Goal: Task Accomplishment & Management: Complete application form

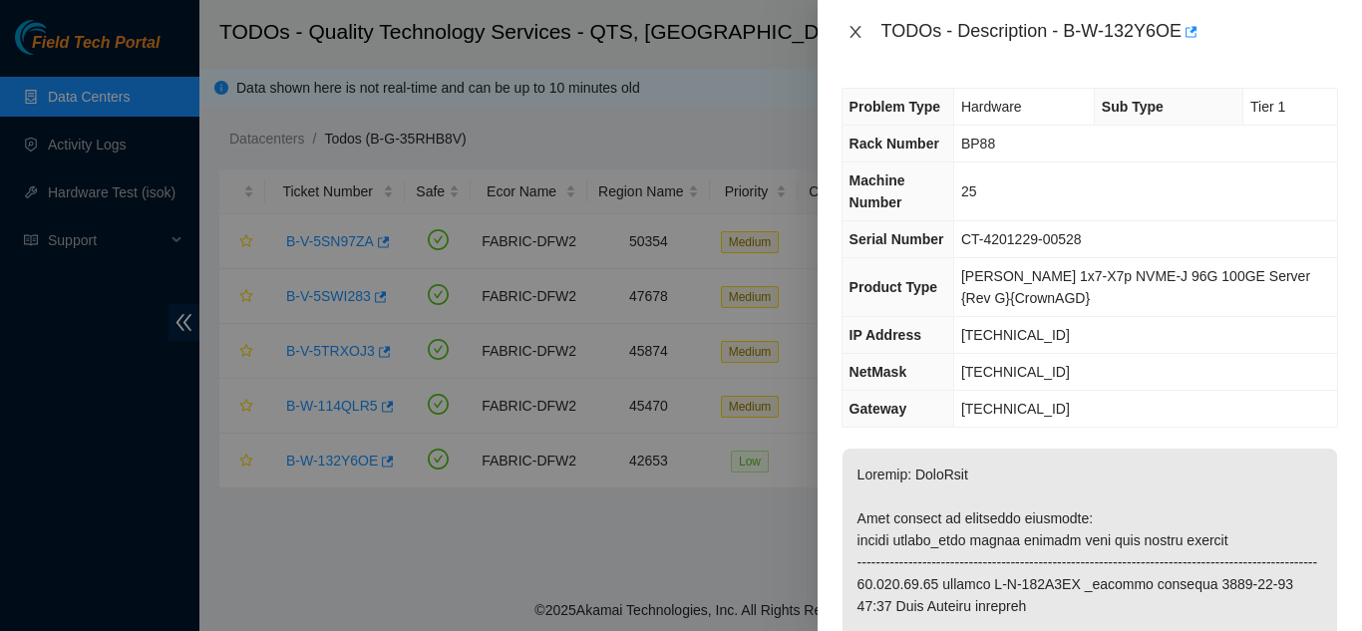
click at [850, 29] on icon "close" at bounding box center [855, 32] width 16 height 16
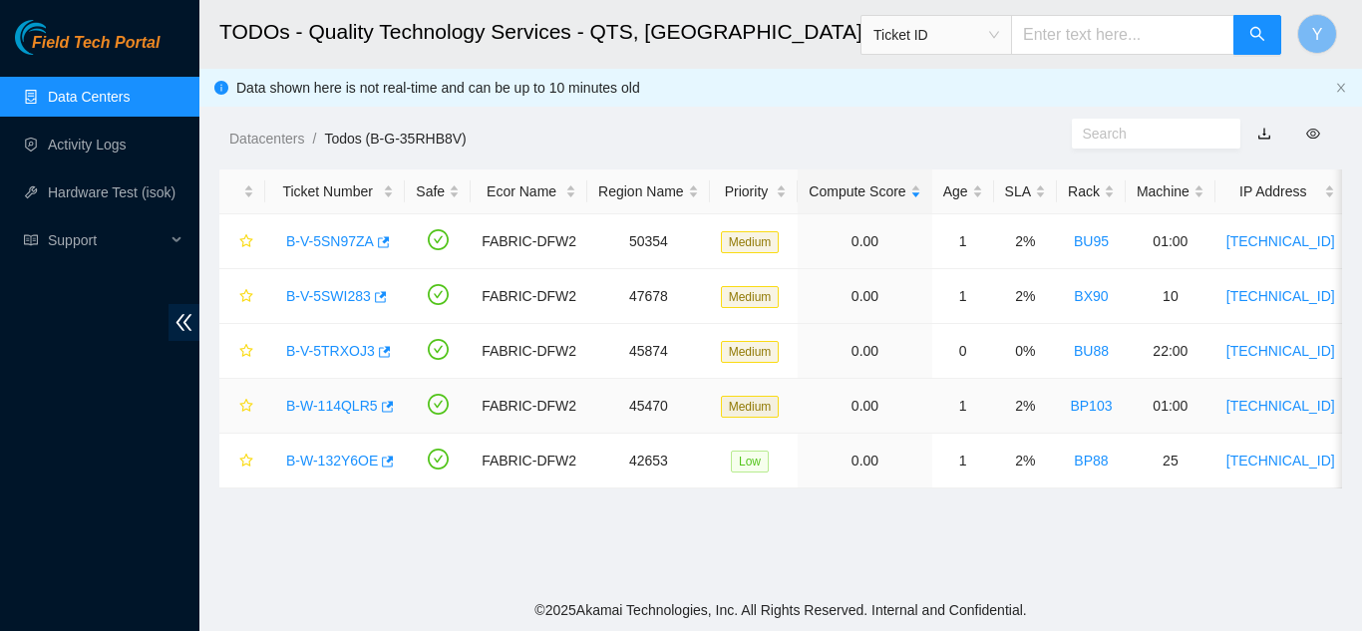
click at [322, 404] on link "B-W-114QLR5" at bounding box center [332, 406] width 92 height 16
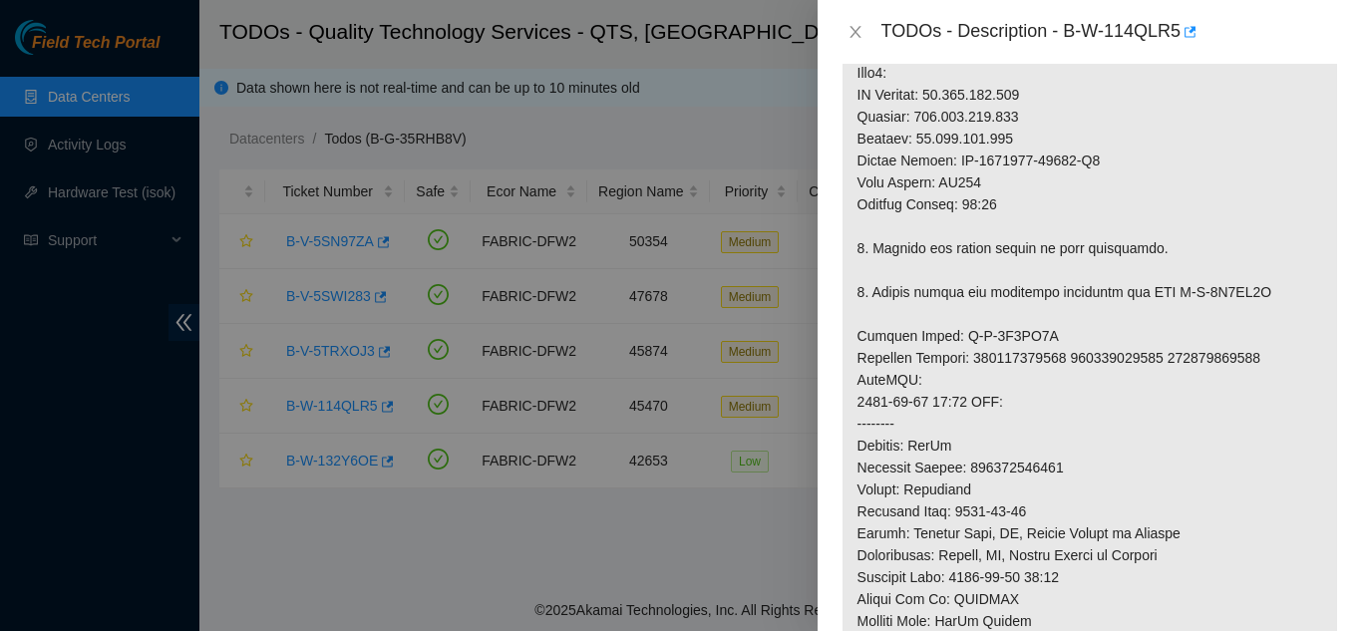
scroll to position [870, 0]
click at [849, 31] on icon "close" at bounding box center [855, 32] width 16 height 16
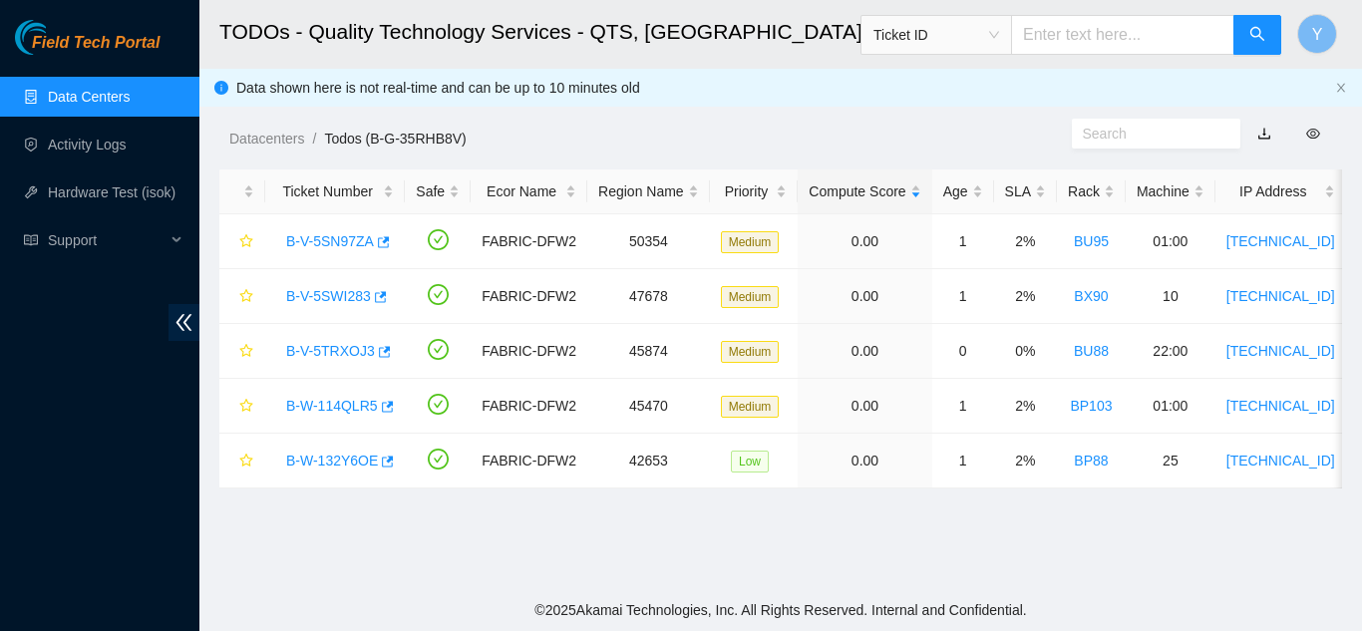
scroll to position [685, 0]
click at [329, 458] on link "B-W-132Y6OE" at bounding box center [332, 461] width 92 height 16
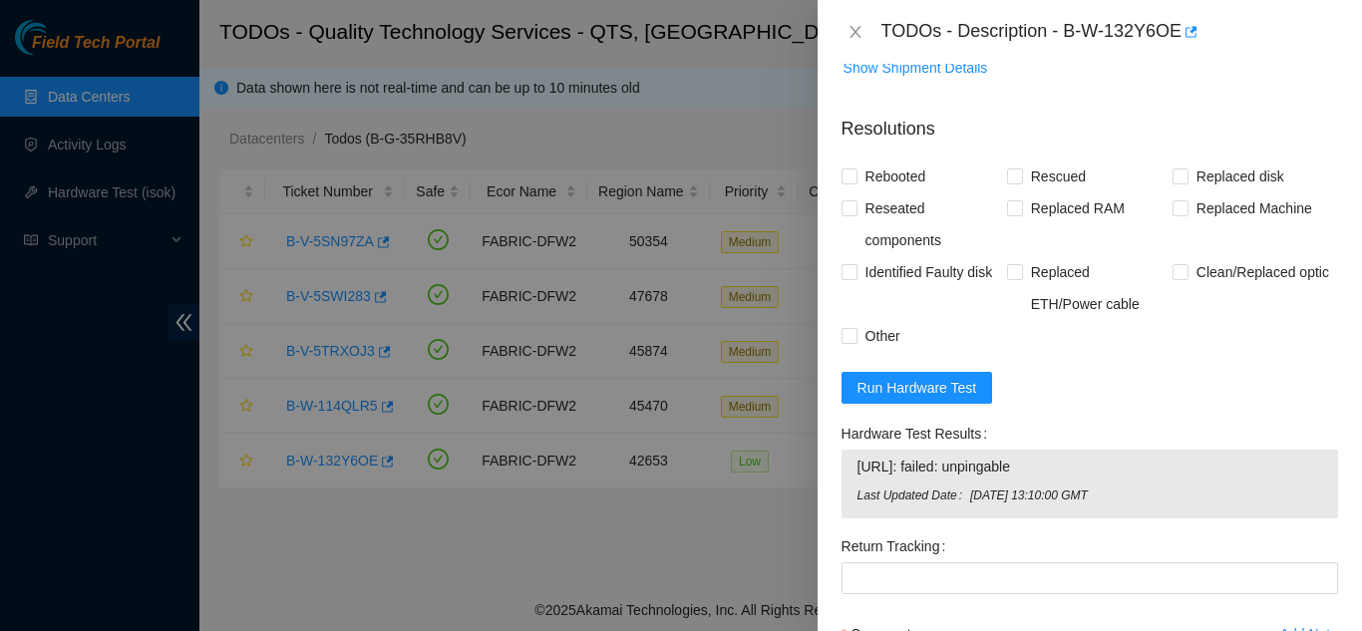
scroll to position [1671, 0]
click at [925, 397] on span "Run Hardware Test" at bounding box center [917, 386] width 120 height 22
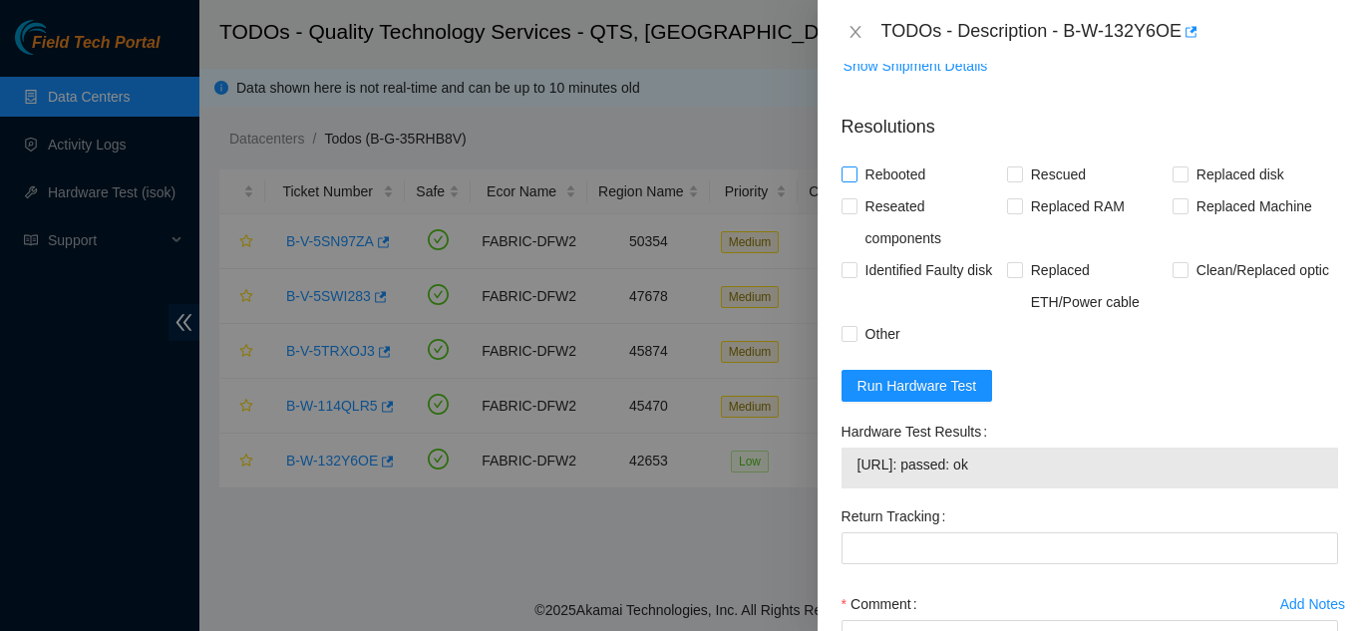
click at [853, 180] on input "Rebooted" at bounding box center [848, 173] width 14 height 14
checkbox input "true"
click at [1010, 180] on input "Rescued" at bounding box center [1014, 173] width 14 height 14
checkbox input "true"
click at [1172, 212] on input "Replaced Machine" at bounding box center [1179, 205] width 14 height 14
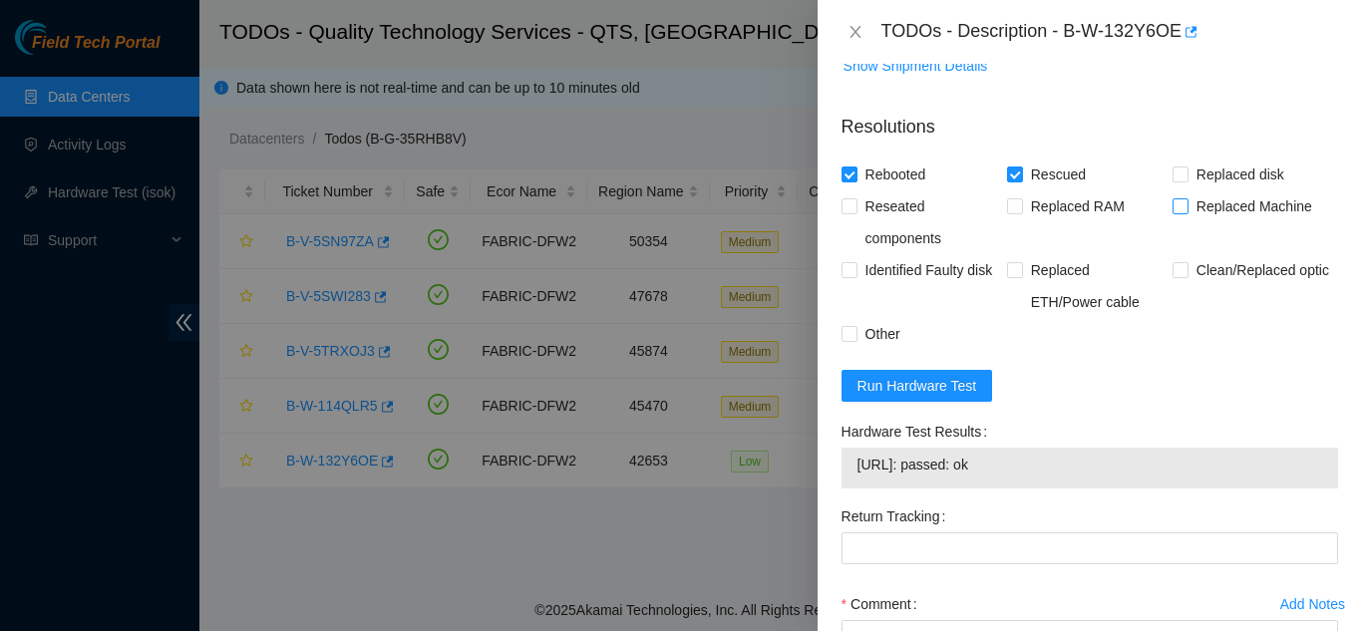
checkbox input "true"
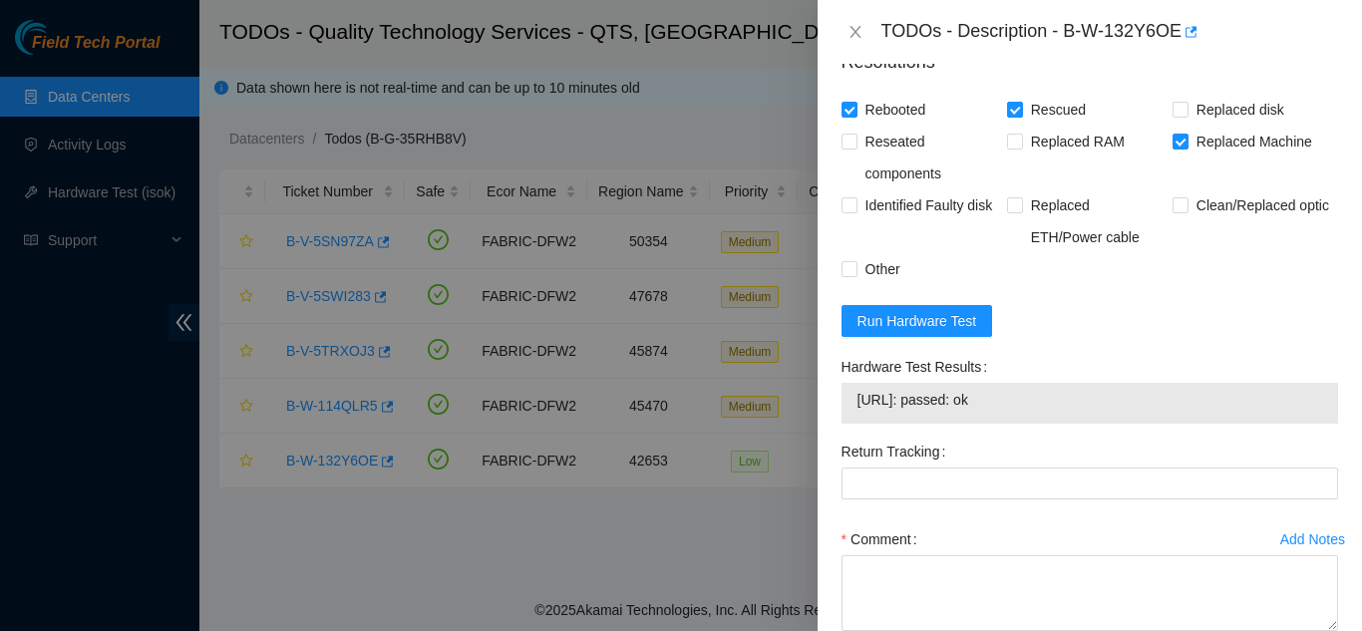
scroll to position [1770, 0]
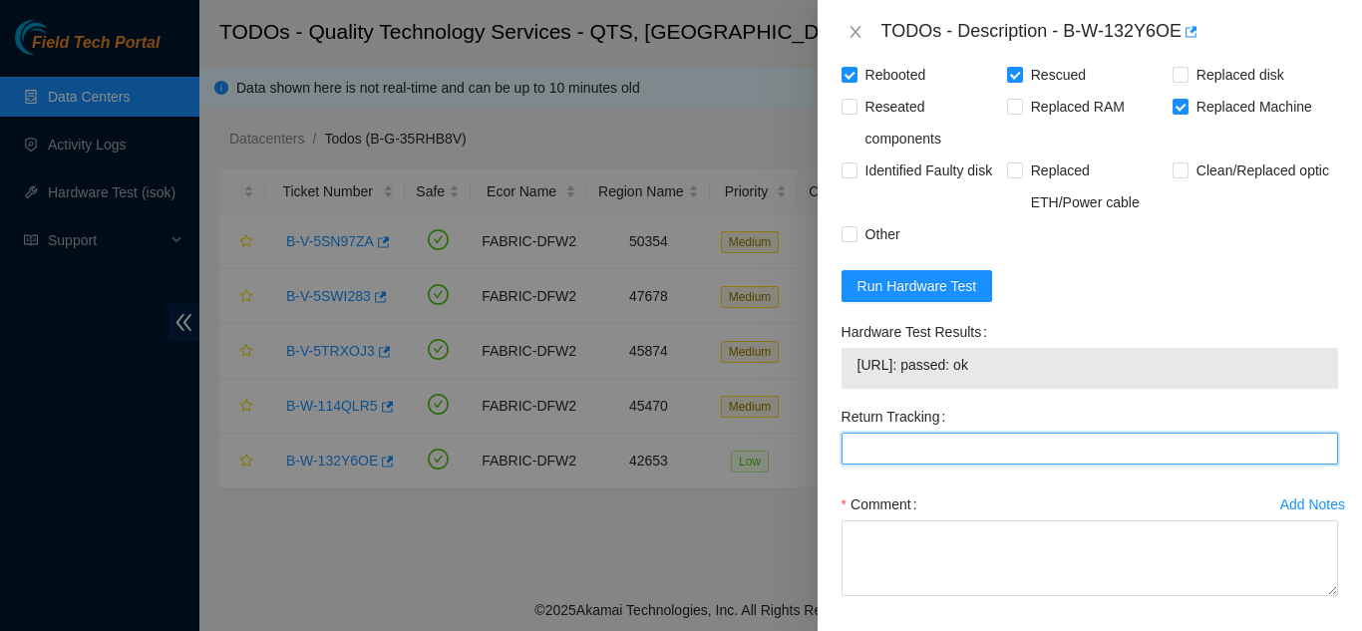
click at [882, 465] on Tracking "Return Tracking" at bounding box center [1089, 449] width 496 height 32
paste Tracking "(9612018)969028700238596"
type Tracking "(9612018)969028700238596"
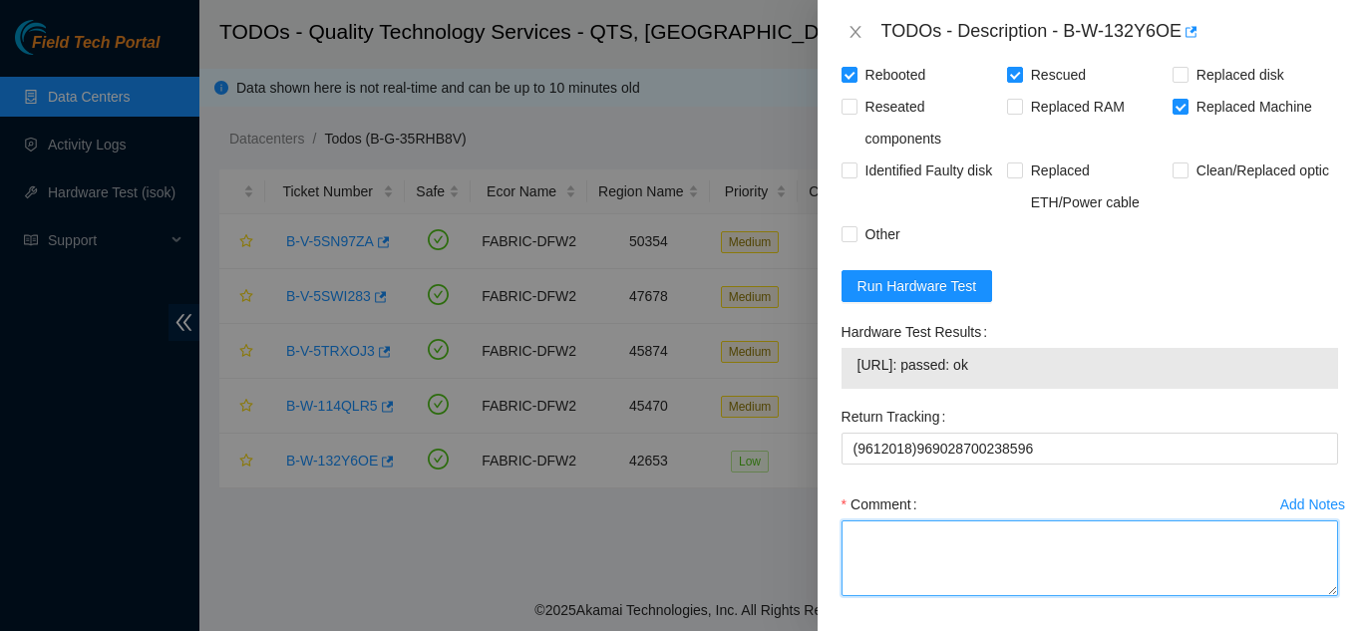
click at [922, 580] on textarea "Comment" at bounding box center [1089, 558] width 496 height 76
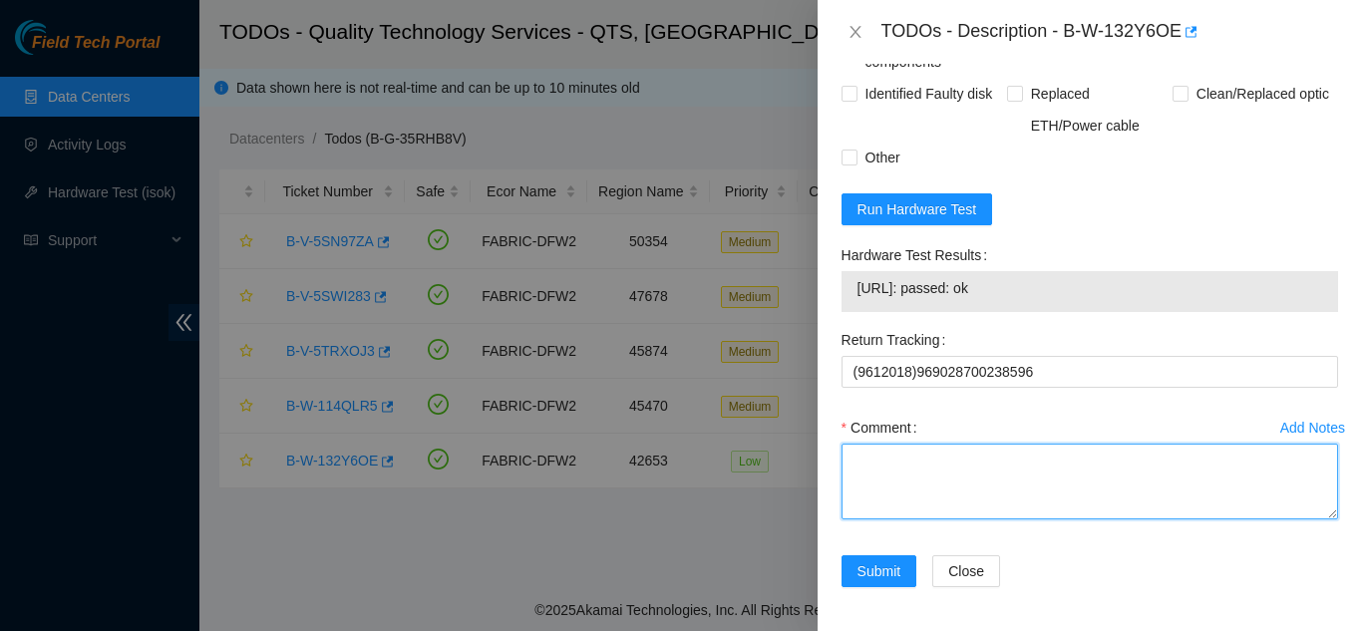
scroll to position [1870, 0]
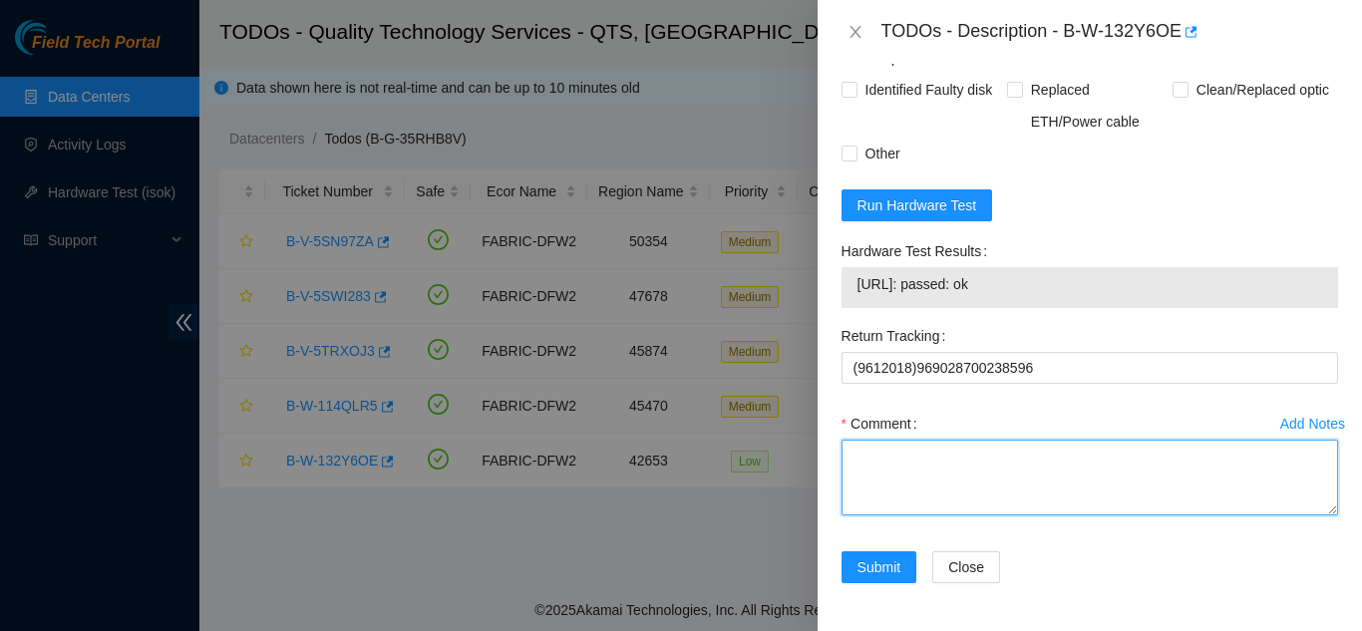
paste textarea "Shut down machine properly, located faulty disk and replaced with new disk (S/N…"
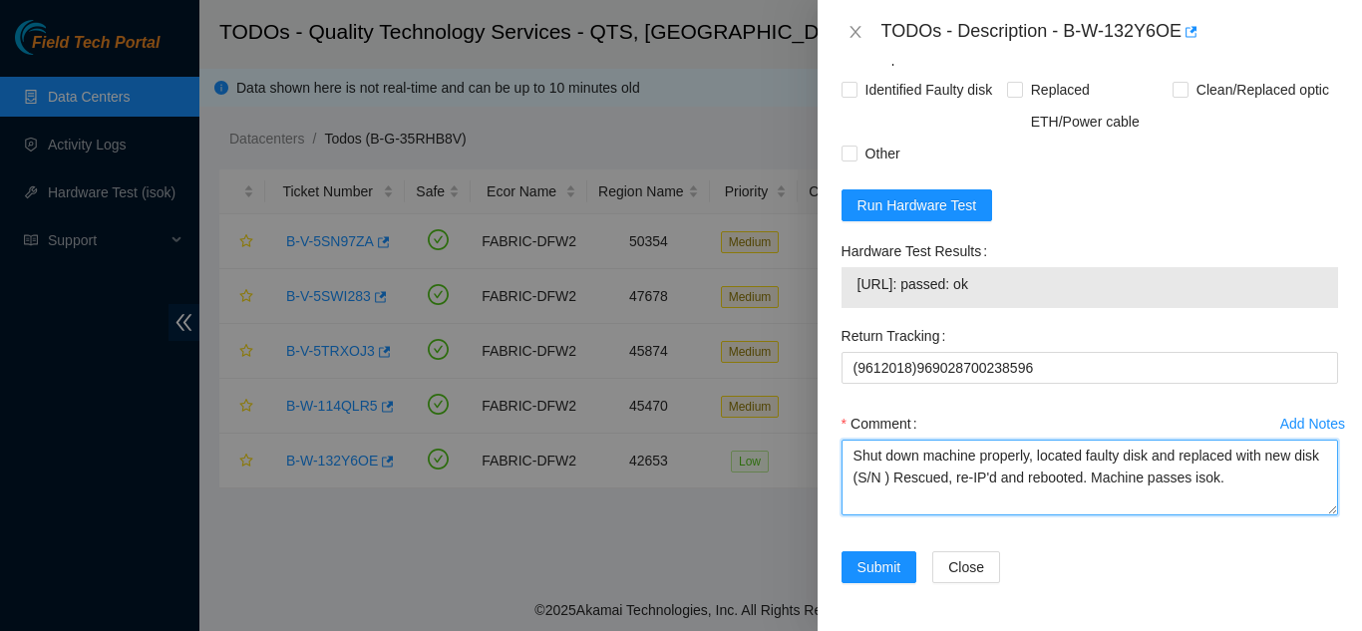
click at [912, 479] on textarea "Shut down machine properly, located faulty disk and replaced with new disk (S/N…" at bounding box center [1089, 478] width 496 height 76
paste textarea "CT-4201015-00169"
click at [1149, 460] on textarea "Shut down machine properly, located faulty disk and replaced with new disk (CT-…" at bounding box center [1089, 478] width 496 height 76
click at [906, 480] on textarea "Shut down machine properly, located faulty machine and replaced with new disk (…" at bounding box center [1089, 478] width 496 height 76
type textarea "Shut down machine properly, located faulty machine and replaced with new machin…"
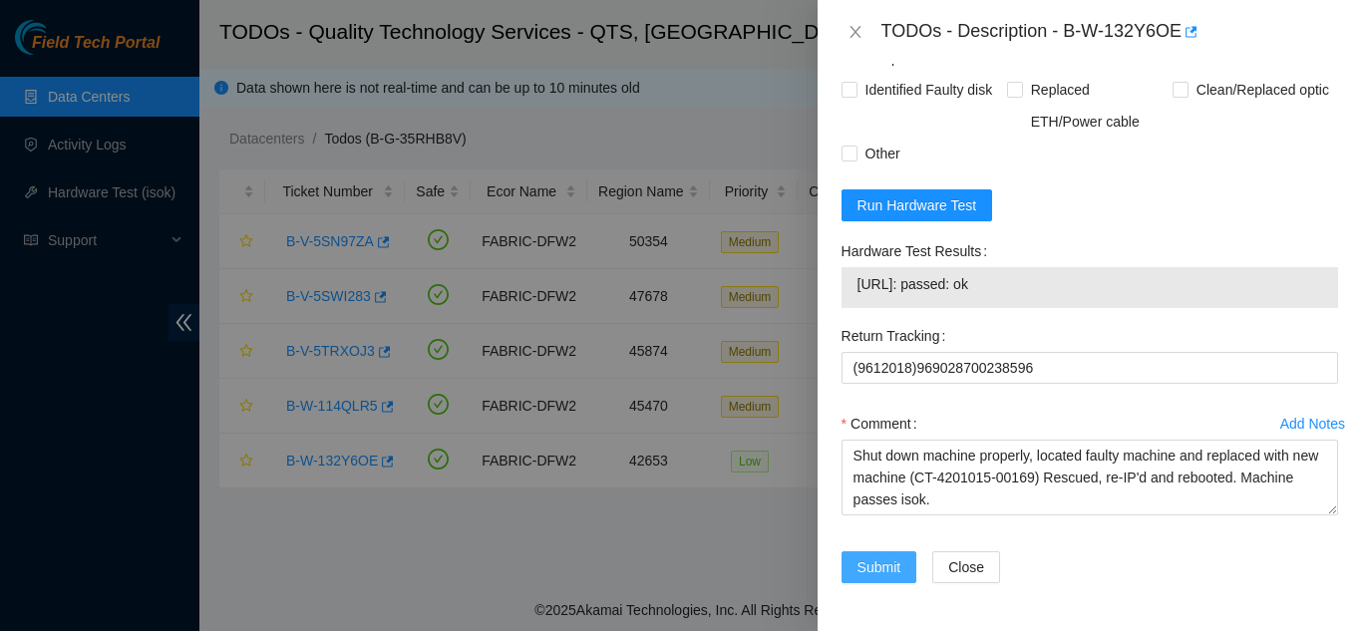
click at [876, 573] on span "Submit" at bounding box center [879, 567] width 44 height 22
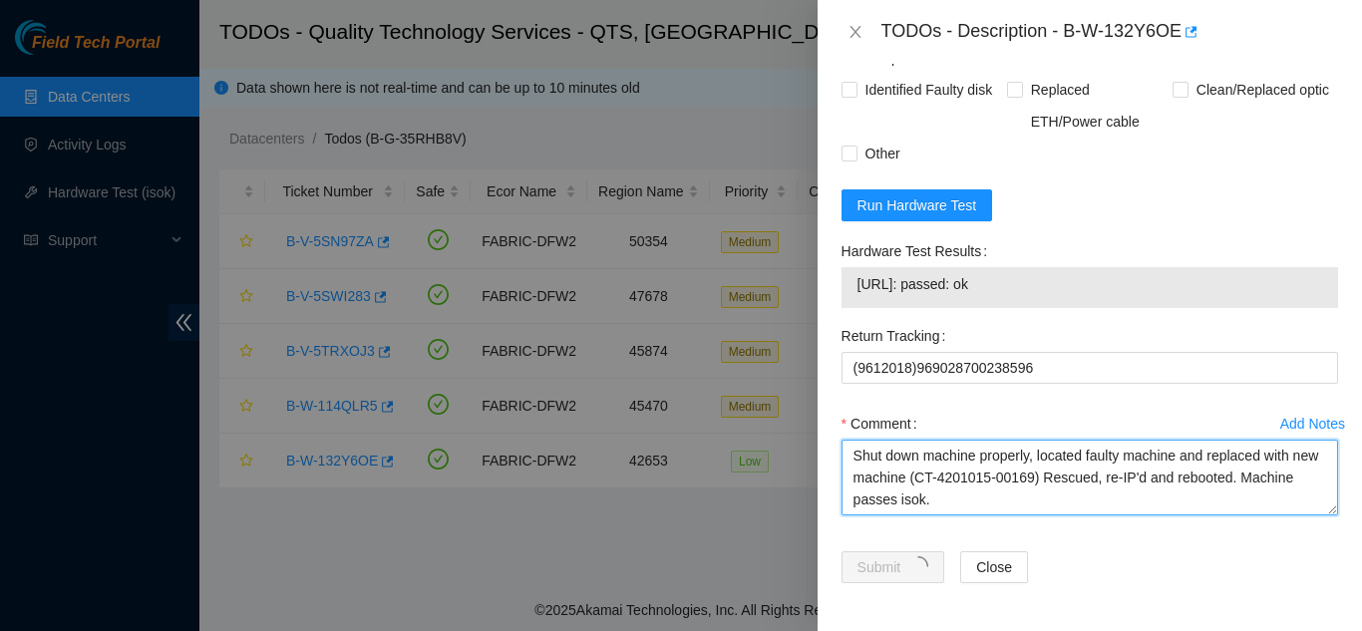
drag, startPoint x: 979, startPoint y: 504, endPoint x: 850, endPoint y: 466, distance: 134.3
click at [850, 466] on textarea "Shut down machine properly, located faulty machine and replaced with new machin…" at bounding box center [1089, 478] width 496 height 76
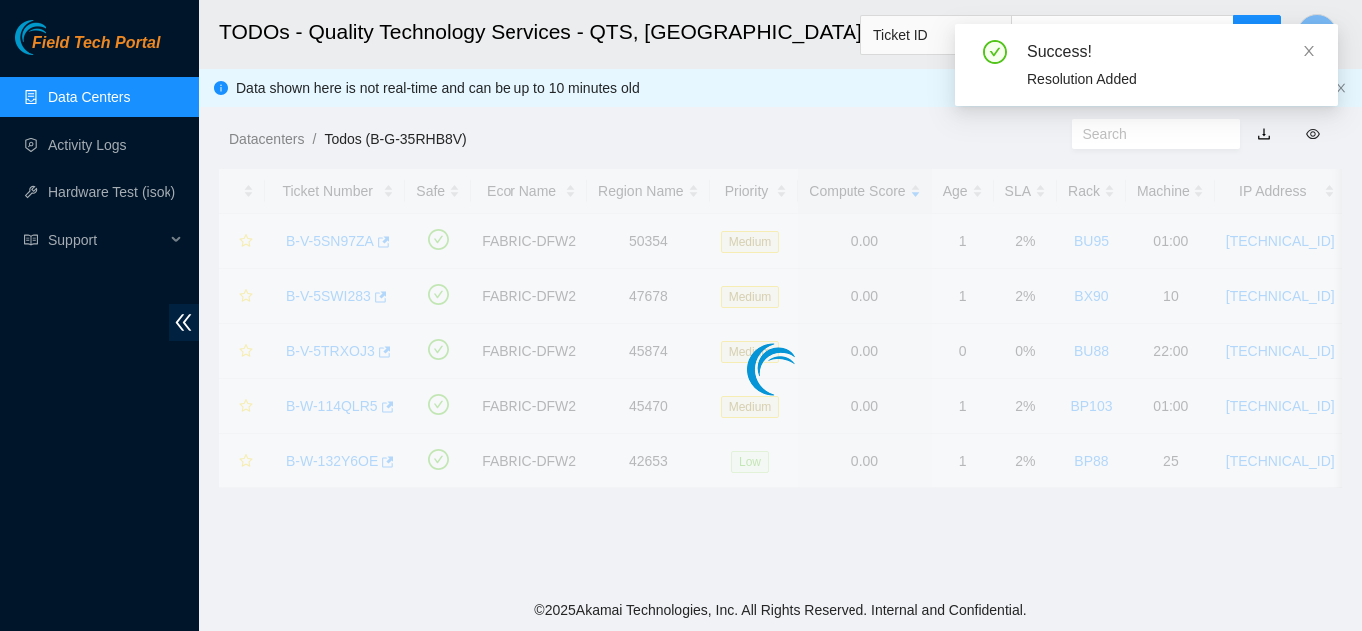
scroll to position [608, 0]
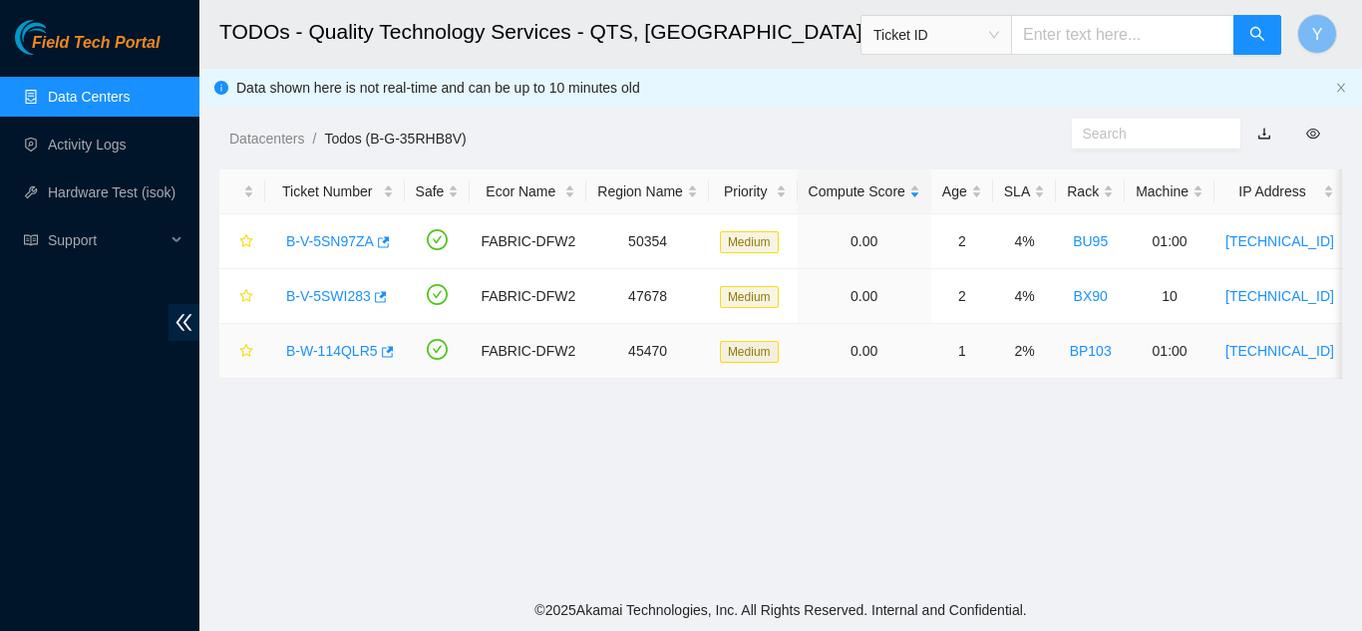
click at [323, 351] on link "B-W-114QLR5" at bounding box center [332, 351] width 92 height 16
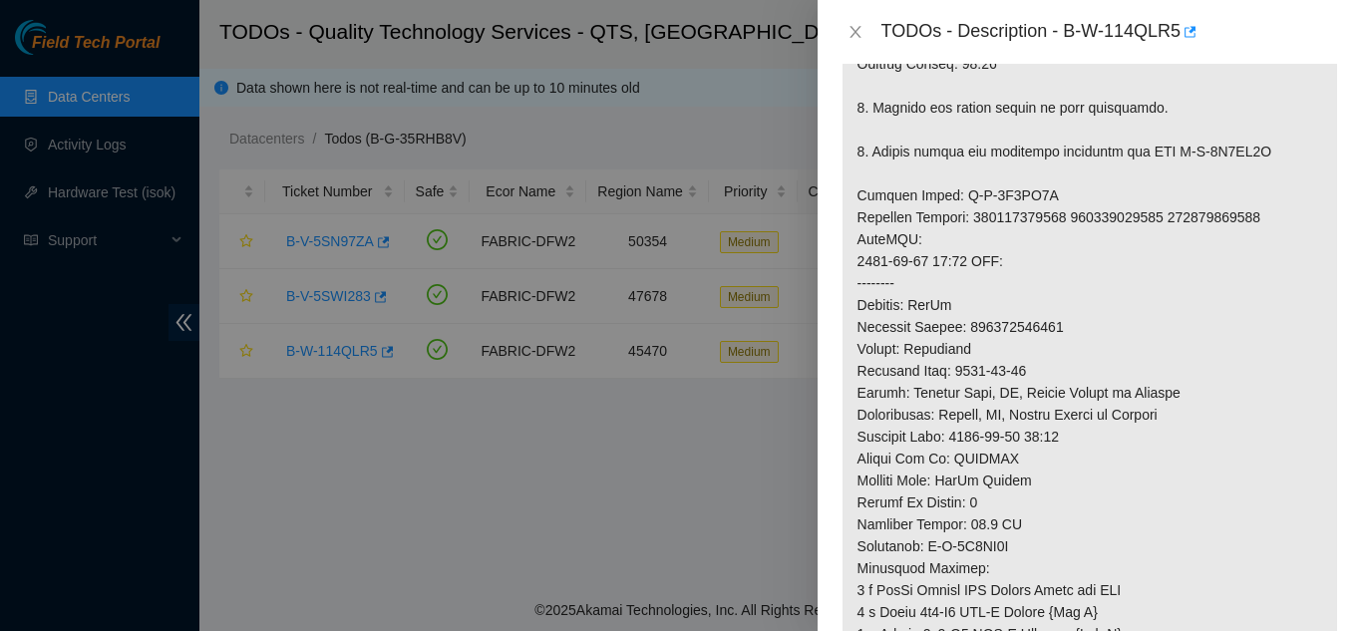
scroll to position [984, 0]
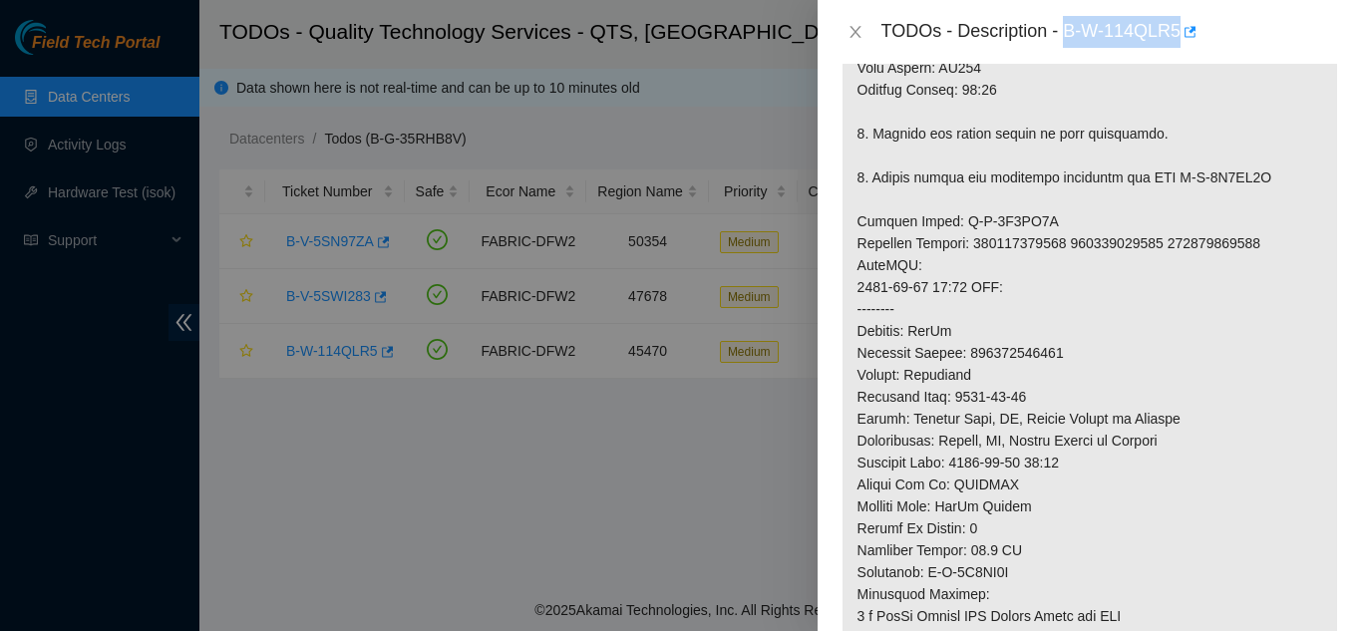
drag, startPoint x: 1067, startPoint y: 31, endPoint x: 1178, endPoint y: 32, distance: 111.7
click at [1178, 32] on div "TODOs - Description - B-W-114QLR5" at bounding box center [1109, 32] width 457 height 32
copy div "B-W-114QLR5"
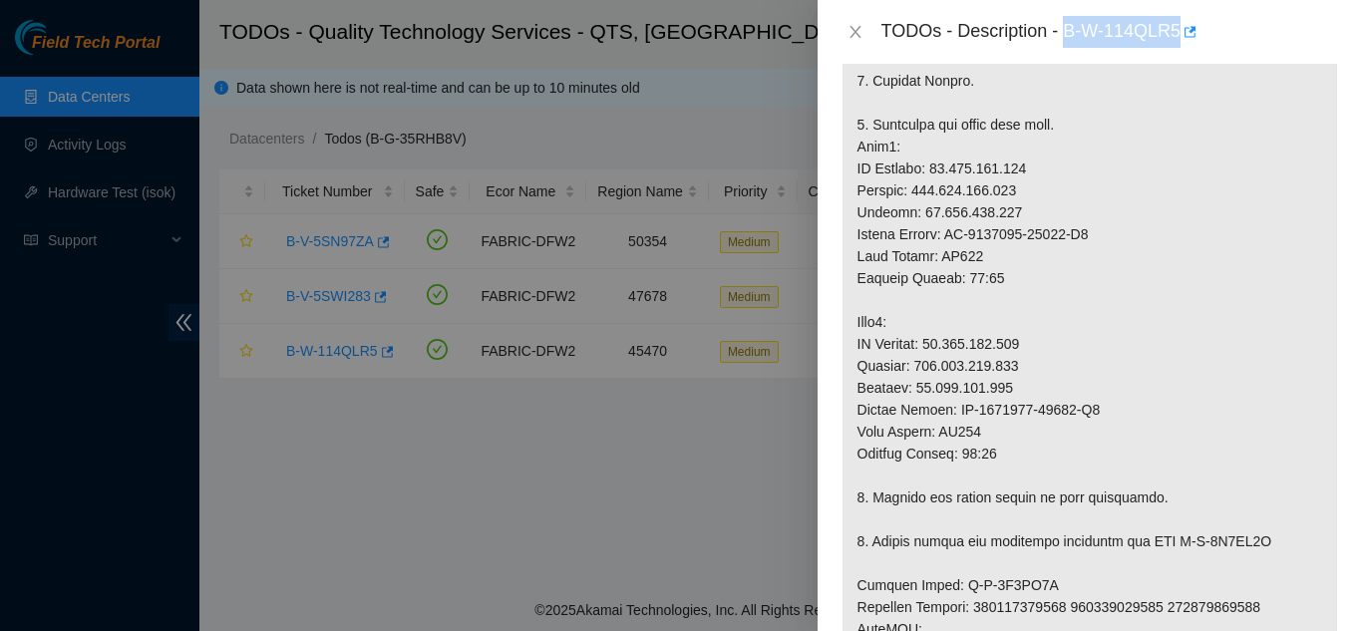
scroll to position [585, 0]
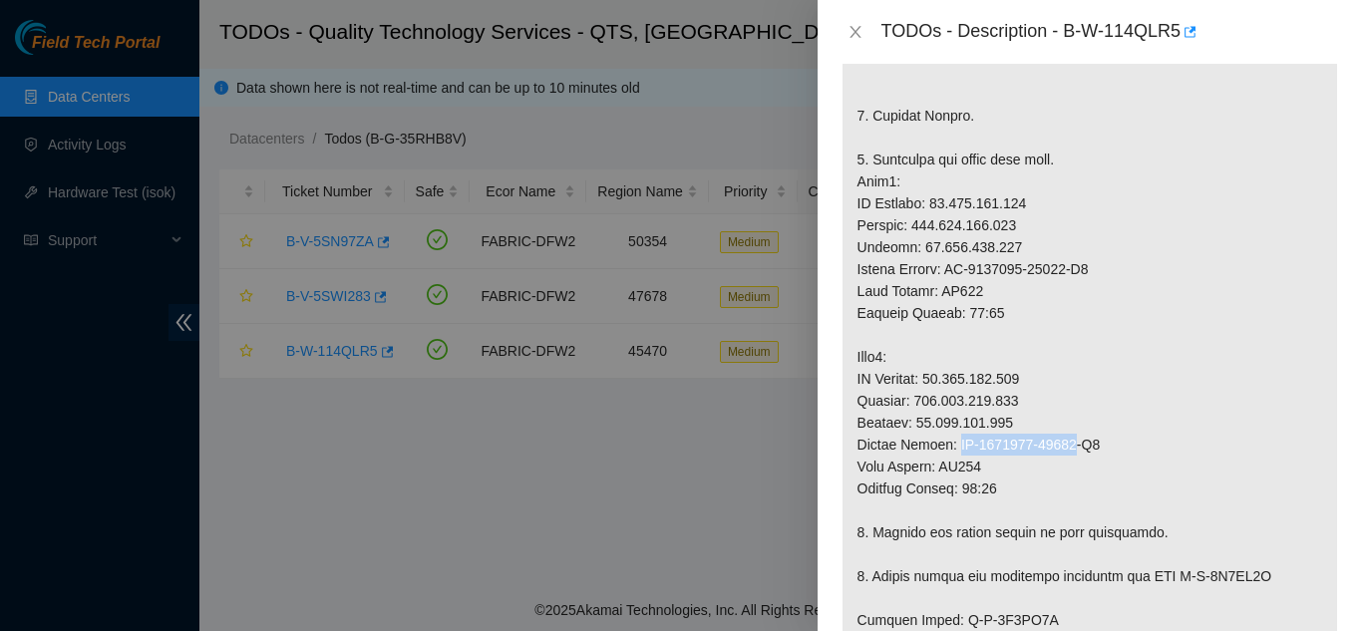
drag, startPoint x: 954, startPoint y: 467, endPoint x: 1067, endPoint y: 463, distance: 112.7
click at [1067, 463] on p at bounding box center [1089, 510] width 494 height 1455
copy p "CT-4180912-00143"
click at [847, 31] on icon "close" at bounding box center [855, 32] width 16 height 16
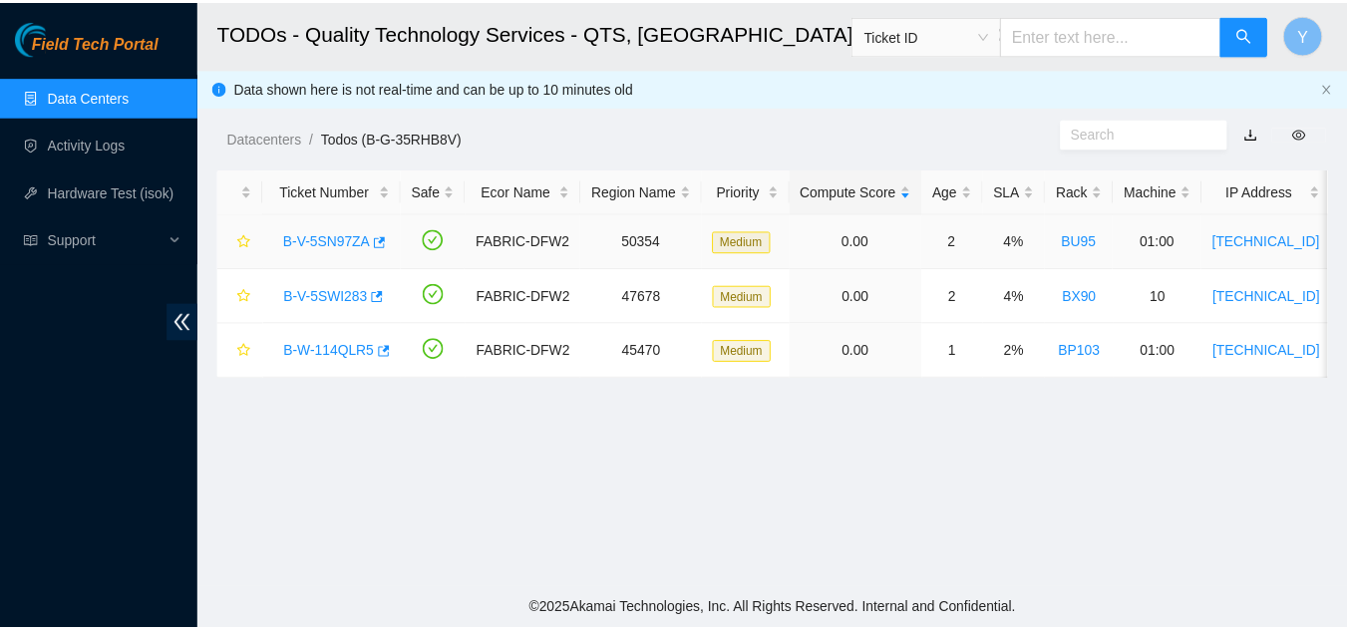
scroll to position [651, 0]
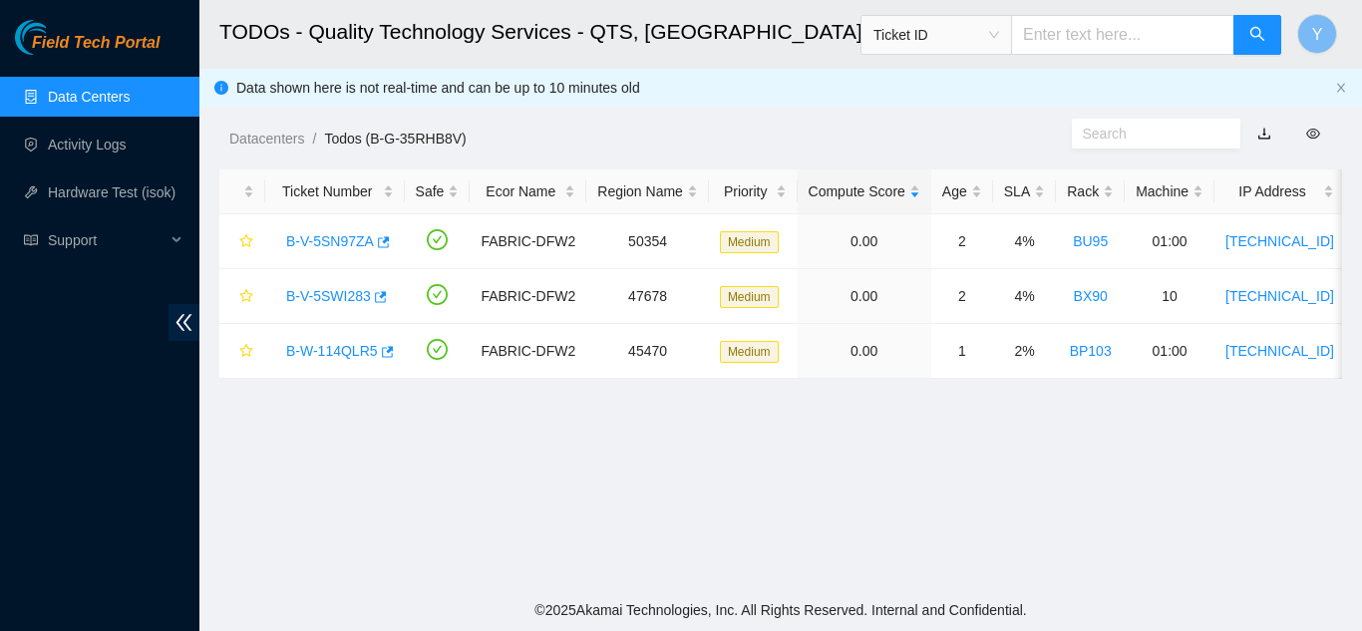
click at [112, 99] on link "Data Centers" at bounding box center [89, 97] width 82 height 16
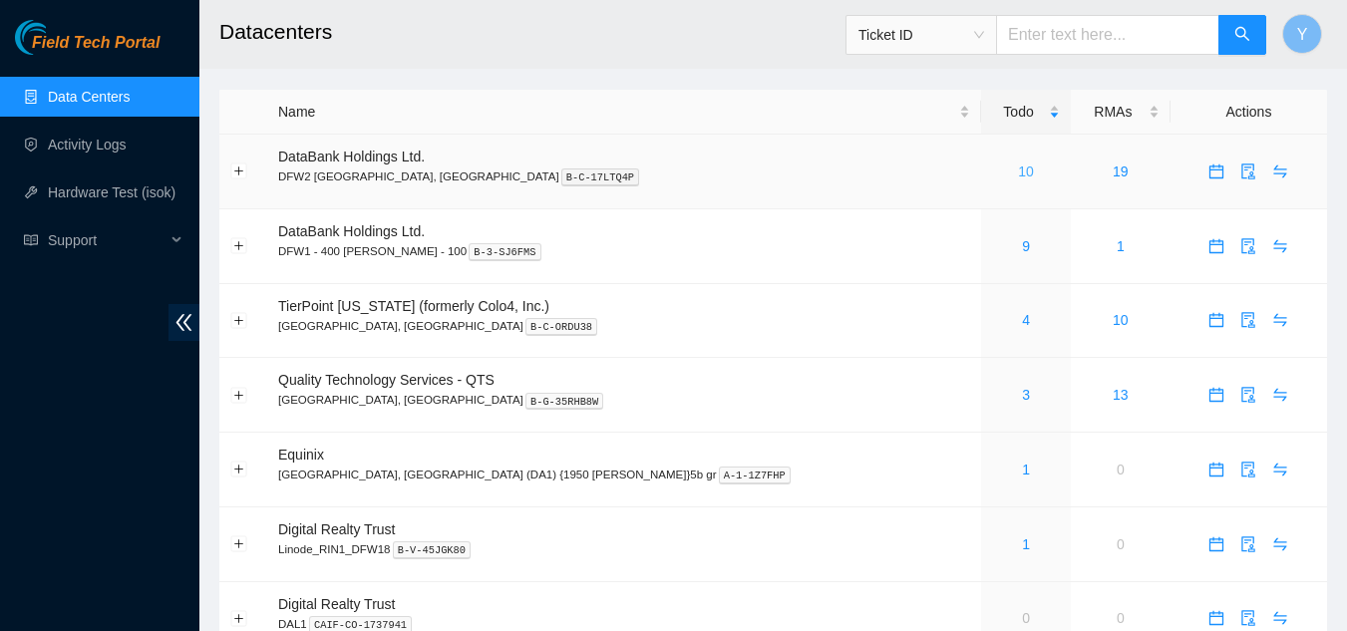
click at [1018, 171] on link "10" at bounding box center [1026, 171] width 16 height 16
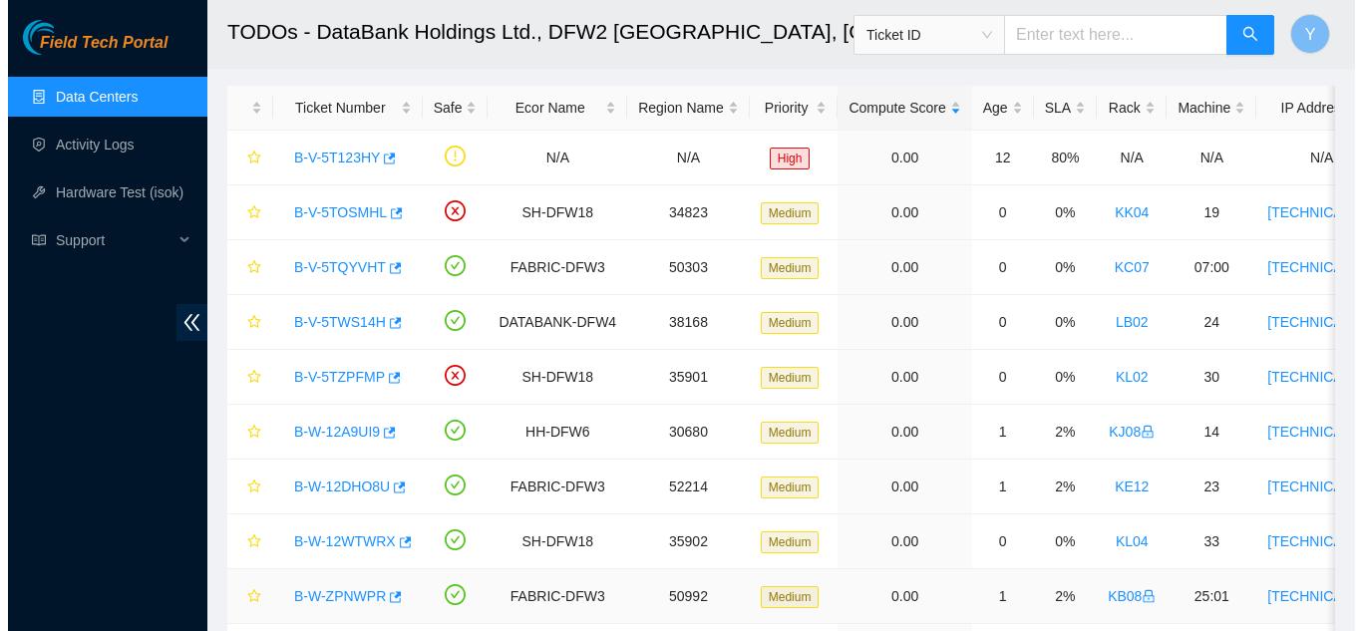
scroll to position [208, 0]
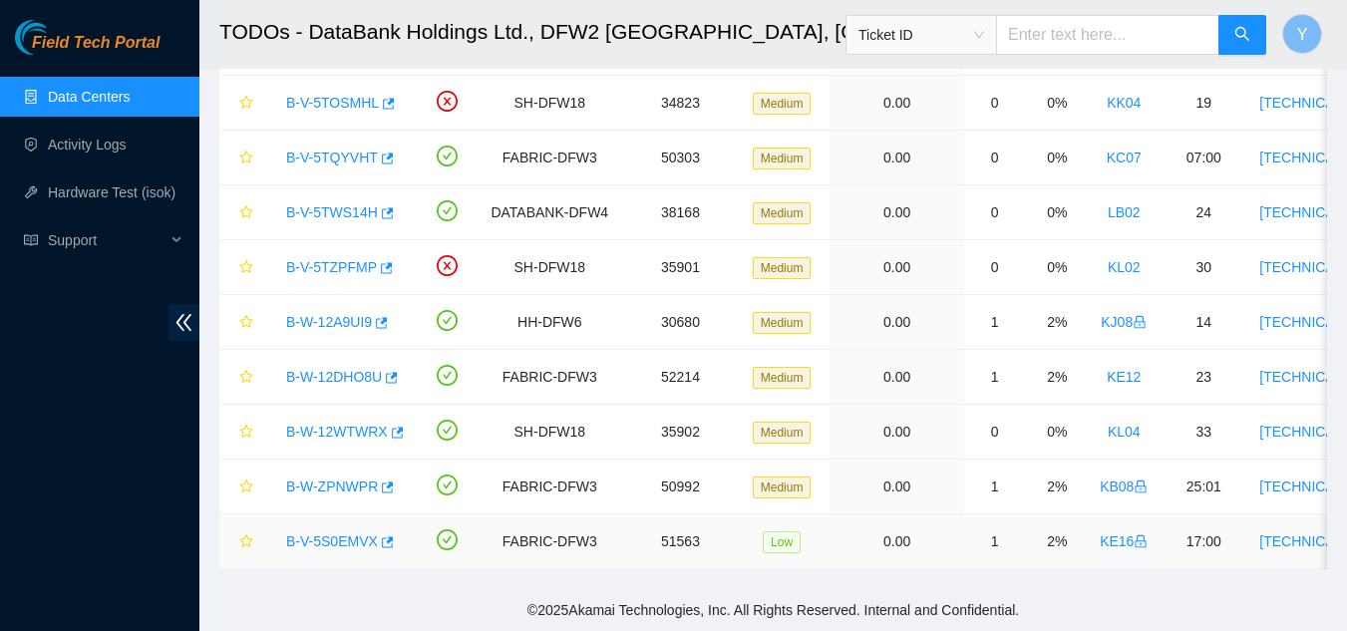
click at [340, 533] on link "B-V-5S0EMVX" at bounding box center [332, 541] width 92 height 16
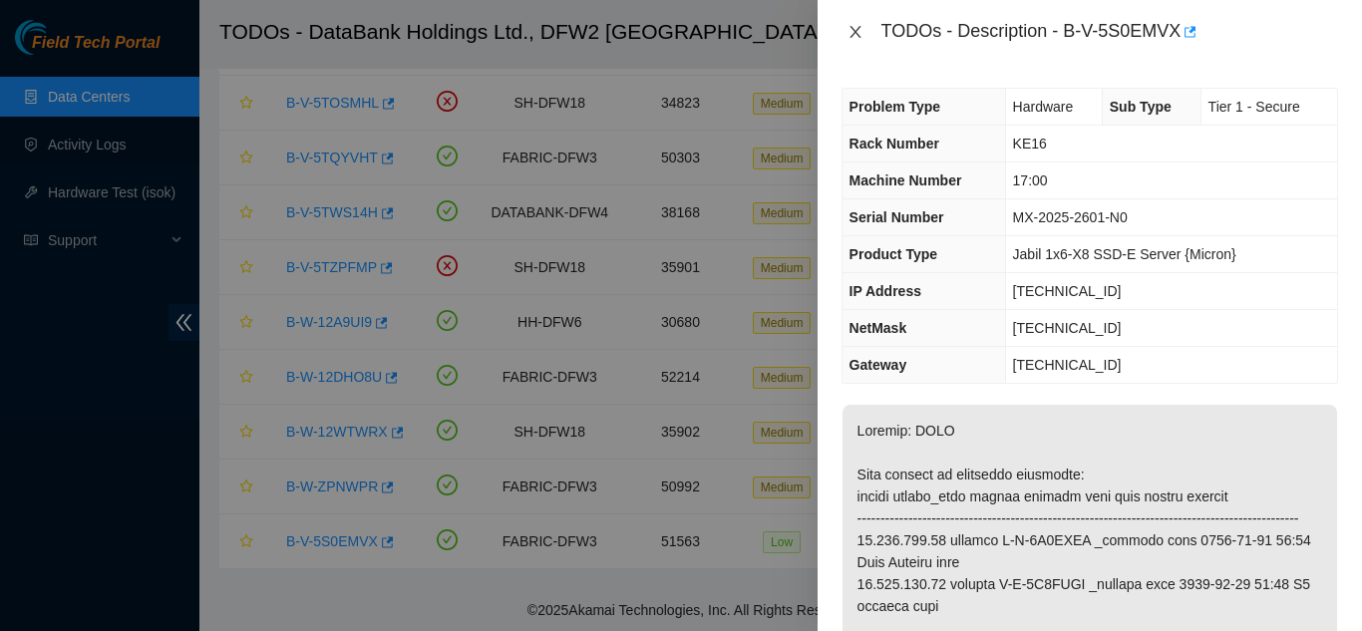
drag, startPoint x: 853, startPoint y: 31, endPoint x: 862, endPoint y: 73, distance: 42.8
click at [853, 32] on icon "close" at bounding box center [855, 32] width 16 height 16
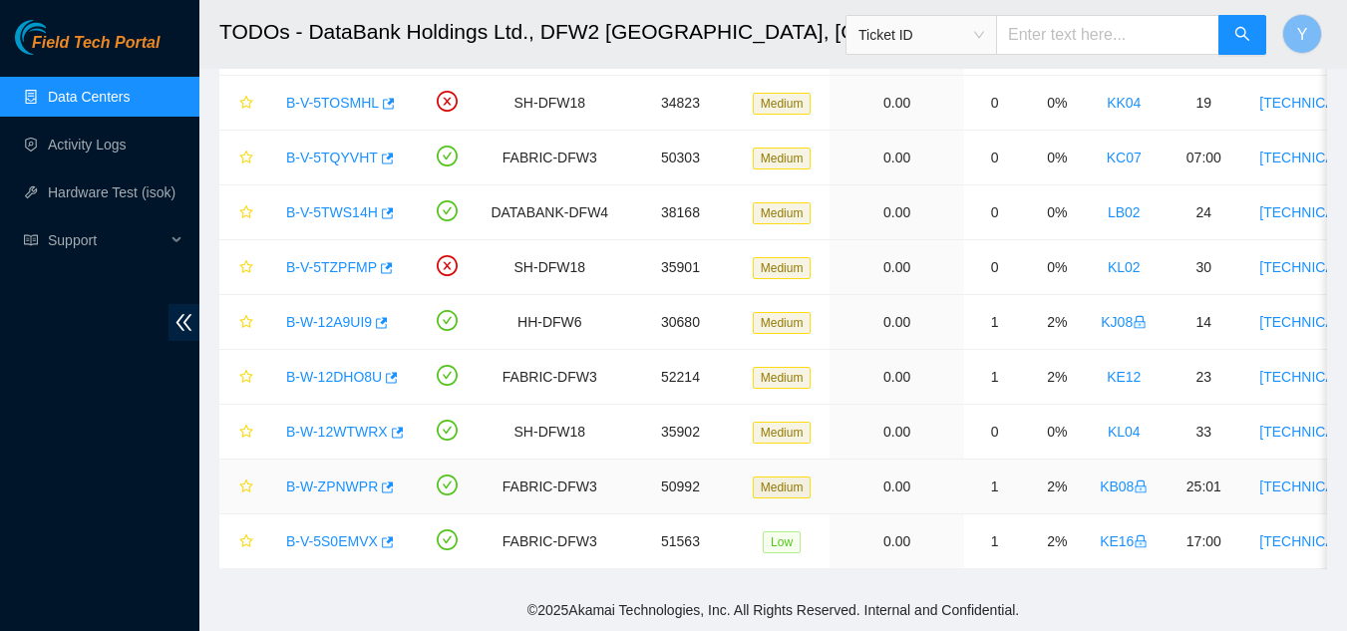
click at [343, 478] on link "B-W-ZPNWPR" at bounding box center [332, 486] width 92 height 16
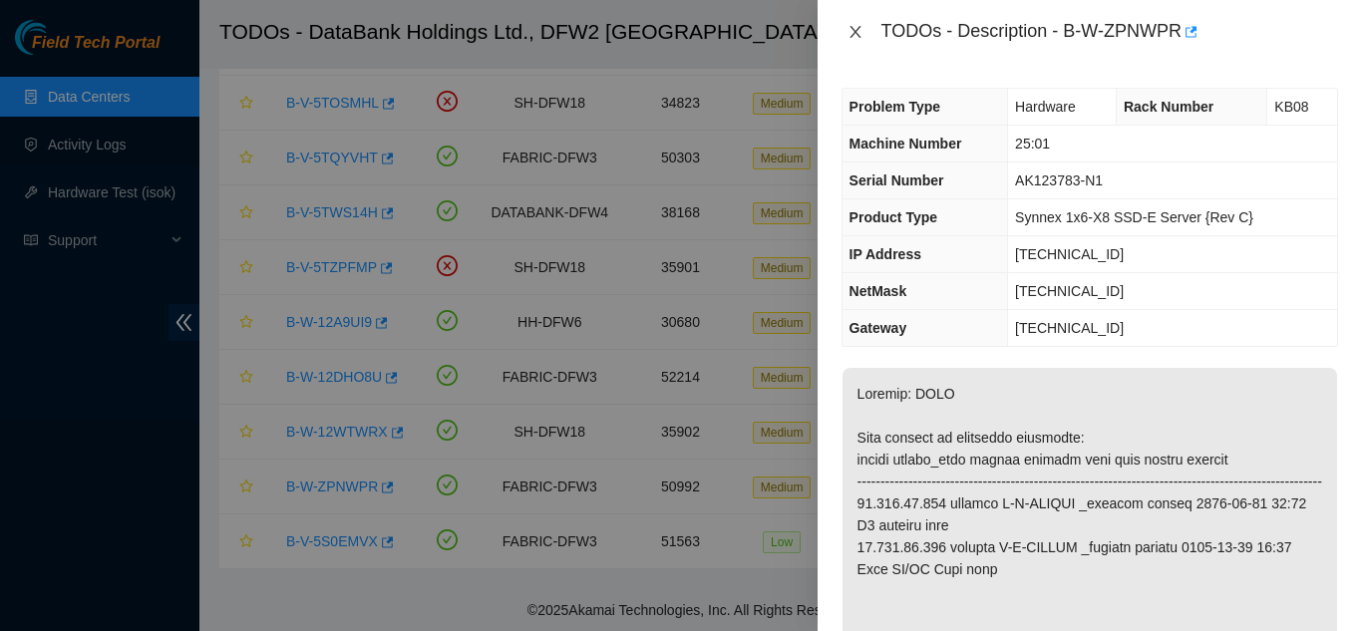
click at [857, 32] on icon "close" at bounding box center [855, 32] width 16 height 16
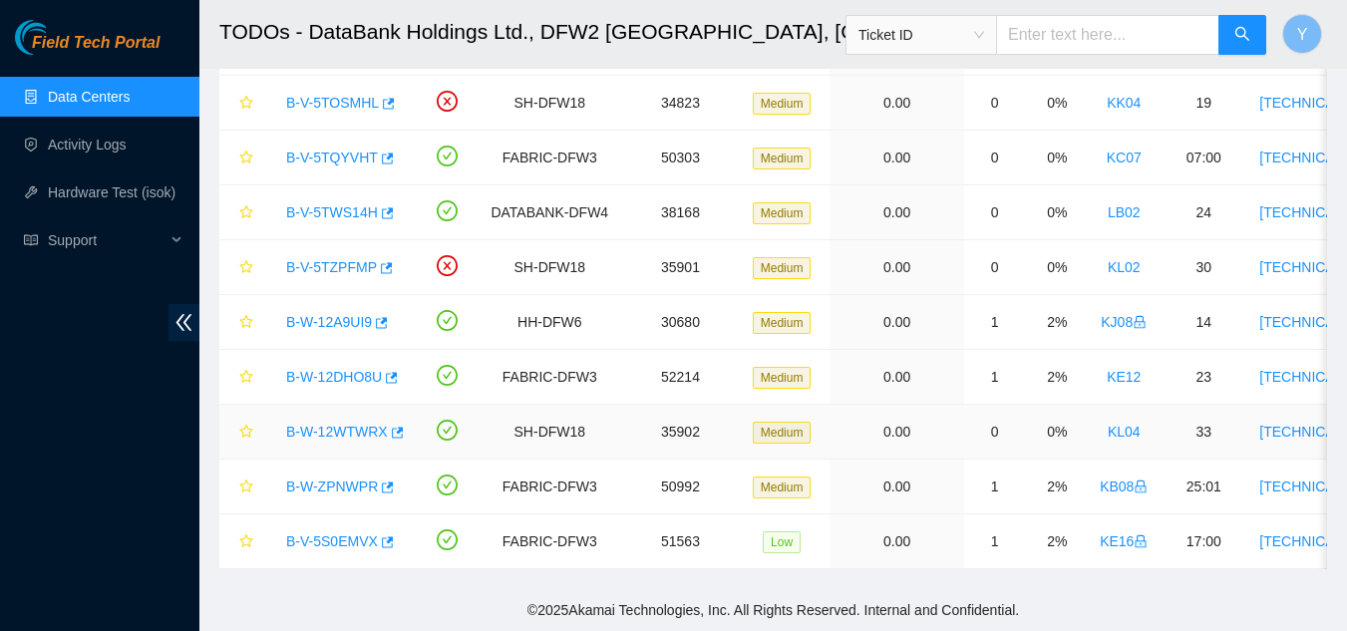
click at [322, 424] on link "B-W-12WTWRX" at bounding box center [337, 432] width 102 height 16
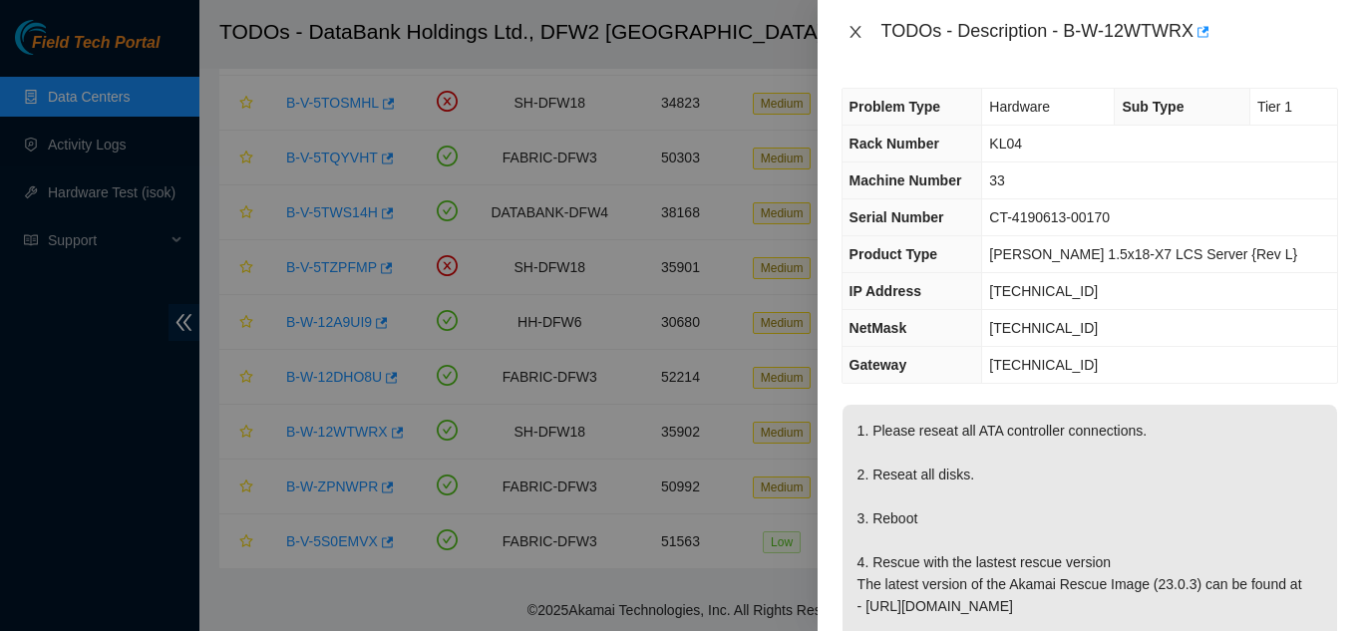
drag, startPoint x: 858, startPoint y: 29, endPoint x: 895, endPoint y: 125, distance: 102.6
click at [858, 30] on icon "close" at bounding box center [855, 32] width 16 height 16
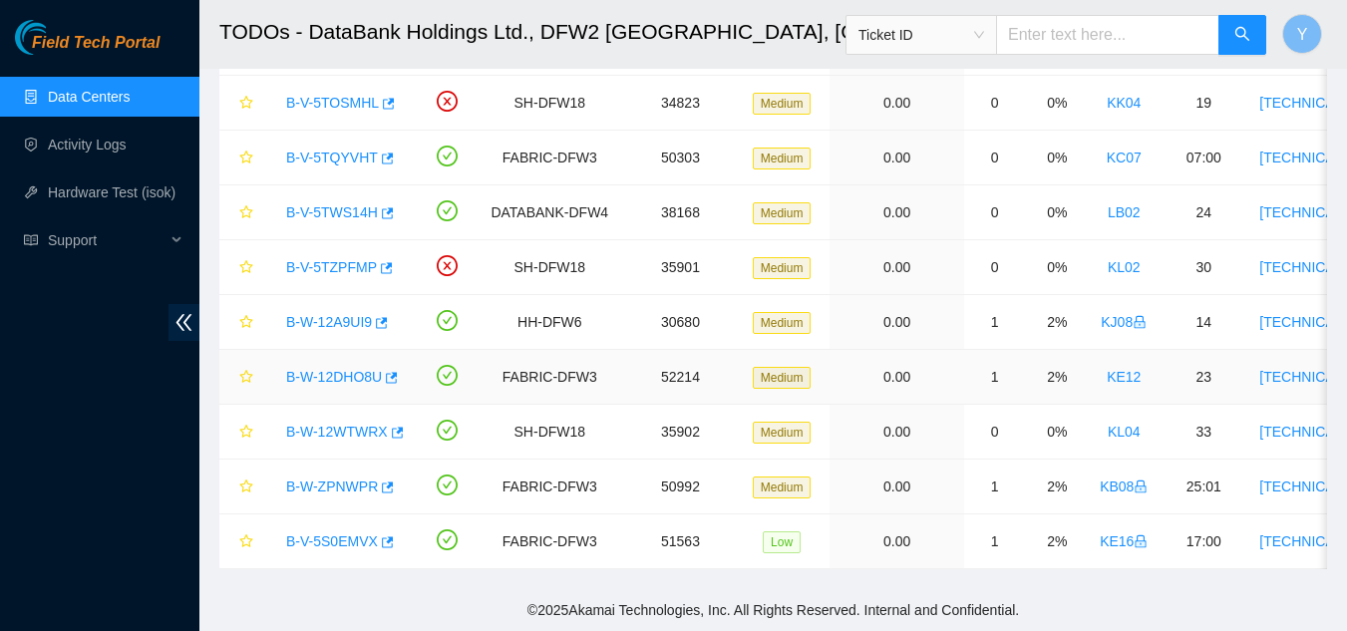
click at [359, 369] on link "B-W-12DHO8U" at bounding box center [334, 377] width 96 height 16
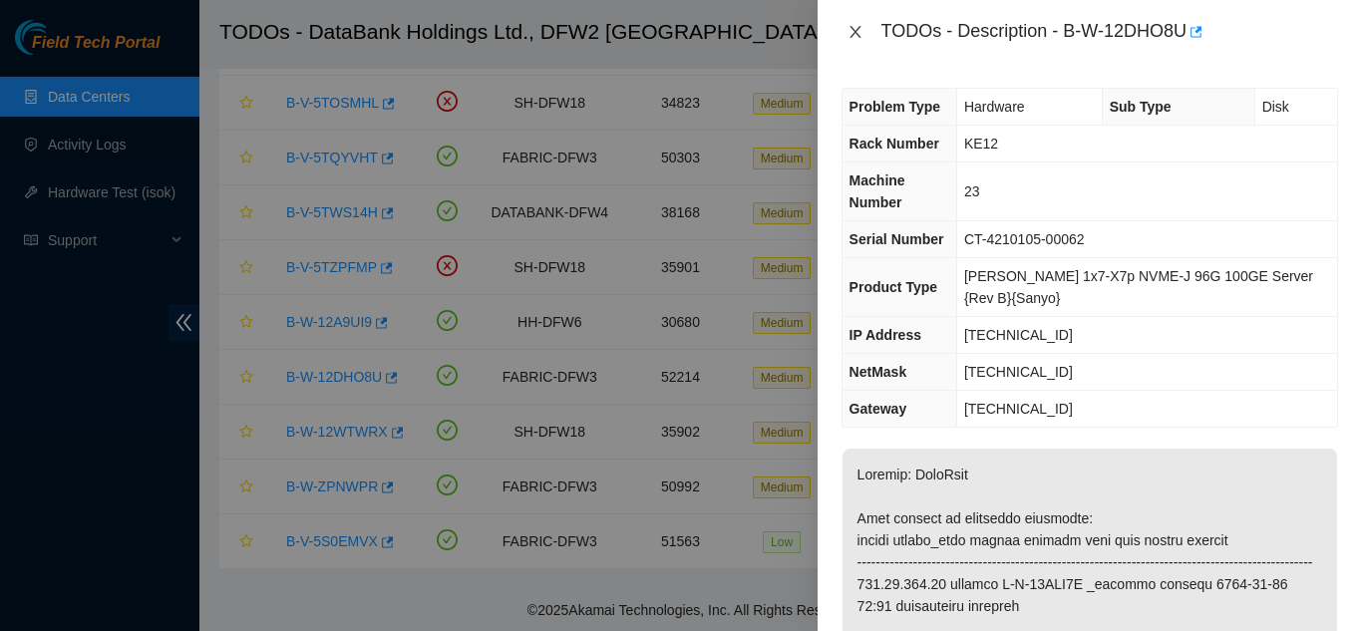
click at [855, 35] on icon "close" at bounding box center [855, 32] width 16 height 16
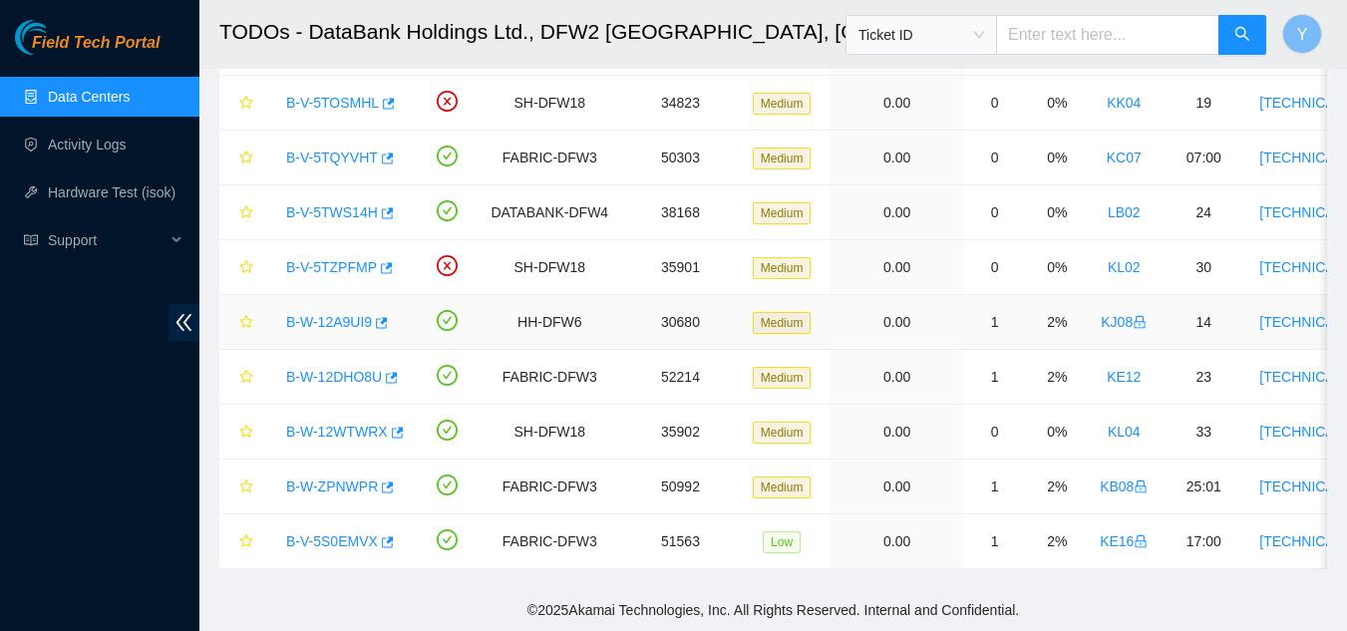
click at [345, 314] on link "B-W-12A9UI9" at bounding box center [329, 322] width 86 height 16
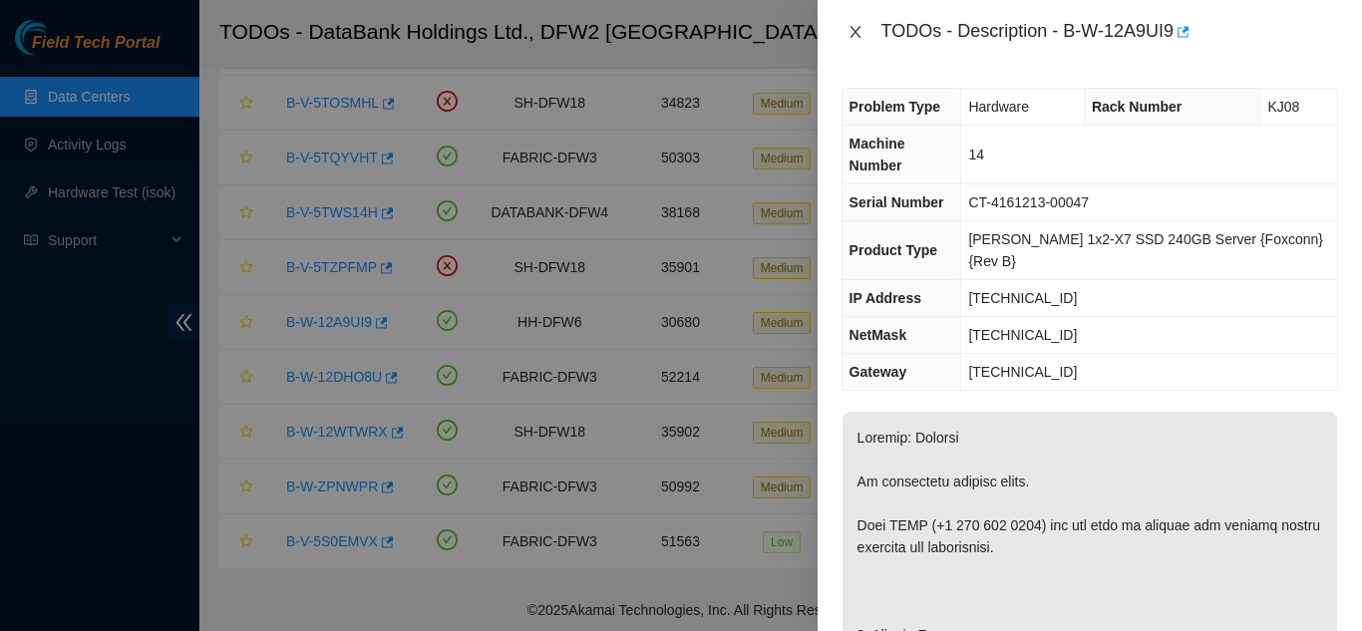
drag, startPoint x: 857, startPoint y: 27, endPoint x: 865, endPoint y: 46, distance: 20.6
click at [857, 31] on icon "close" at bounding box center [855, 32] width 16 height 16
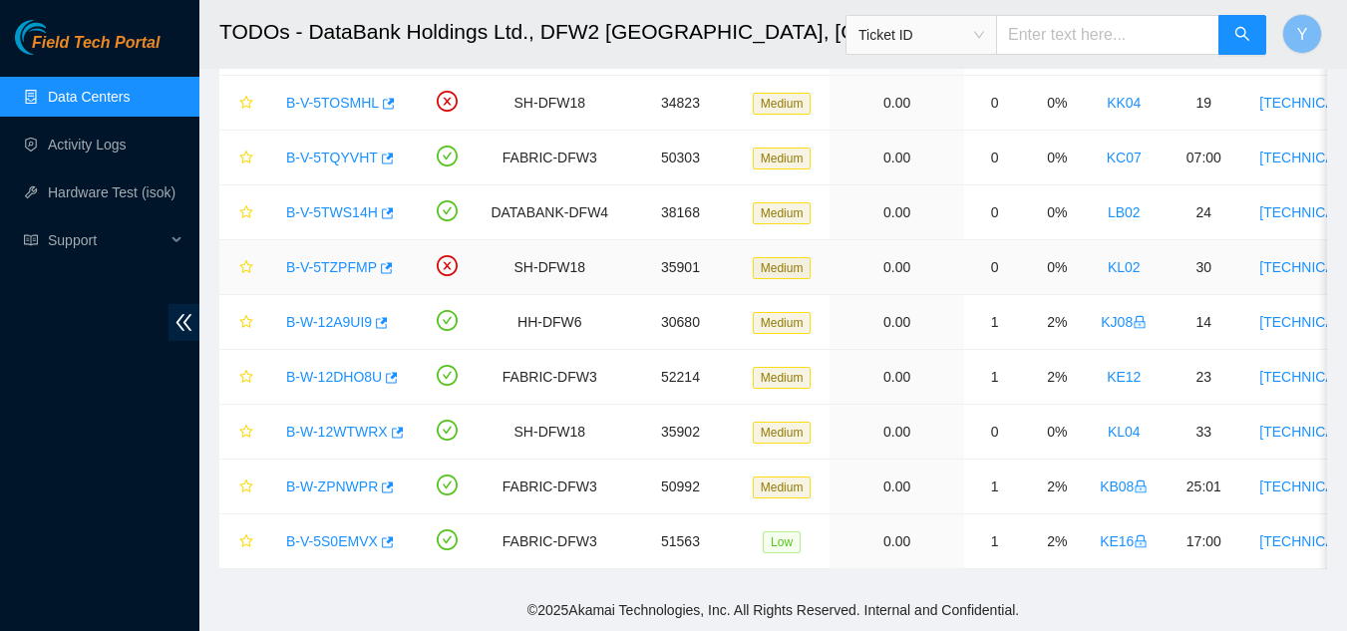
click at [349, 259] on link "B-V-5TZPFMP" at bounding box center [331, 267] width 91 height 16
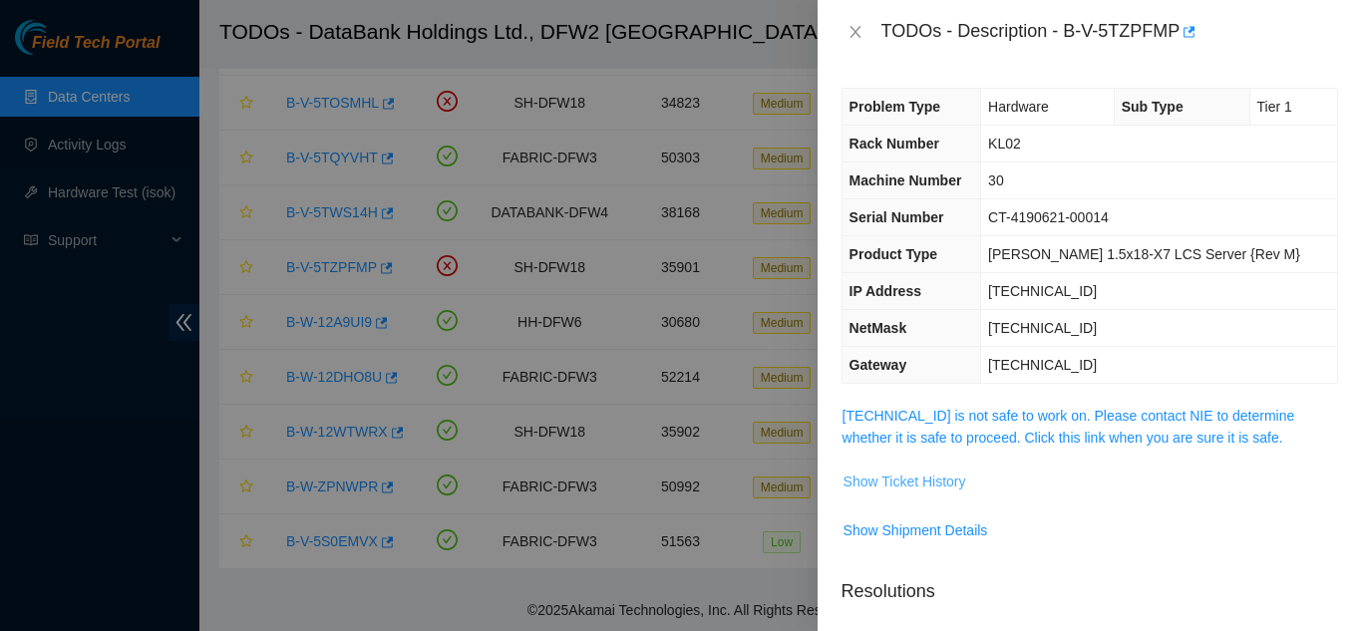
click at [942, 481] on span "Show Ticket History" at bounding box center [904, 482] width 123 height 22
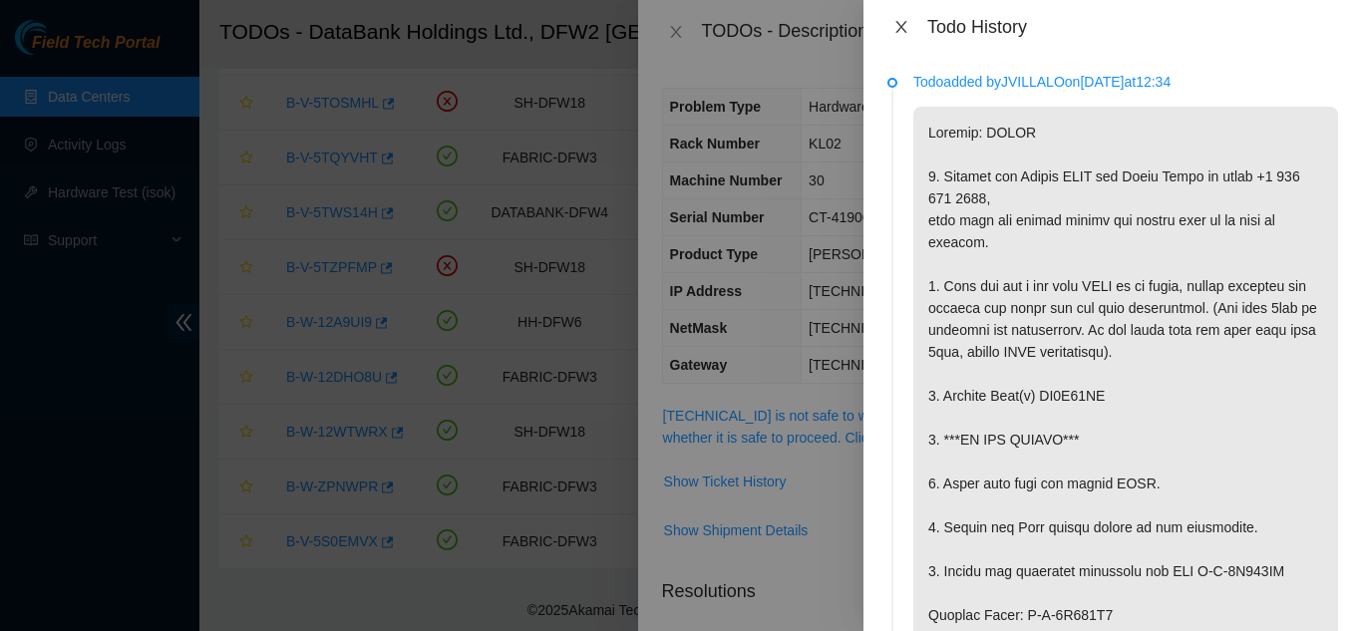
click at [900, 27] on icon "close" at bounding box center [901, 27] width 16 height 16
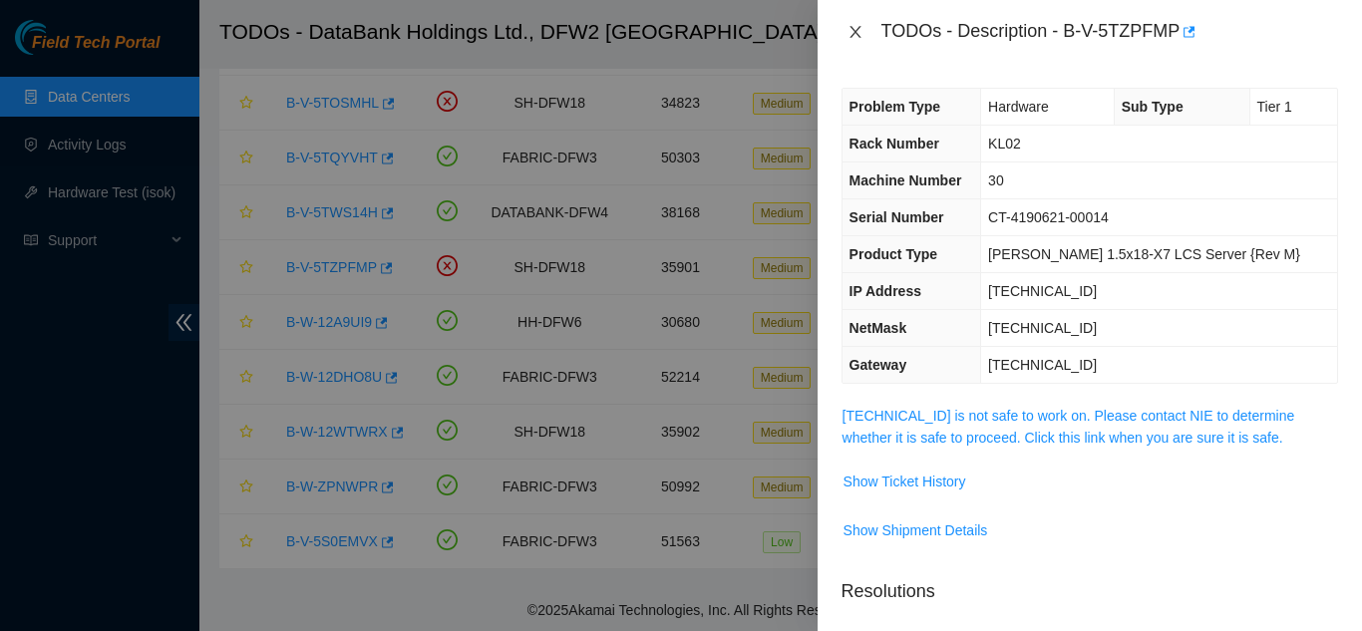
click at [854, 34] on icon "close" at bounding box center [855, 32] width 16 height 16
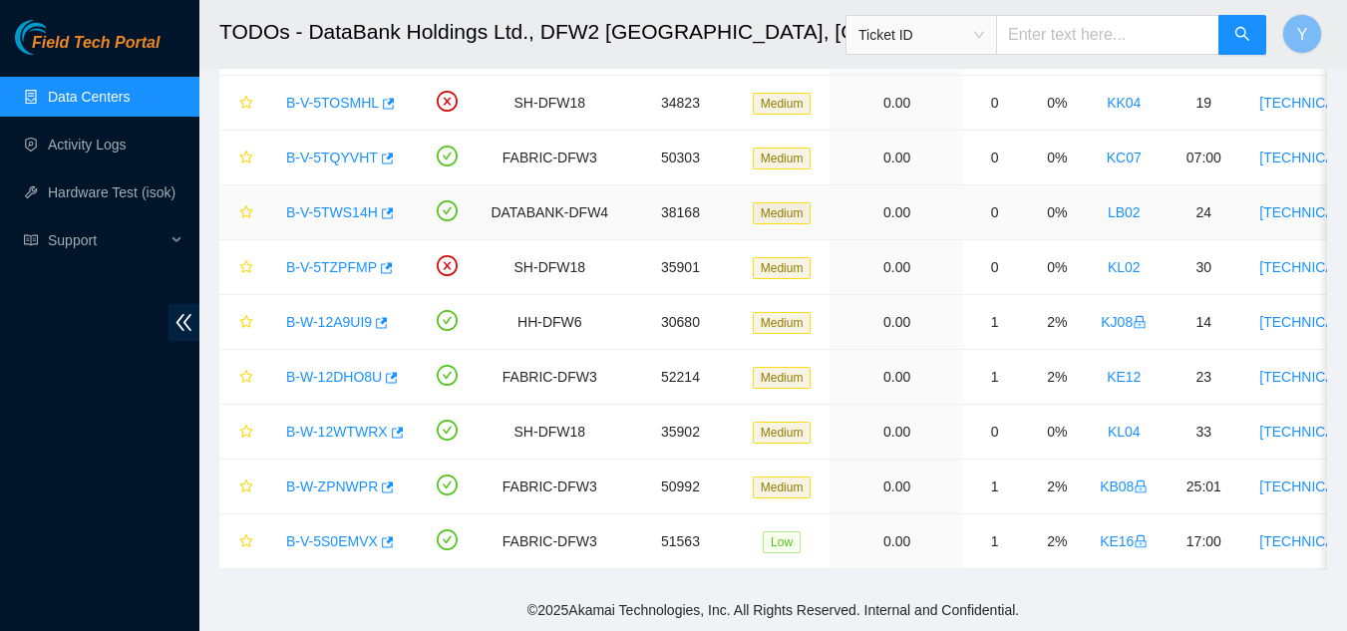
click at [345, 204] on link "B-V-5TWS14H" at bounding box center [332, 212] width 92 height 16
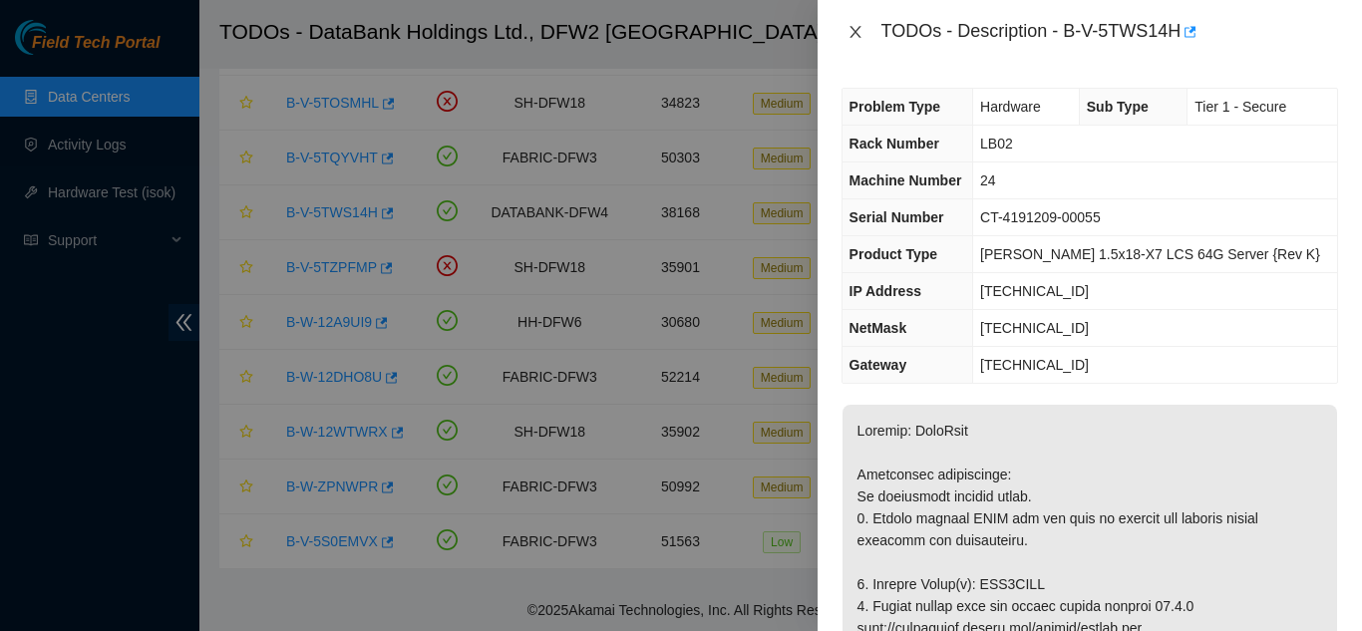
click at [847, 30] on icon "close" at bounding box center [855, 32] width 16 height 16
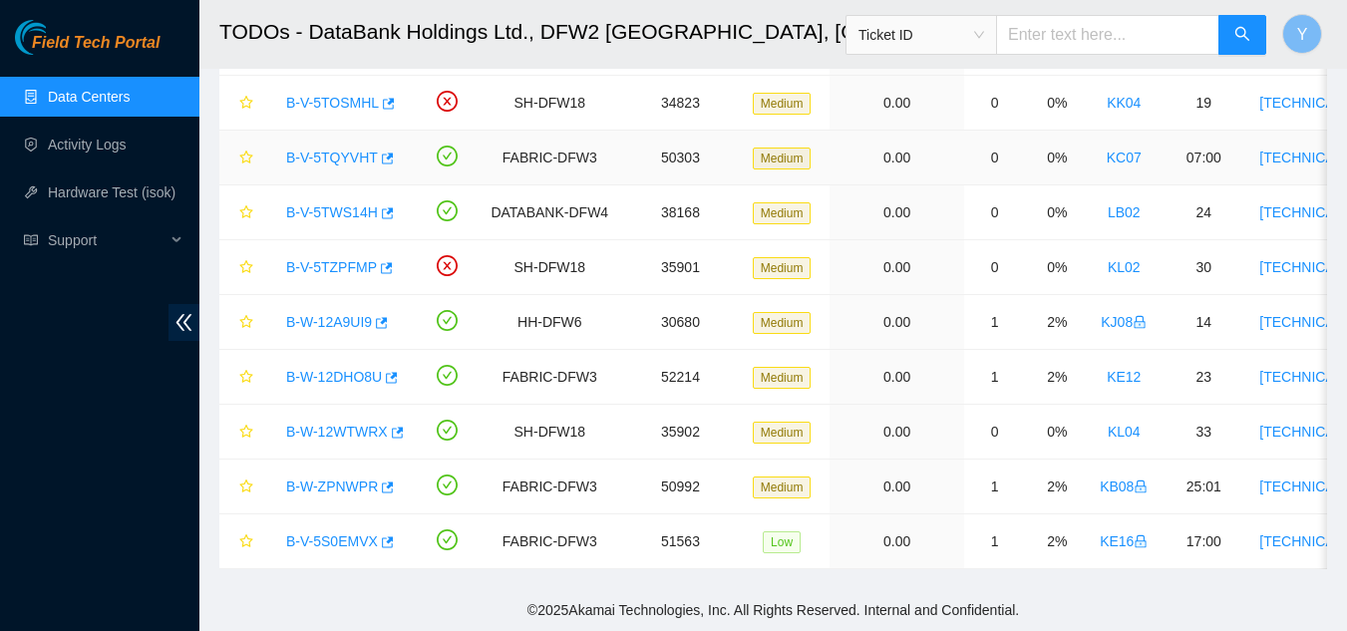
click at [336, 150] on link "B-V-5TQYVHT" at bounding box center [332, 158] width 92 height 16
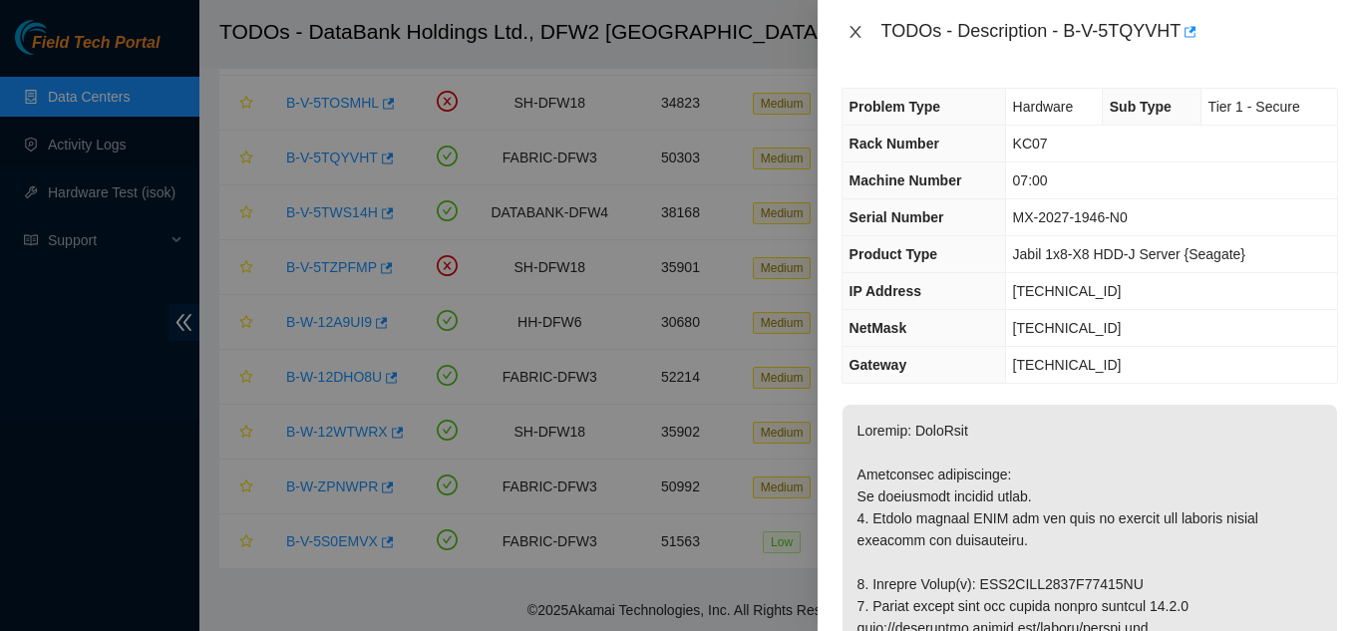
click at [860, 32] on icon "close" at bounding box center [855, 32] width 16 height 16
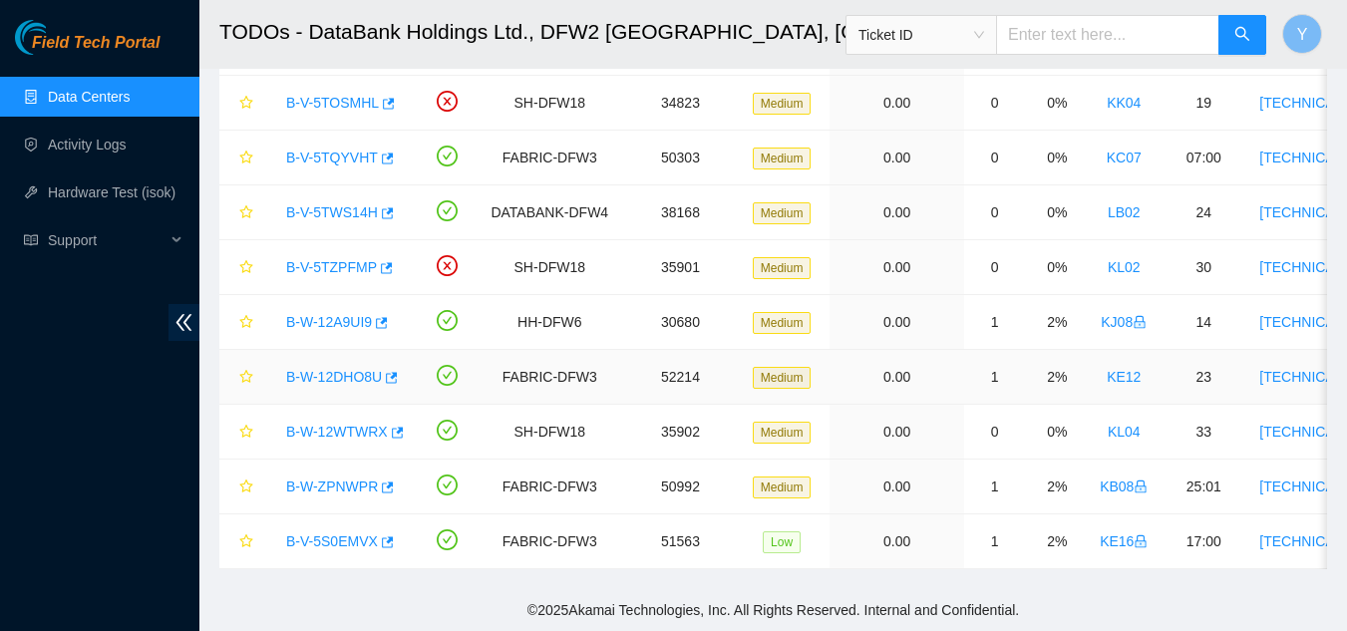
scroll to position [109, 0]
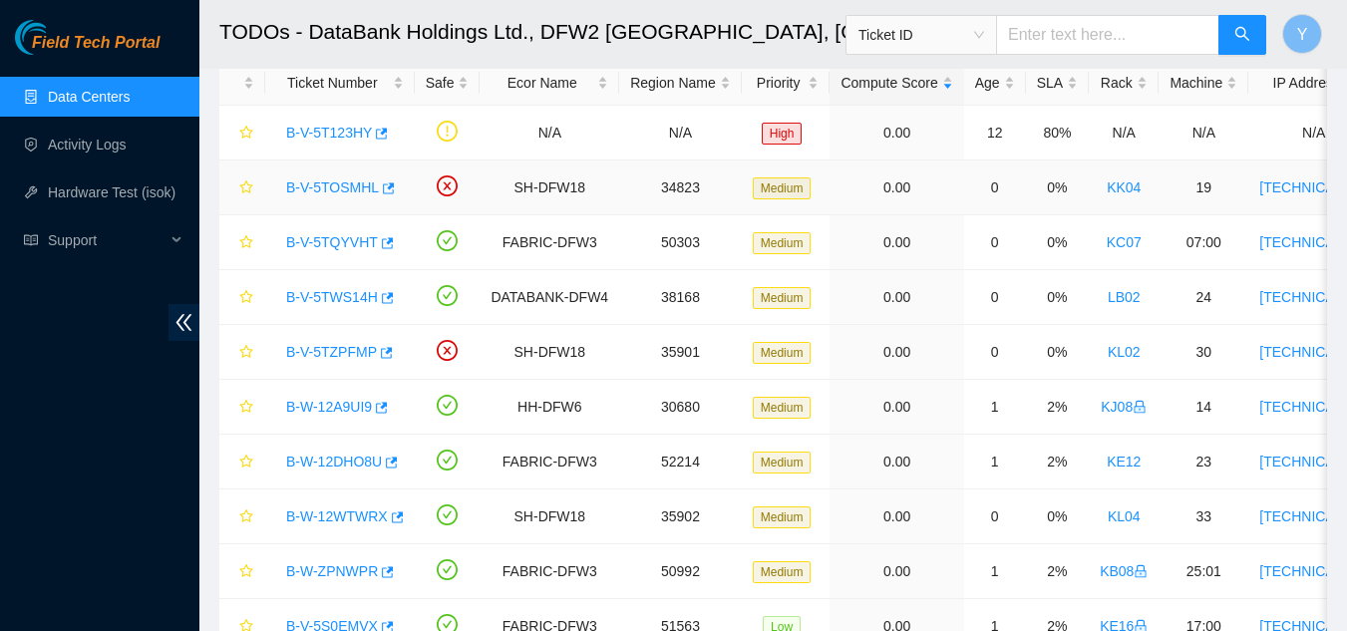
click at [356, 187] on link "B-V-5TOSMHL" at bounding box center [332, 187] width 93 height 16
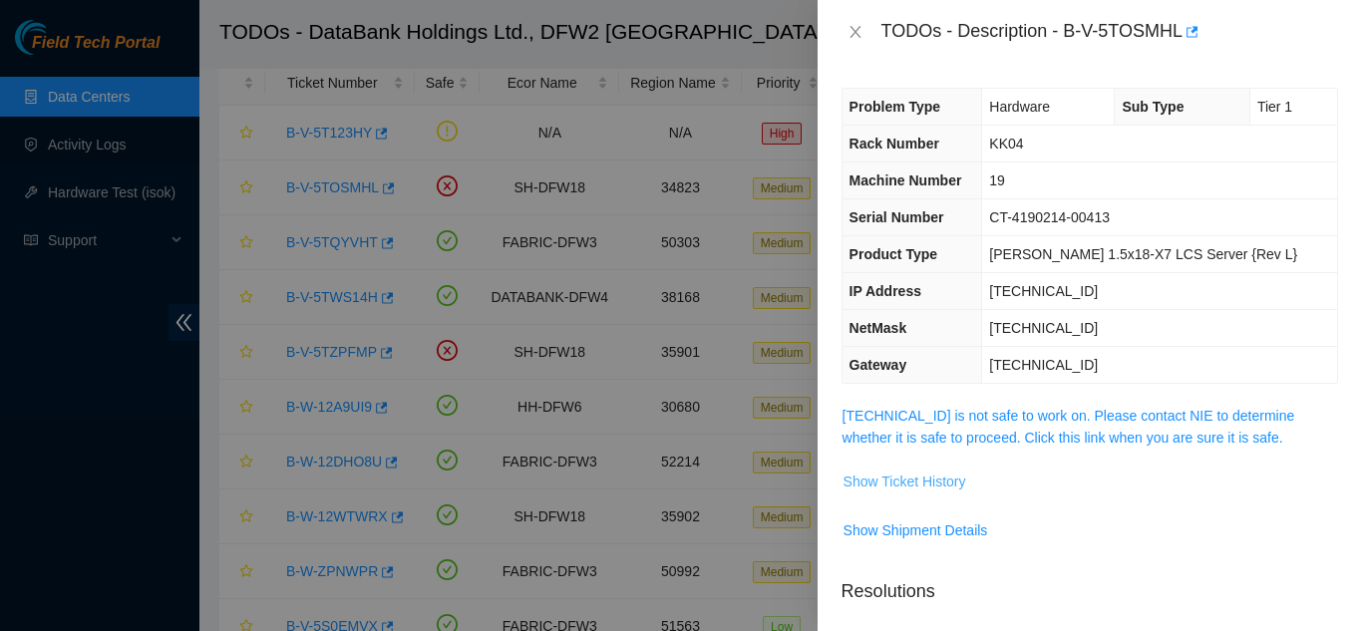
click at [910, 488] on span "Show Ticket History" at bounding box center [904, 482] width 123 height 22
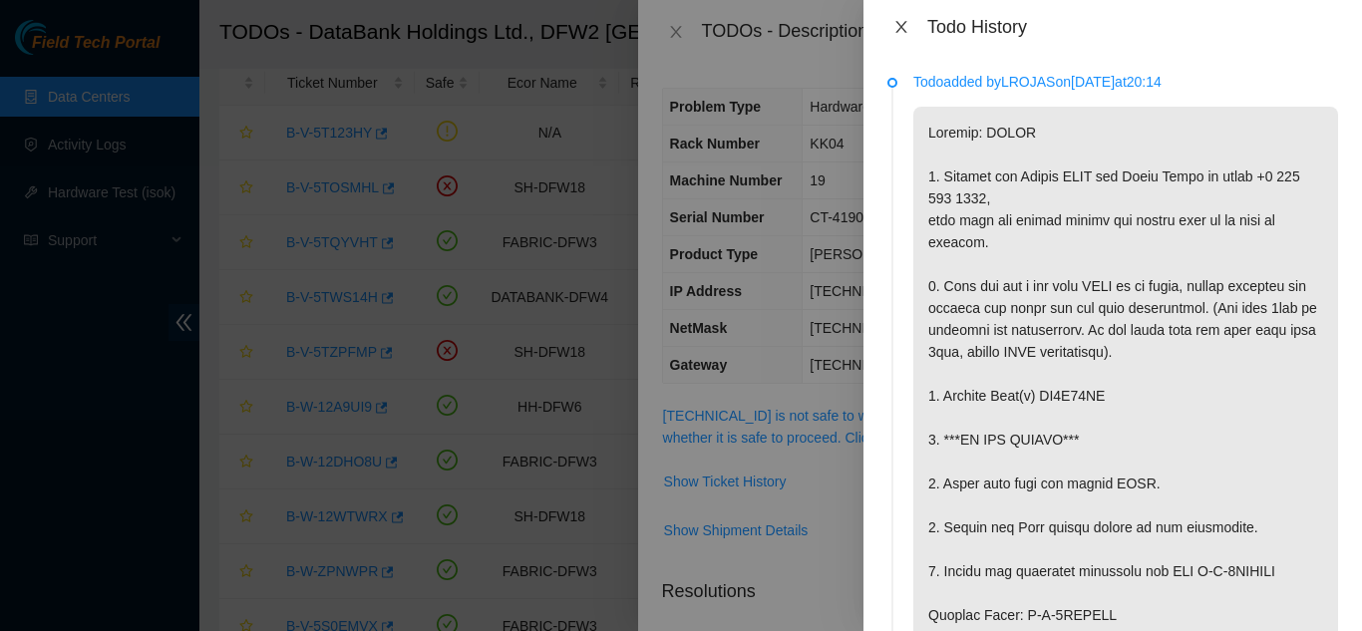
click at [901, 21] on icon "close" at bounding box center [901, 27] width 16 height 16
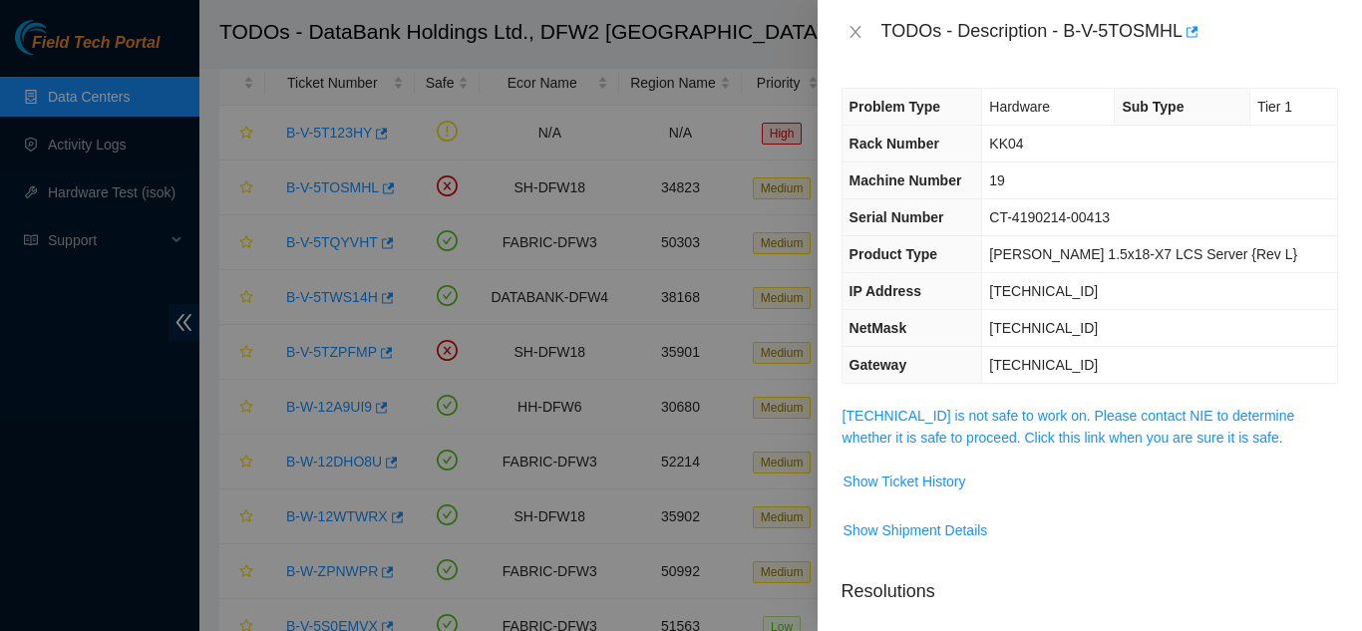
click at [321, 135] on div at bounding box center [681, 315] width 1362 height 631
click at [341, 134] on div at bounding box center [681, 315] width 1362 height 631
click at [852, 35] on icon "close" at bounding box center [855, 32] width 16 height 16
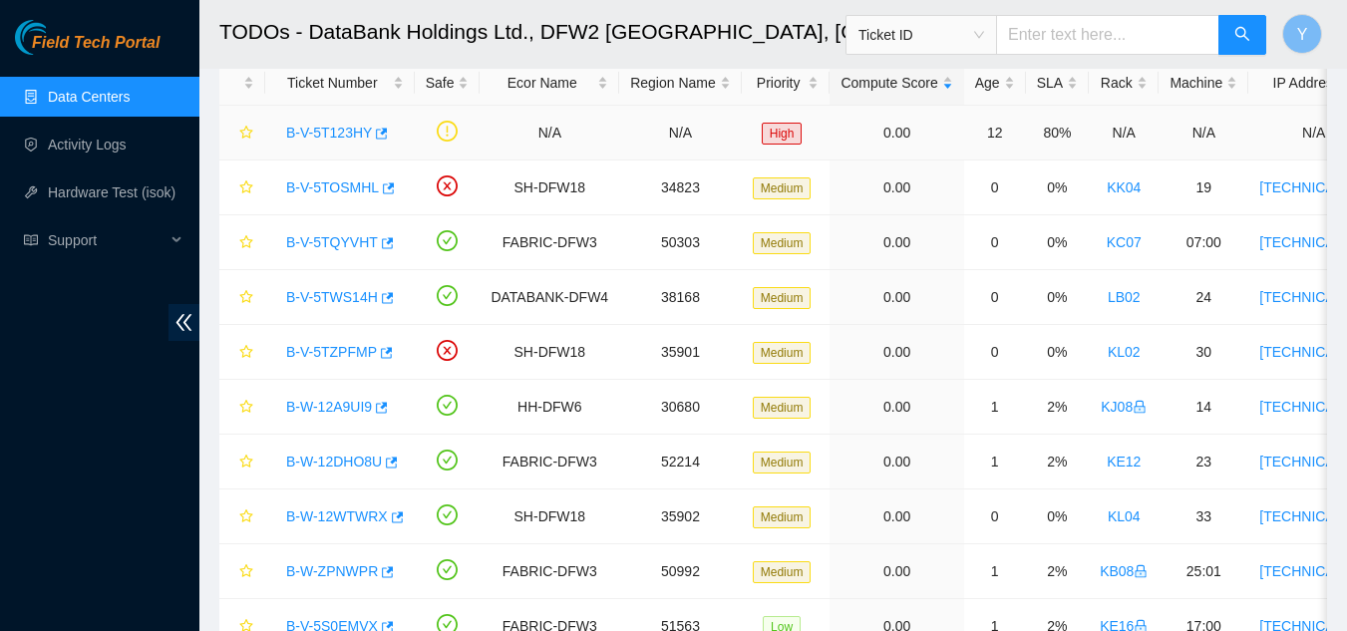
click at [303, 133] on link "B-V-5T123HY" at bounding box center [329, 133] width 86 height 16
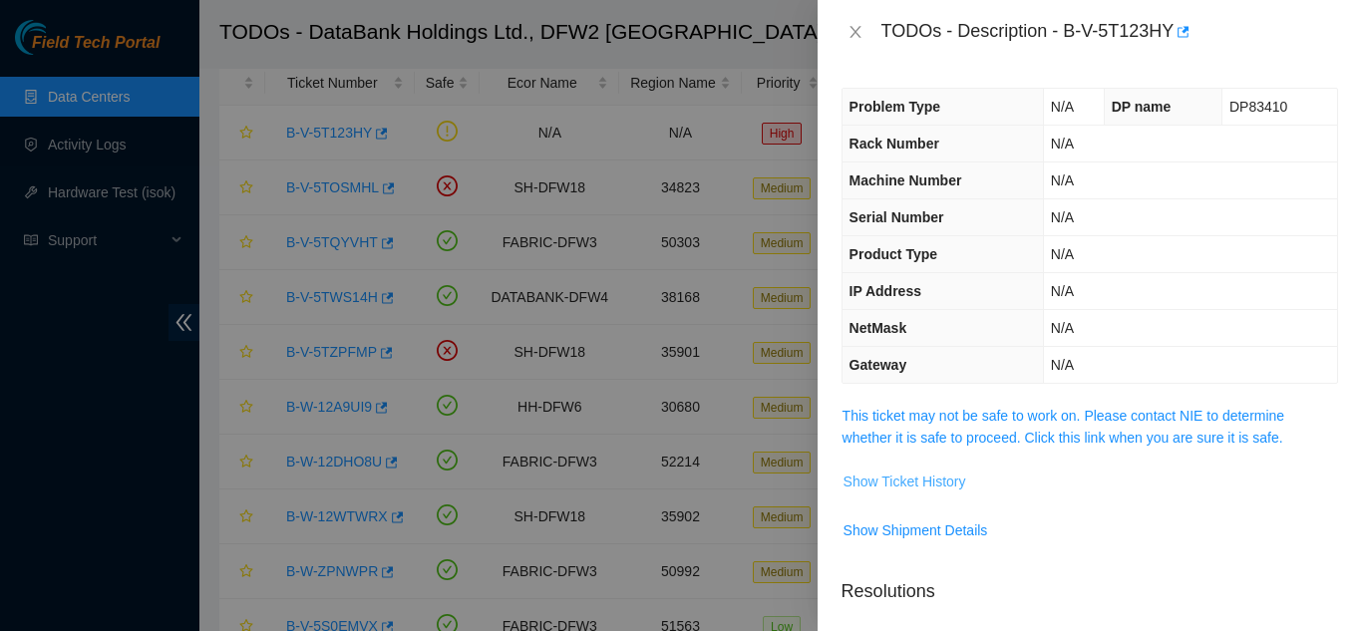
click at [884, 480] on span "Show Ticket History" at bounding box center [904, 482] width 123 height 22
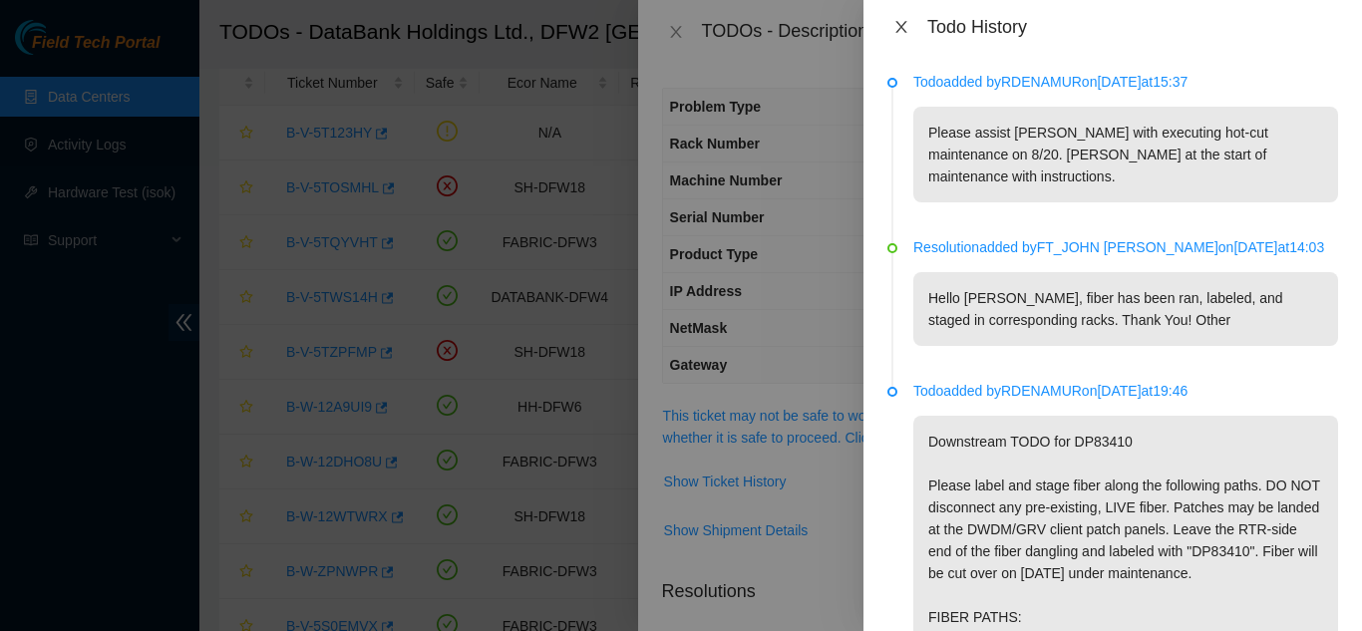
click at [898, 23] on icon "close" at bounding box center [900, 27] width 11 height 12
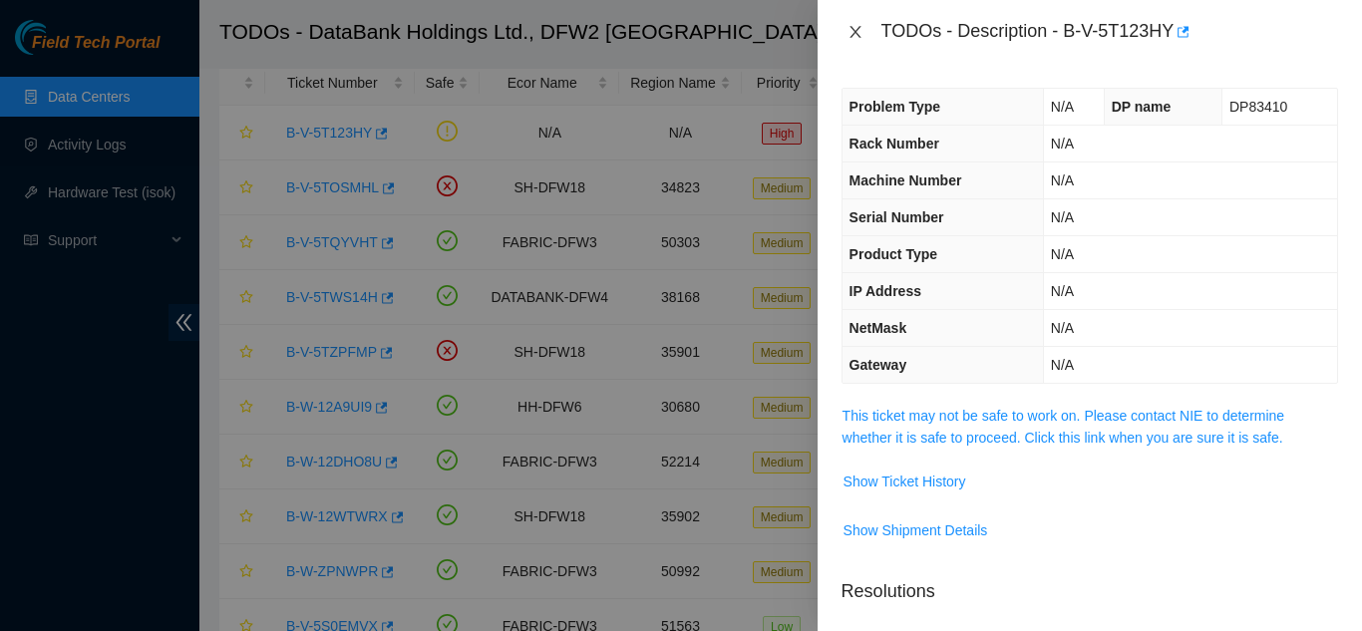
click at [854, 30] on icon "close" at bounding box center [855, 32] width 16 height 16
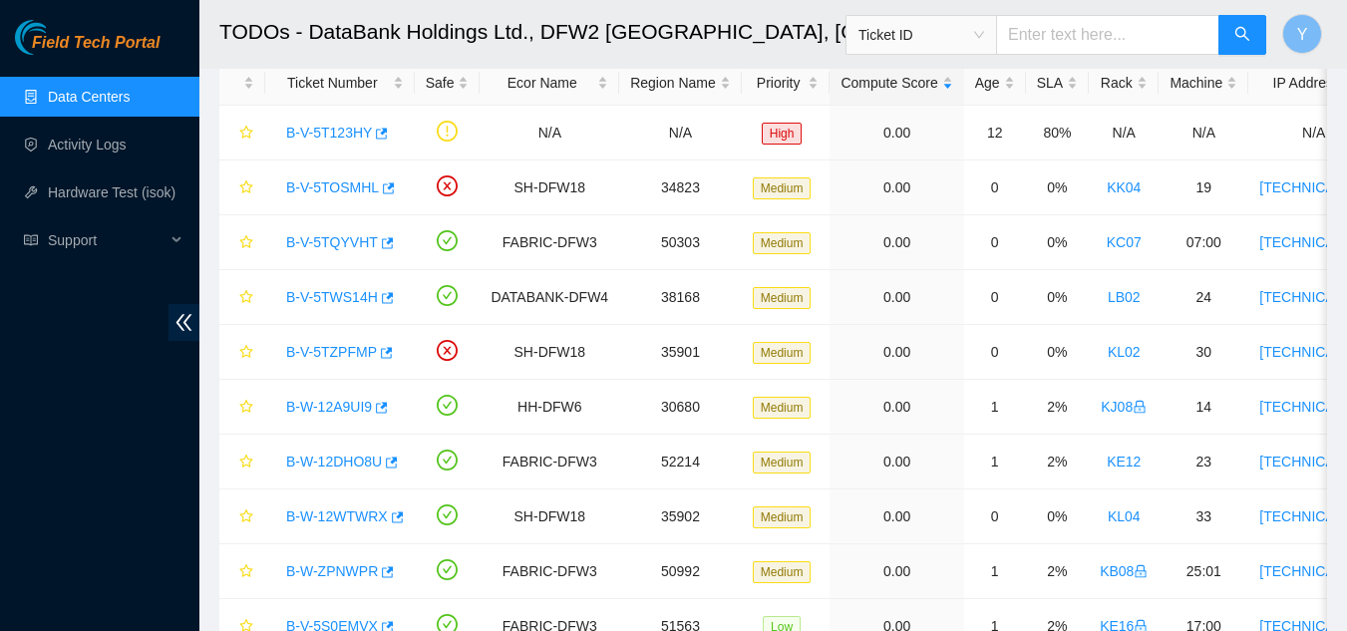
click at [92, 96] on link "Data Centers" at bounding box center [89, 97] width 82 height 16
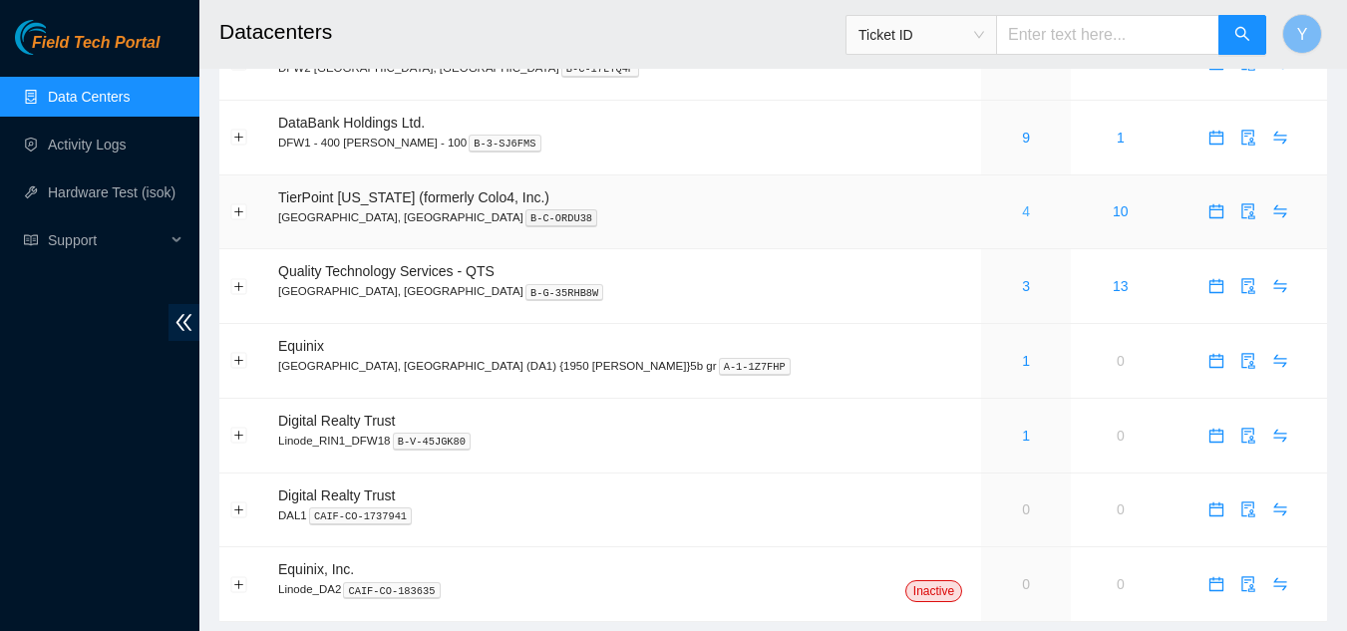
click at [1022, 214] on link "4" at bounding box center [1026, 211] width 8 height 16
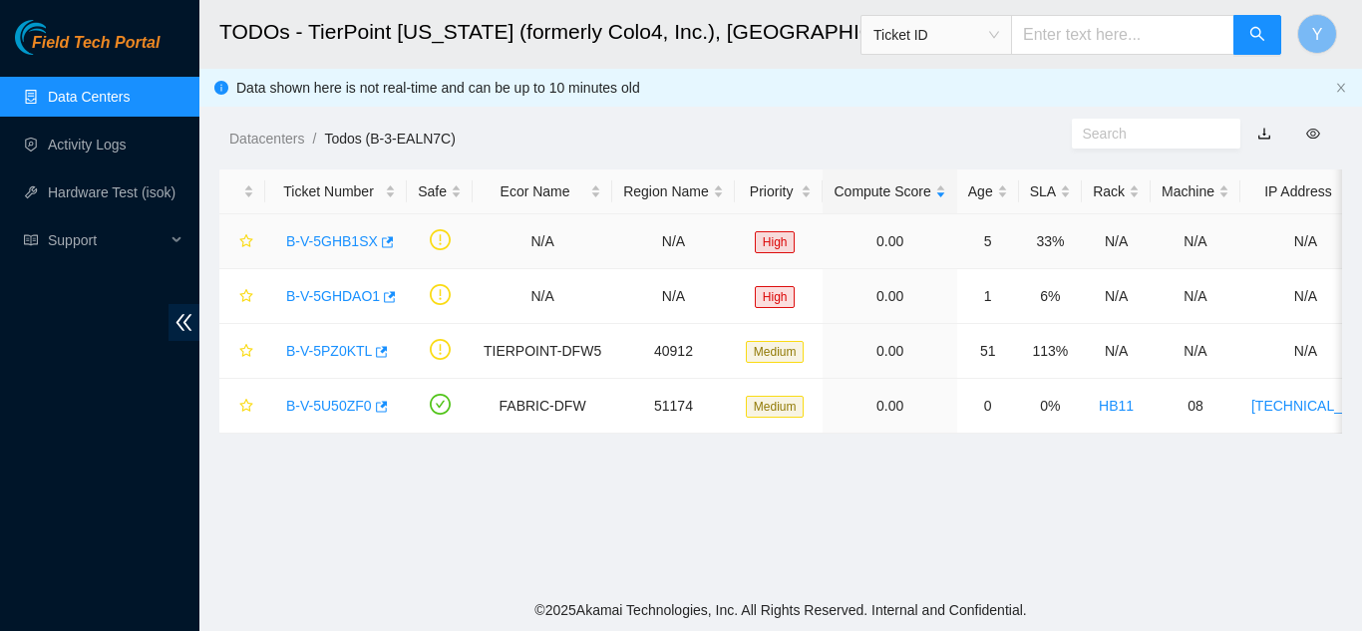
click at [325, 247] on link "B-V-5GHB1SX" at bounding box center [332, 241] width 92 height 16
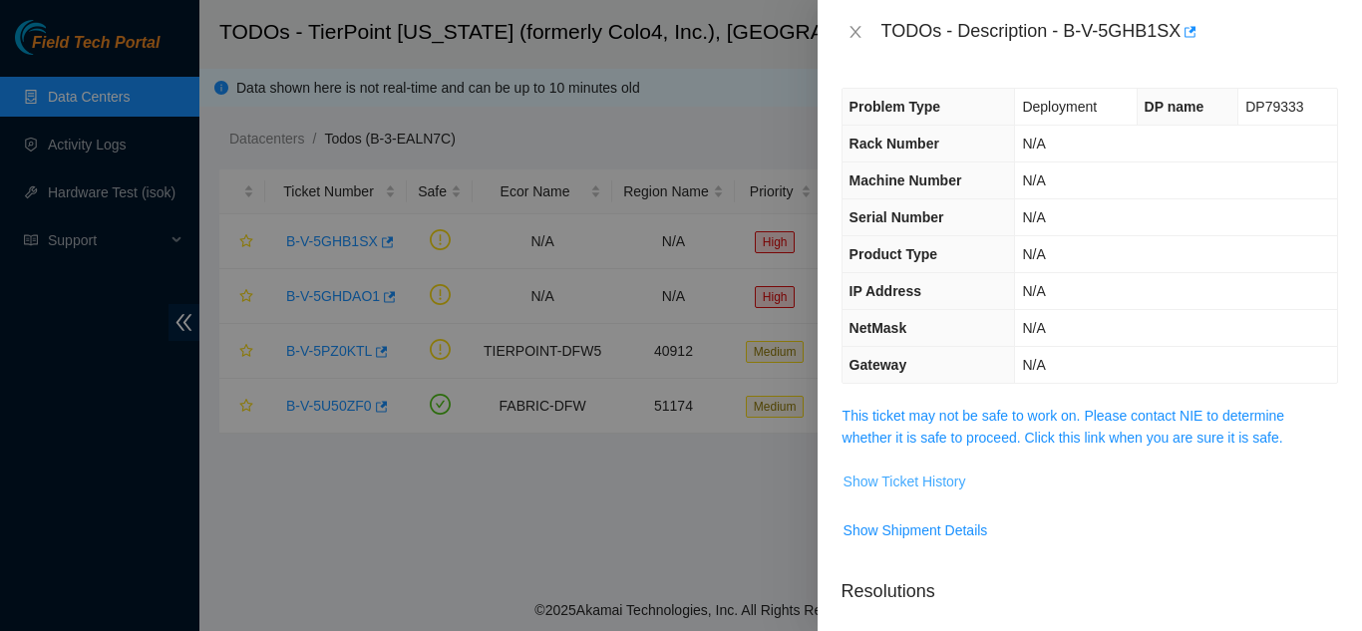
click at [869, 476] on span "Show Ticket History" at bounding box center [904, 482] width 123 height 22
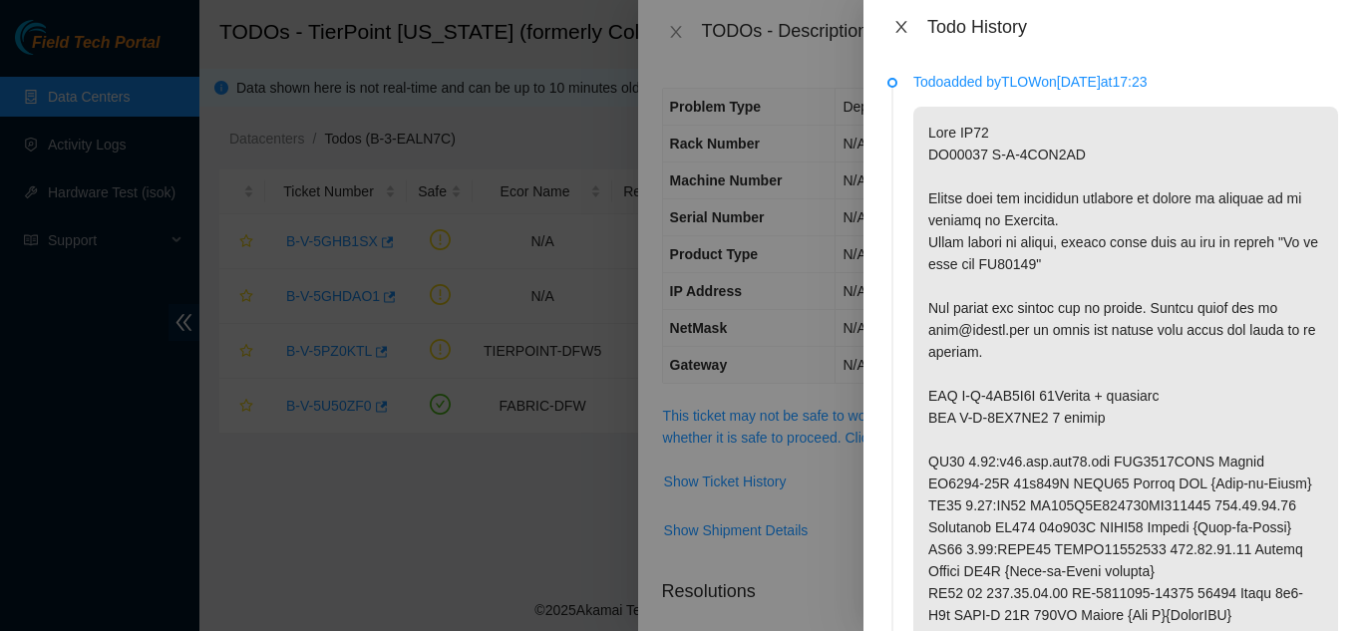
drag, startPoint x: 902, startPoint y: 23, endPoint x: 906, endPoint y: 95, distance: 71.9
click at [901, 23] on icon "close" at bounding box center [901, 27] width 16 height 16
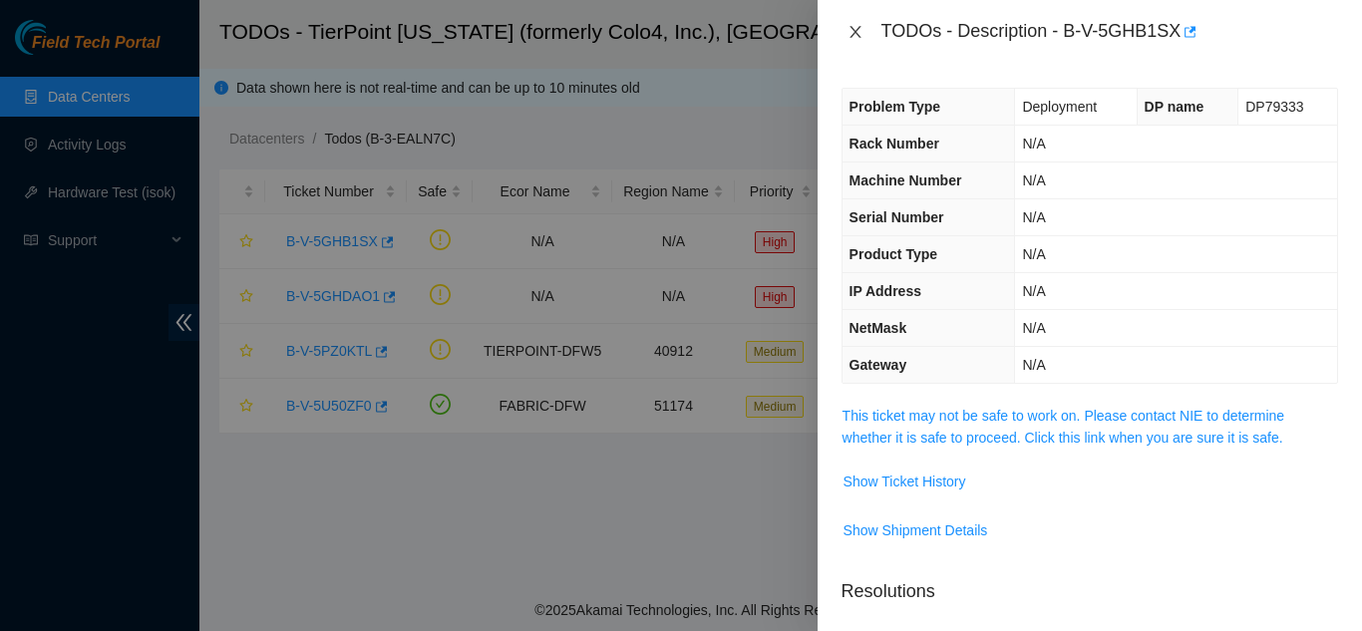
click at [849, 34] on icon "close" at bounding box center [855, 32] width 16 height 16
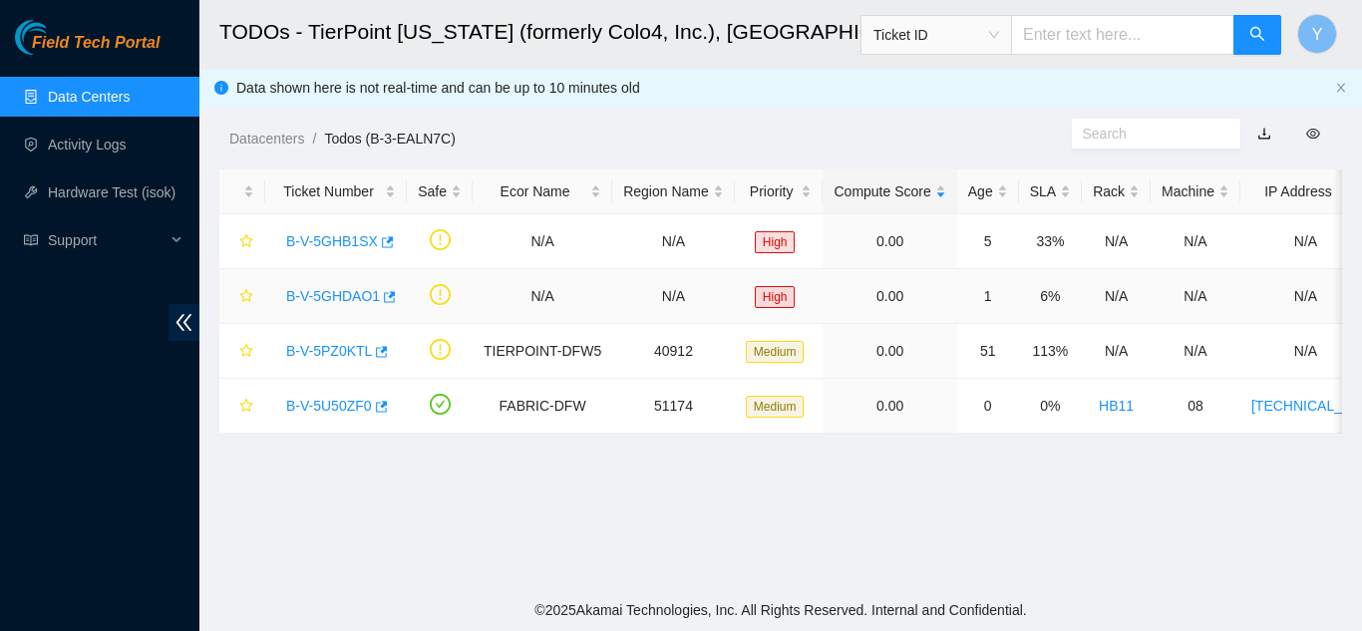
click at [359, 295] on link "B-V-5GHDAO1" at bounding box center [333, 296] width 94 height 16
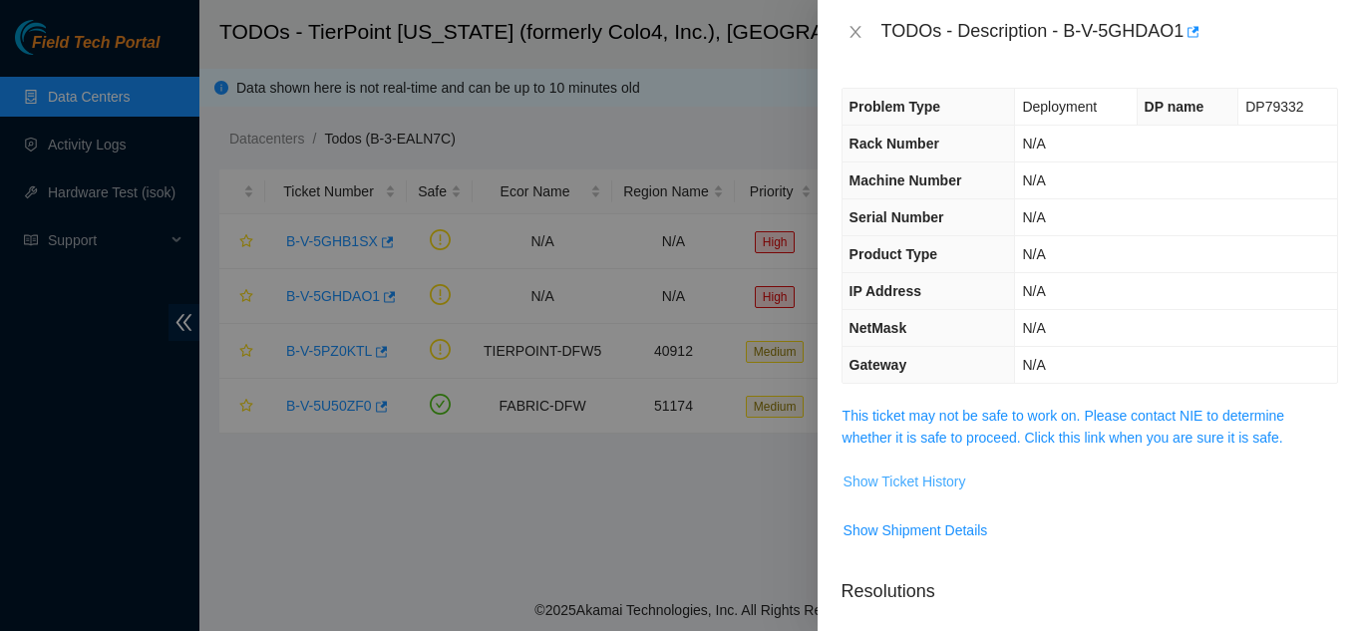
click at [939, 476] on span "Show Ticket History" at bounding box center [904, 482] width 123 height 22
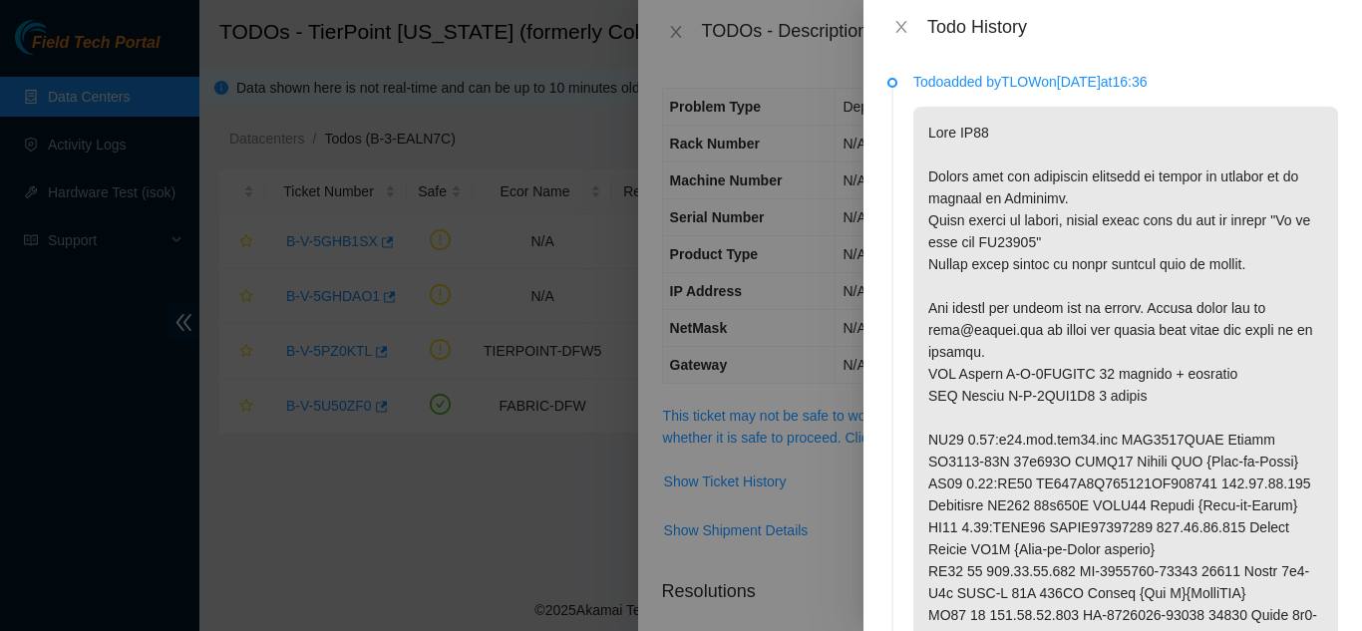
scroll to position [100, 0]
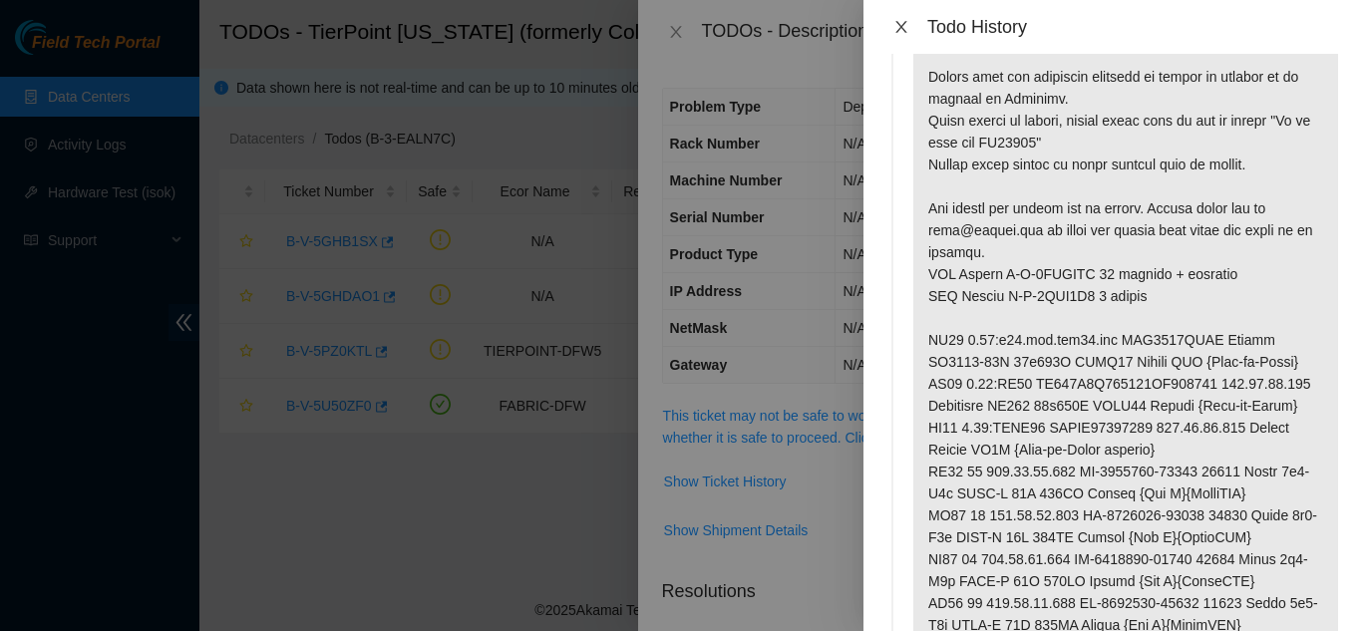
click at [896, 28] on icon "close" at bounding box center [901, 27] width 16 height 16
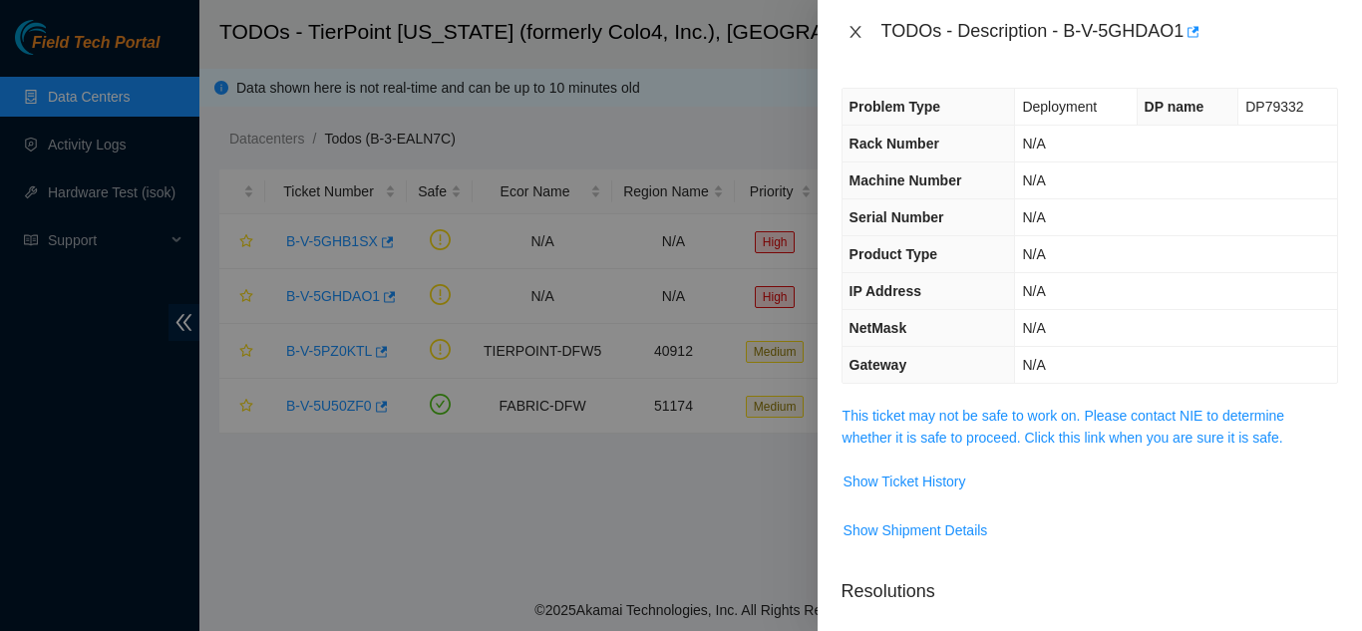
click at [853, 27] on icon "close" at bounding box center [855, 32] width 16 height 16
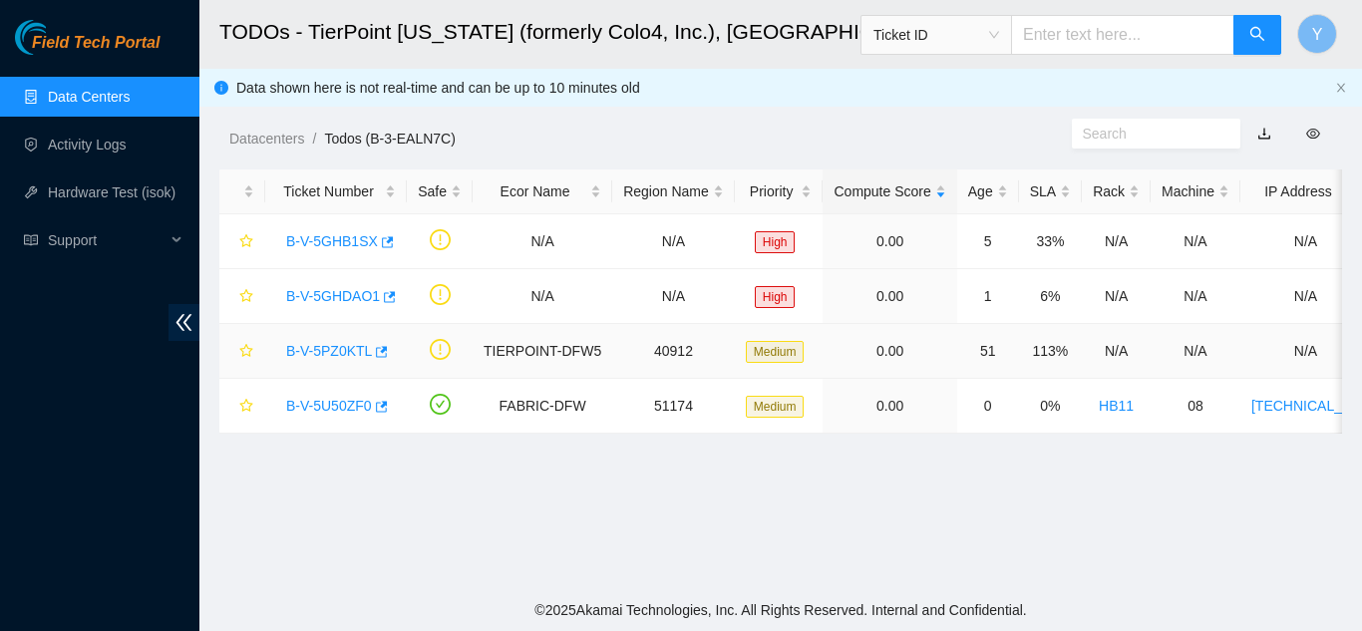
click at [332, 351] on link "B-V-5PZ0KTL" at bounding box center [329, 351] width 86 height 16
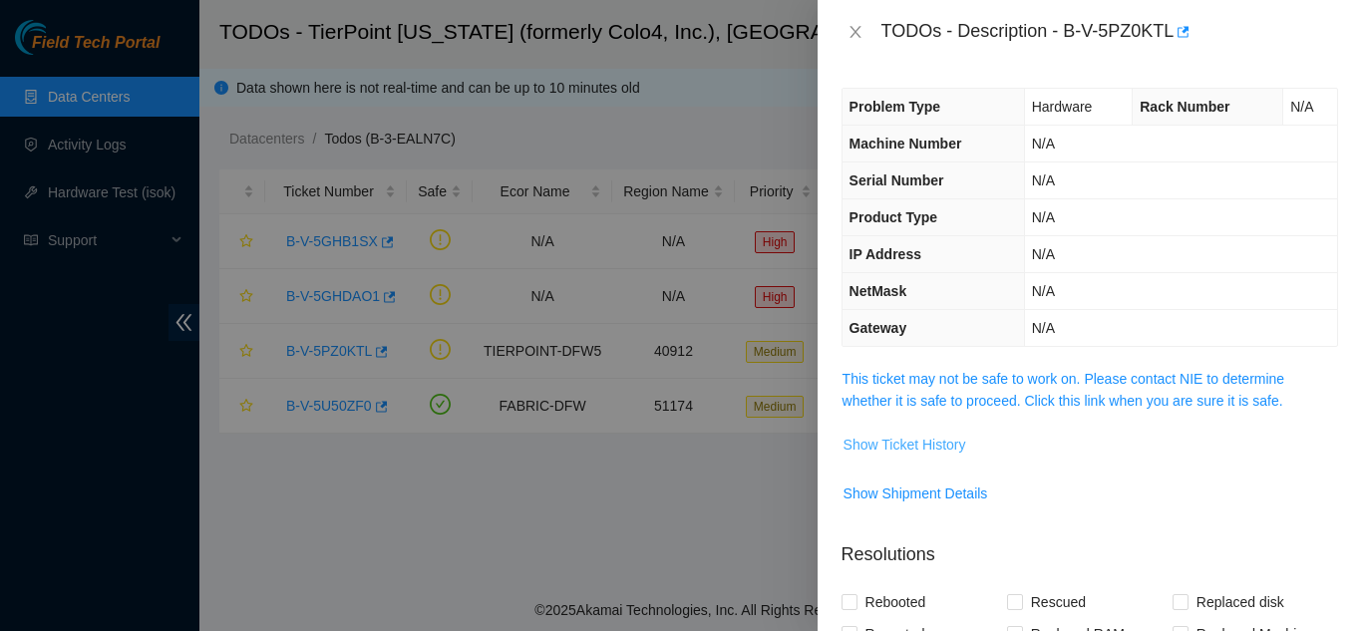
click at [890, 448] on span "Show Ticket History" at bounding box center [904, 445] width 123 height 22
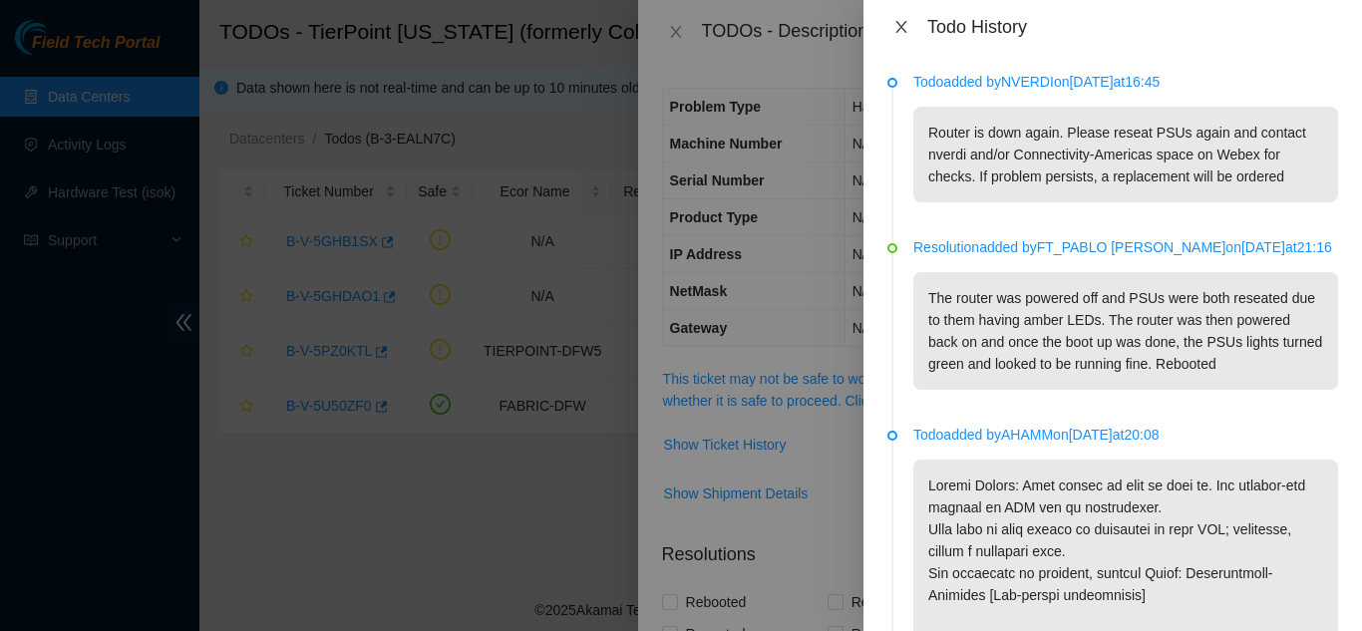
click at [907, 26] on icon "close" at bounding box center [901, 27] width 16 height 16
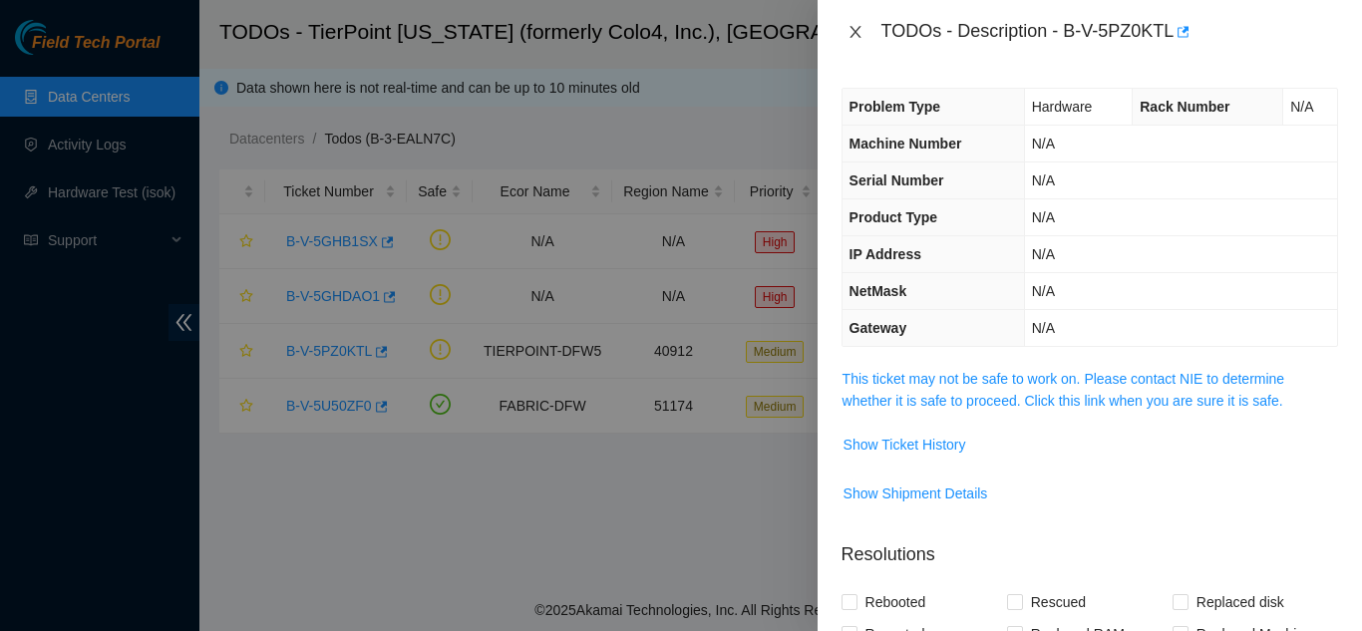
click at [855, 32] on icon "close" at bounding box center [854, 32] width 11 height 12
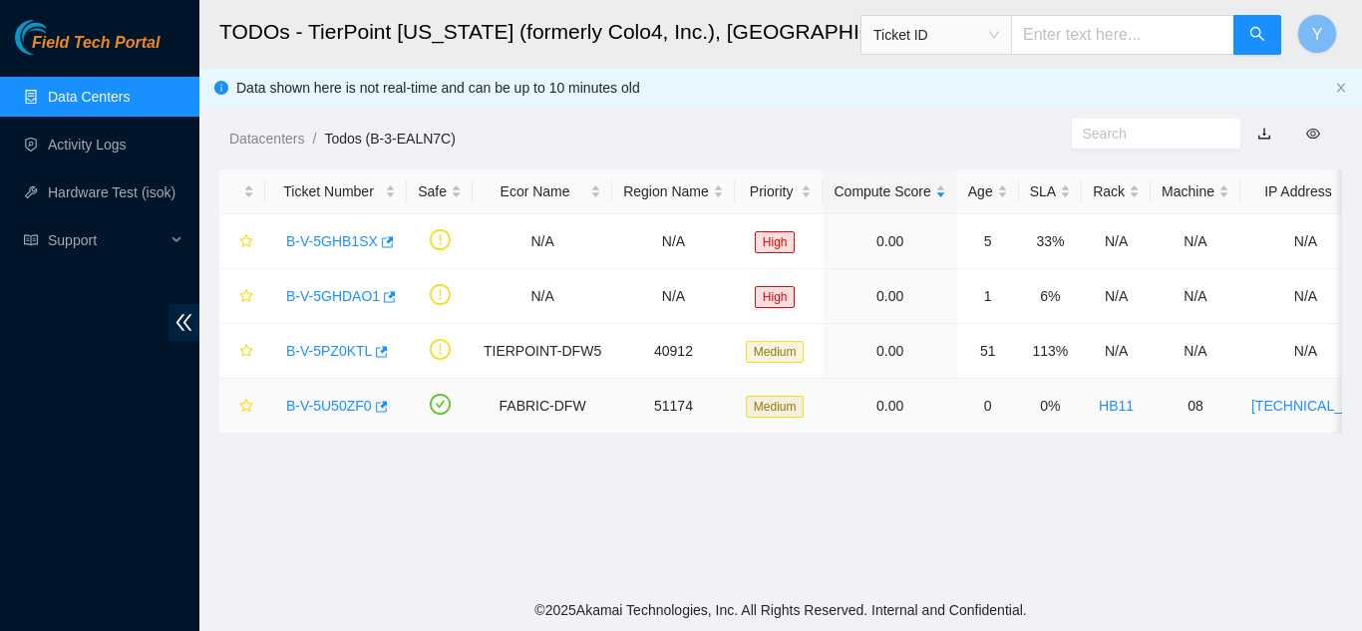
click at [326, 408] on link "B-V-5U50ZF0" at bounding box center [329, 406] width 86 height 16
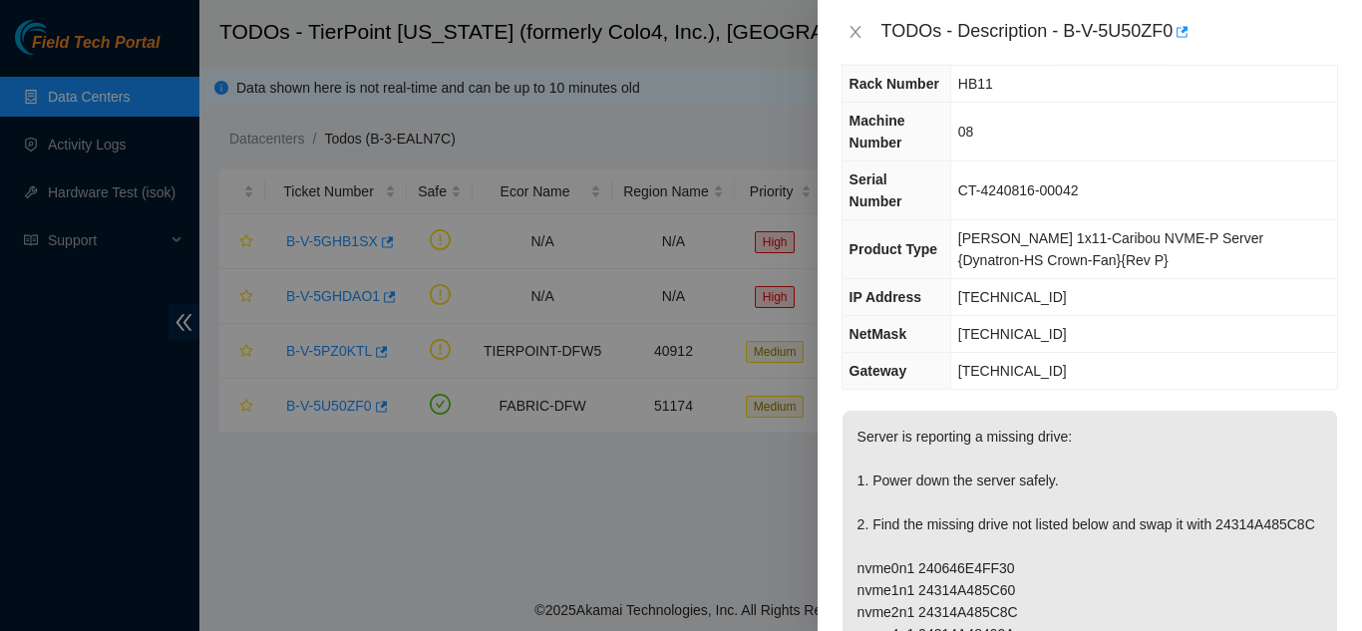
scroll to position [0, 0]
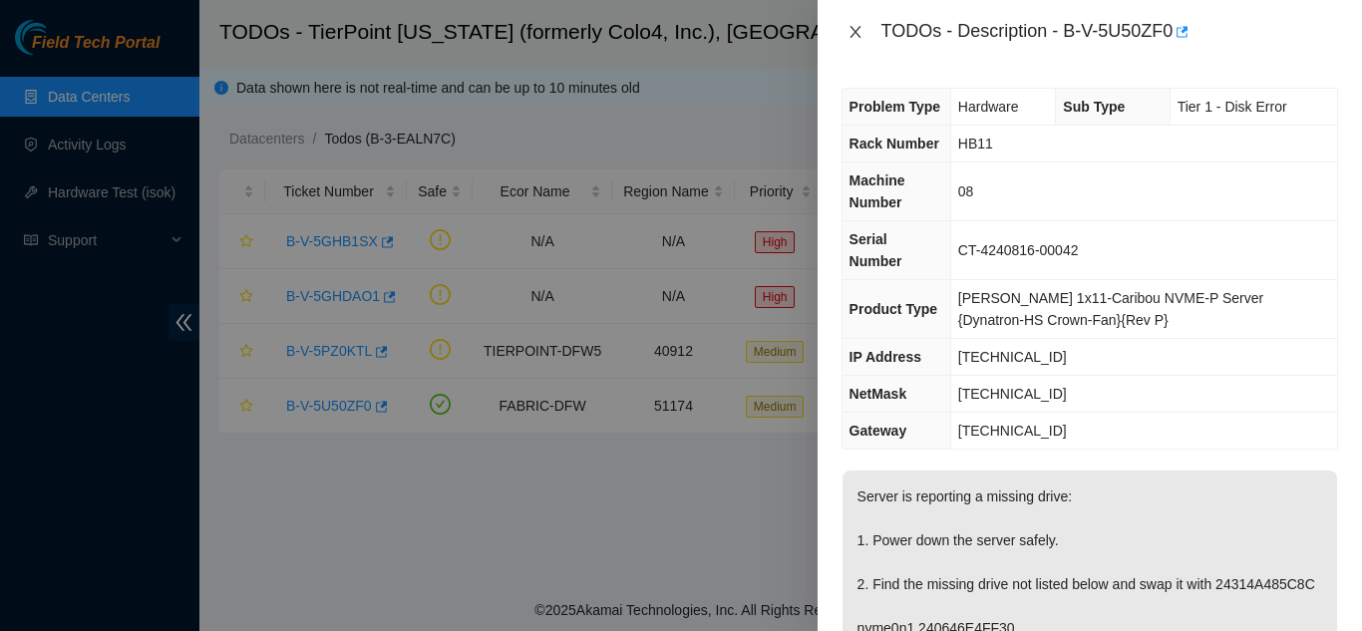
click at [852, 36] on icon "close" at bounding box center [854, 32] width 11 height 12
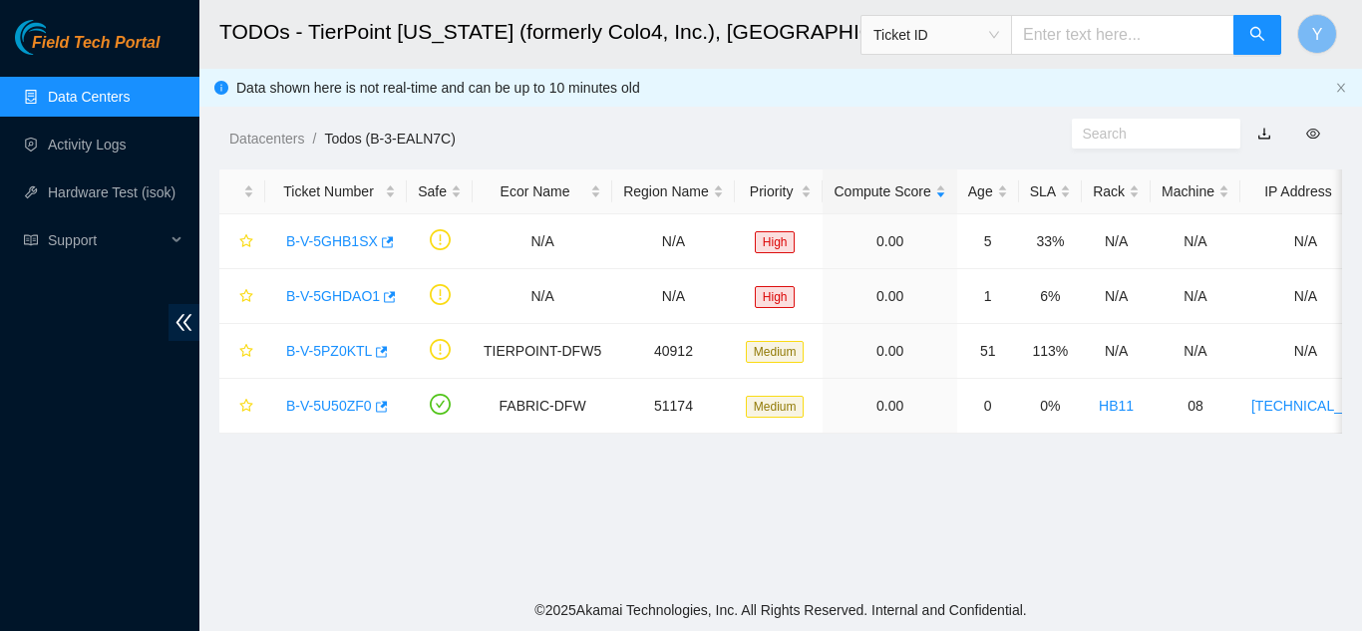
click at [99, 102] on link "Data Centers" at bounding box center [89, 97] width 82 height 16
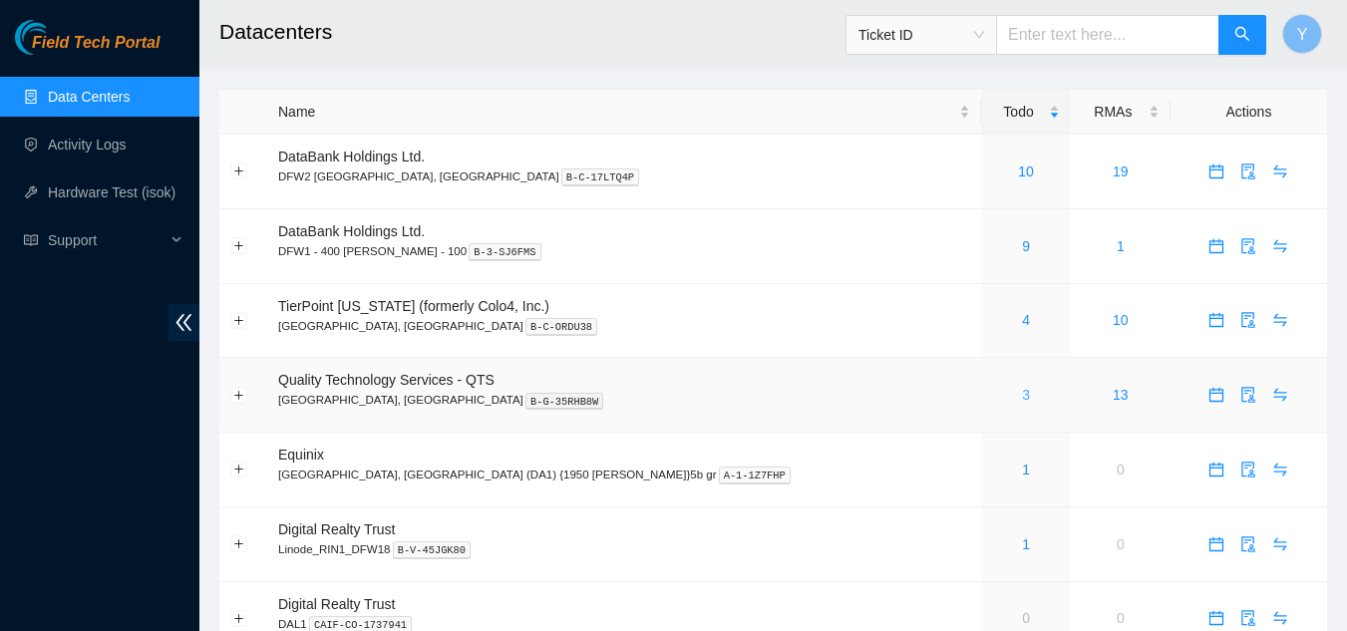
click at [1022, 400] on link "3" at bounding box center [1026, 395] width 8 height 16
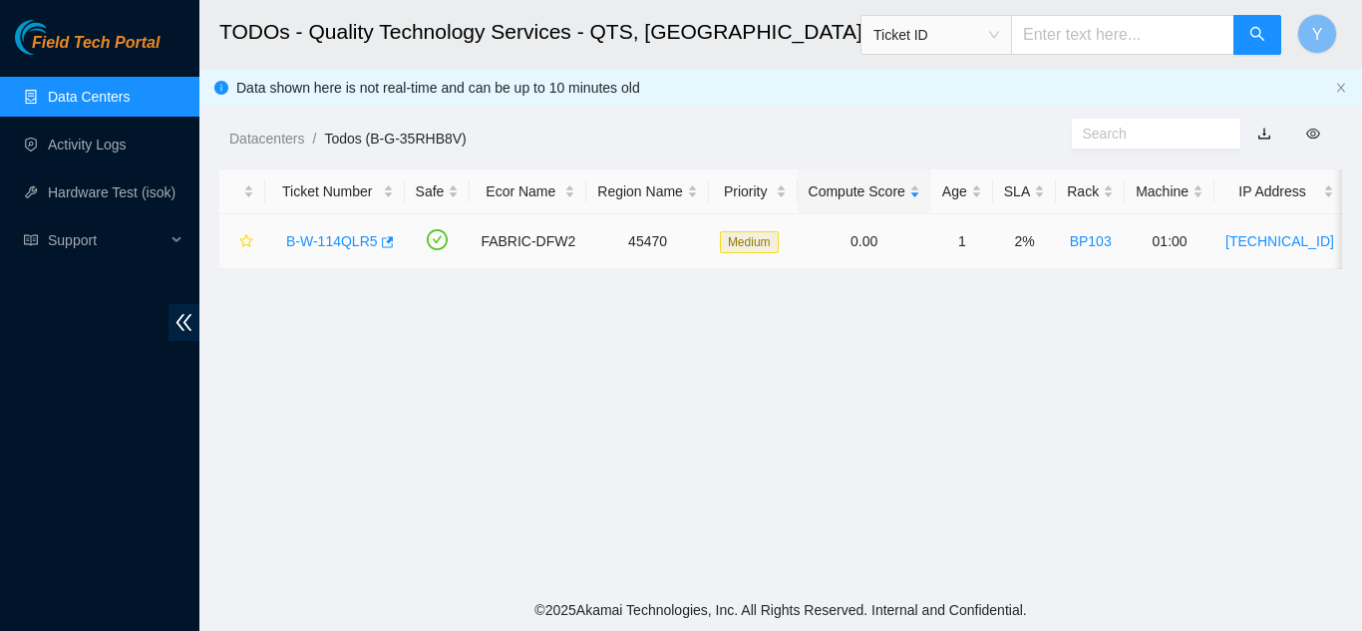
click at [339, 235] on link "B-W-114QLR5" at bounding box center [332, 241] width 92 height 16
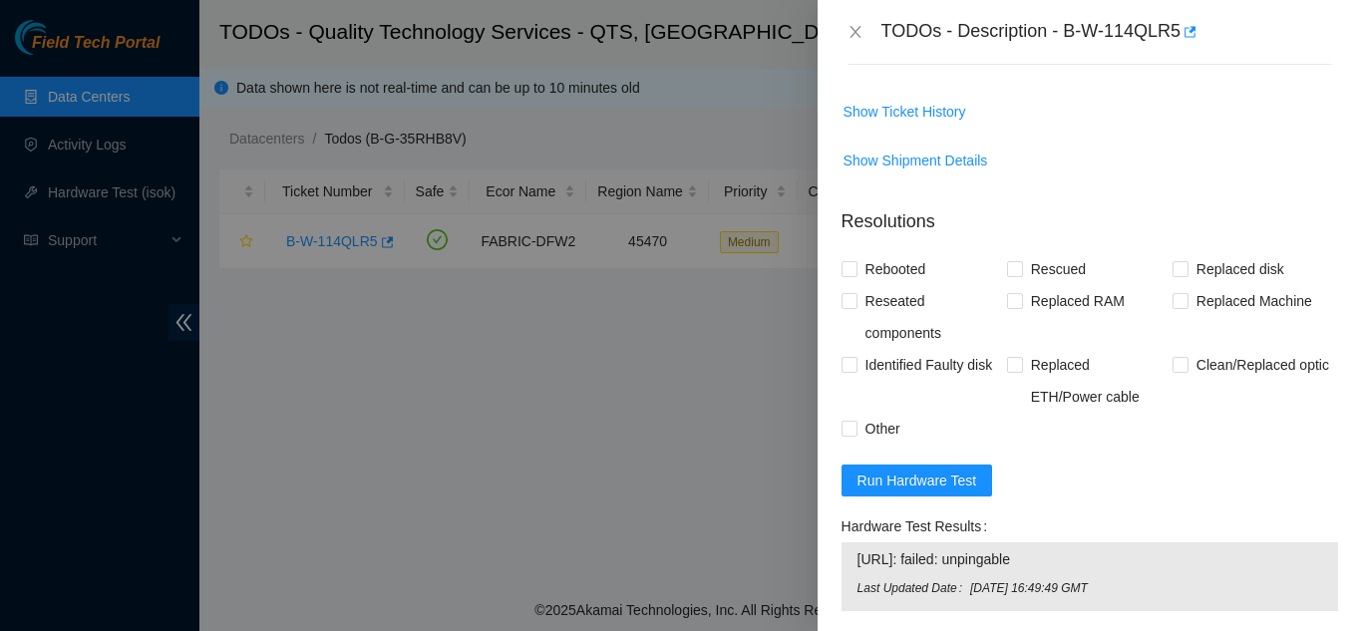
scroll to position [1812, 0]
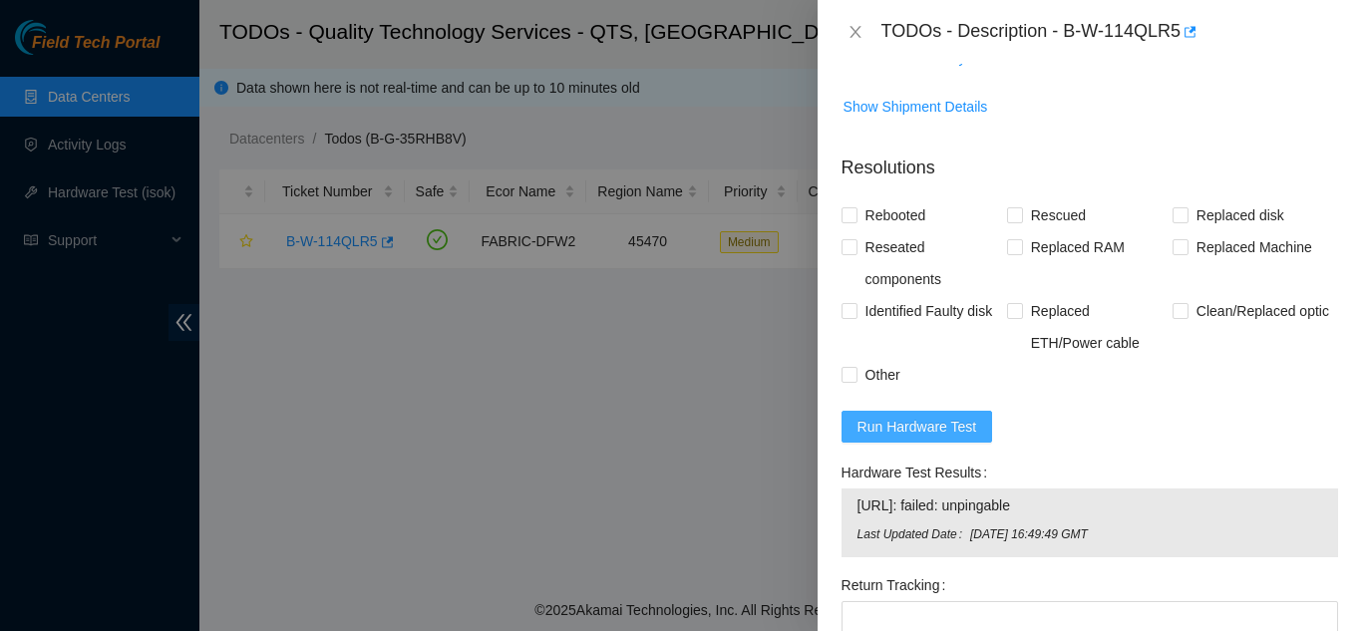
click at [921, 438] on span "Run Hardware Test" at bounding box center [917, 427] width 120 height 22
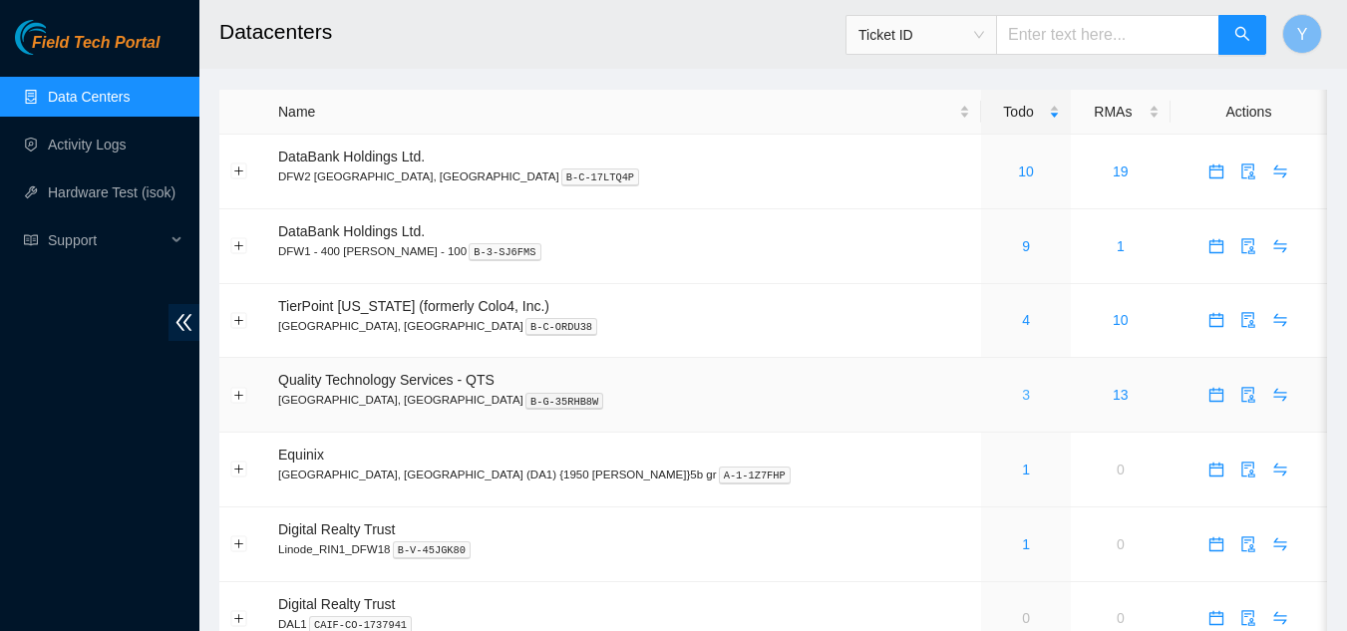
click at [1022, 403] on link "3" at bounding box center [1026, 395] width 8 height 16
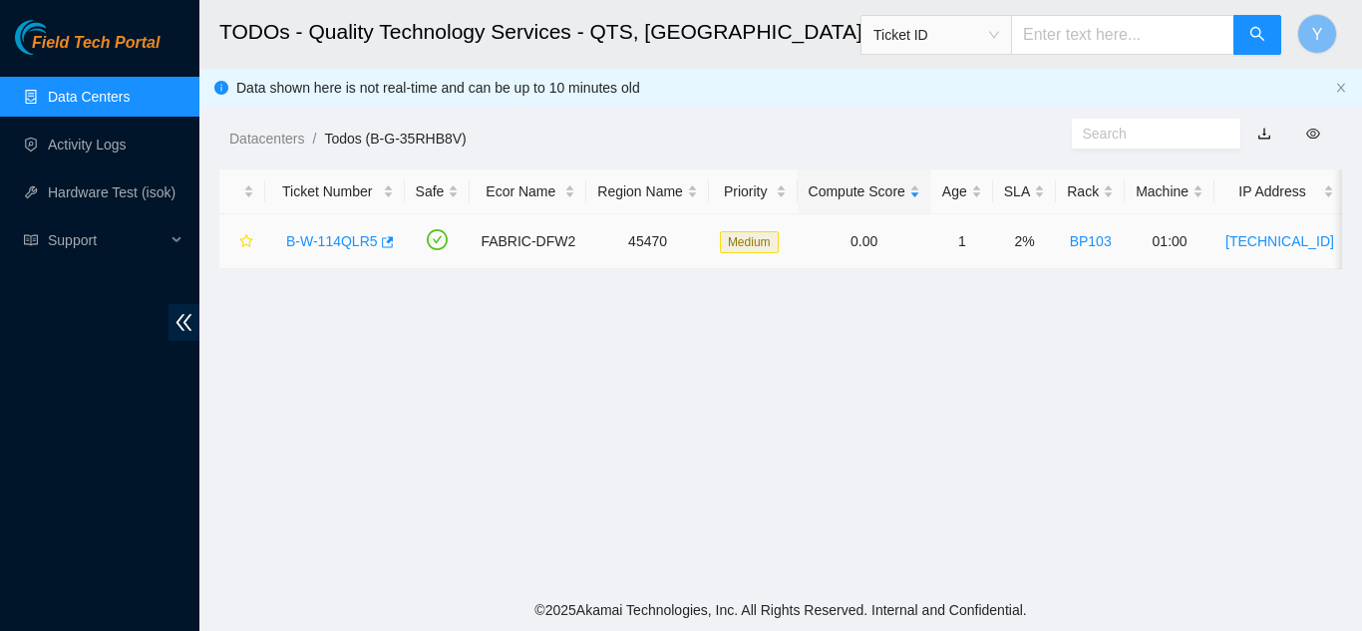
click at [339, 241] on link "B-W-114QLR5" at bounding box center [332, 241] width 92 height 16
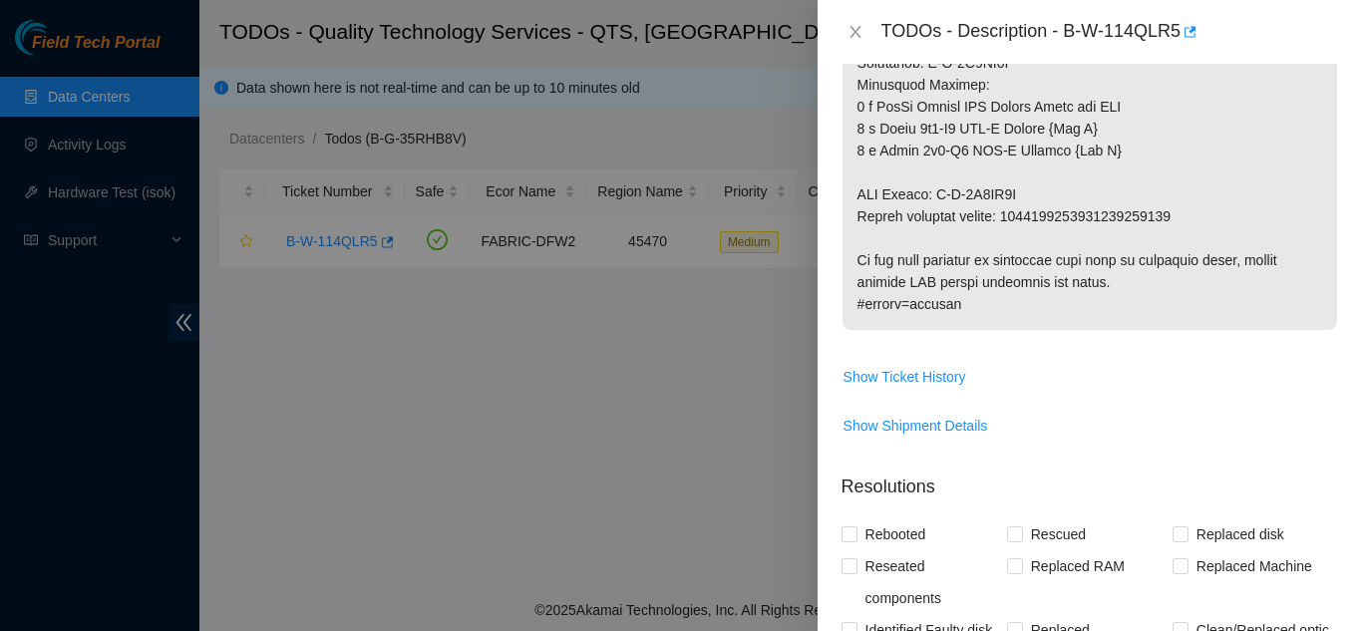
scroll to position [1803, 0]
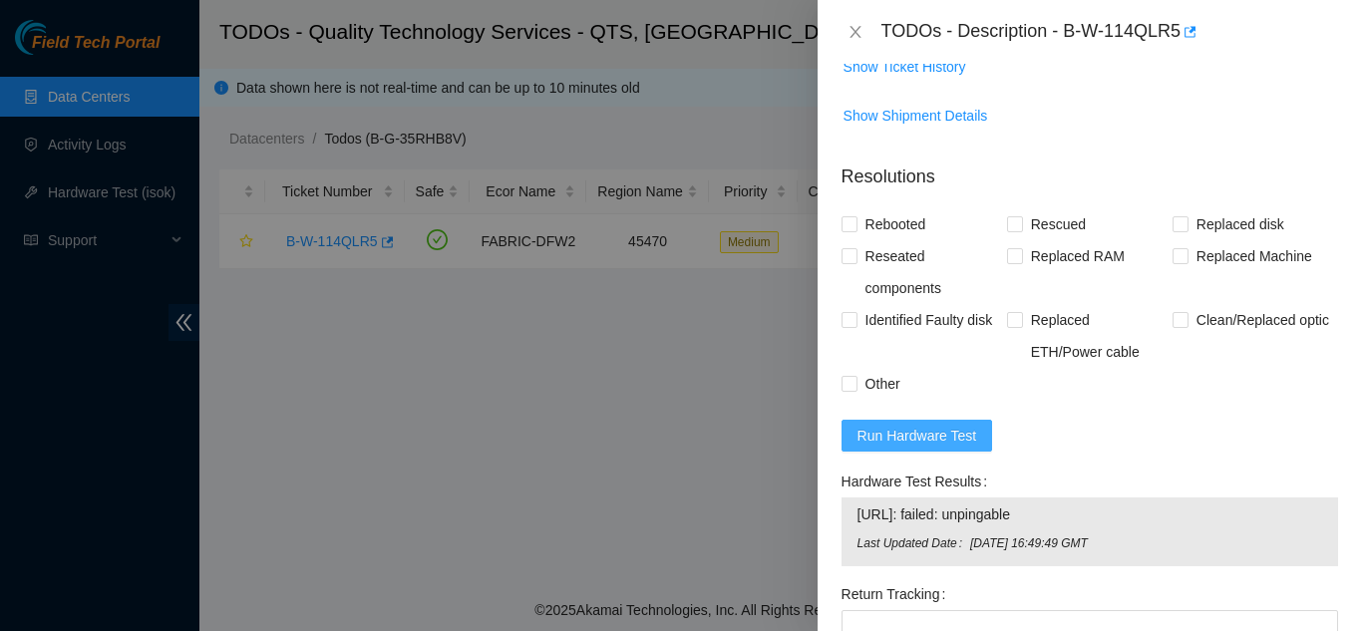
click at [930, 447] on span "Run Hardware Test" at bounding box center [917, 436] width 120 height 22
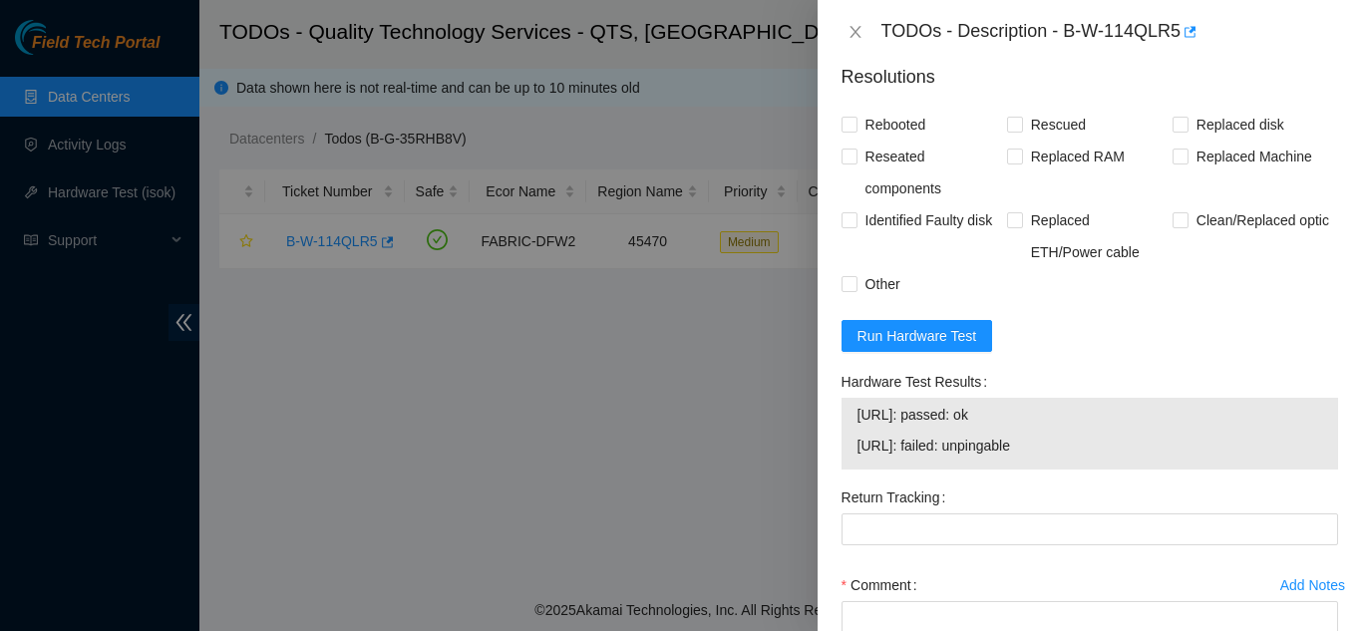
scroll to position [2003, 0]
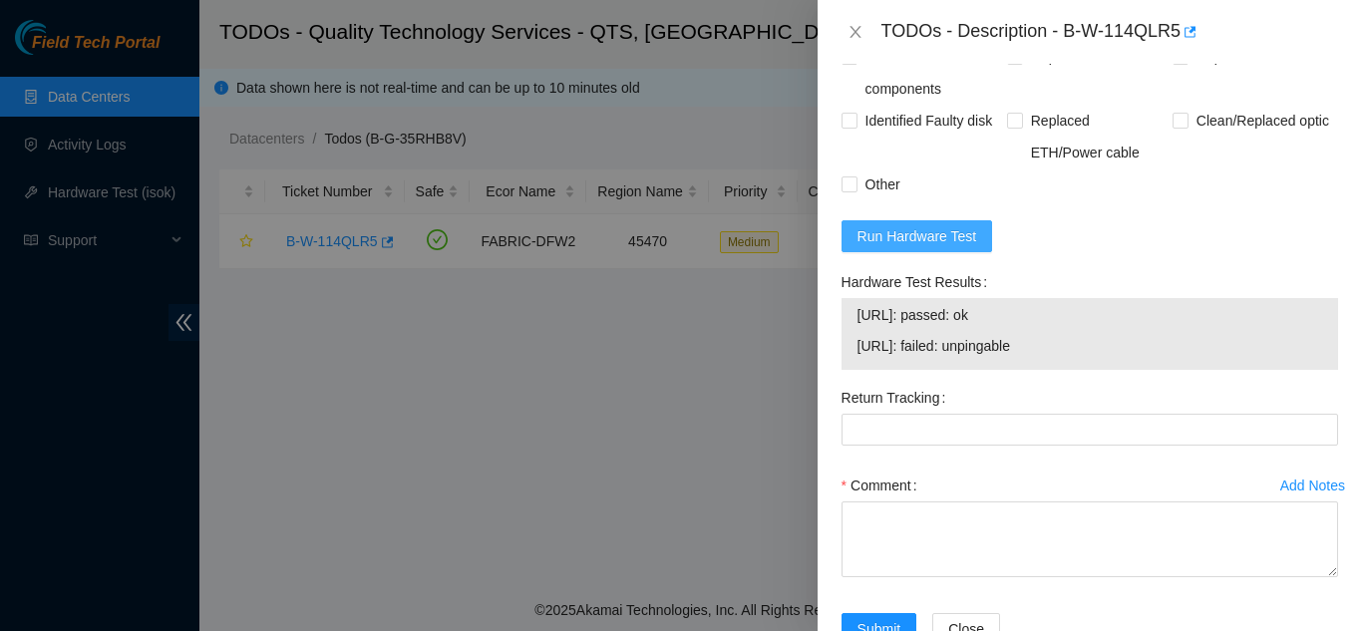
click at [933, 247] on span "Run Hardware Test" at bounding box center [917, 236] width 120 height 22
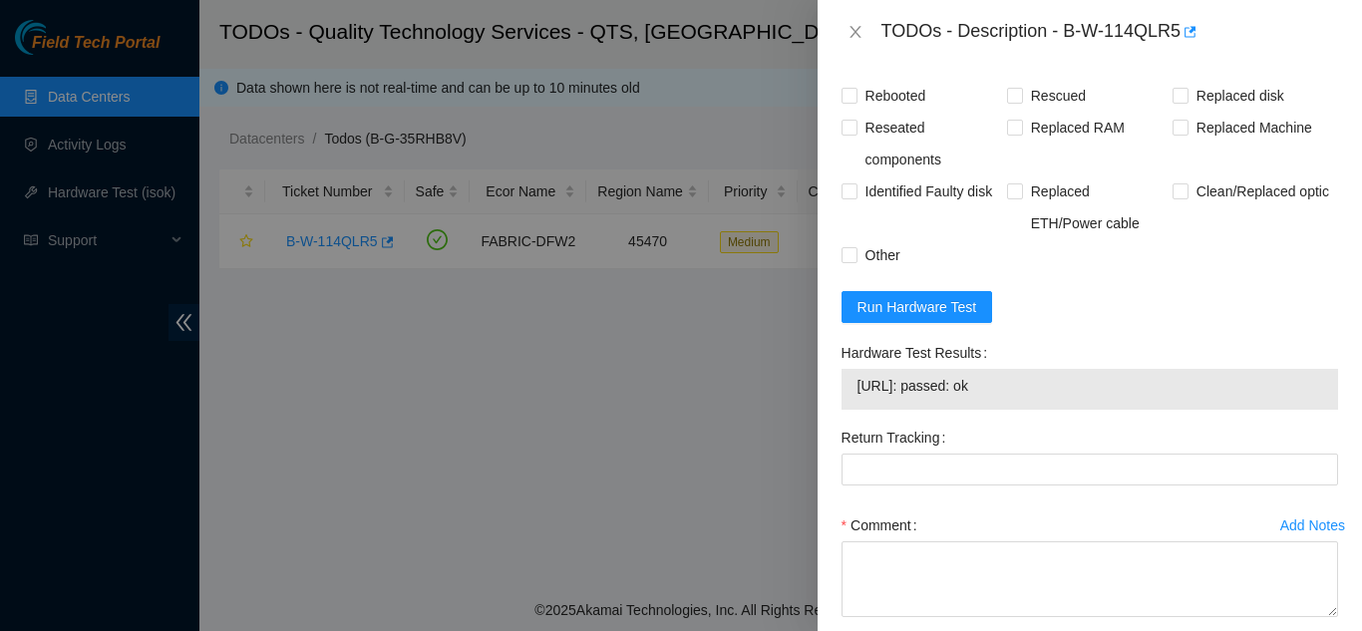
scroll to position [2056, 0]
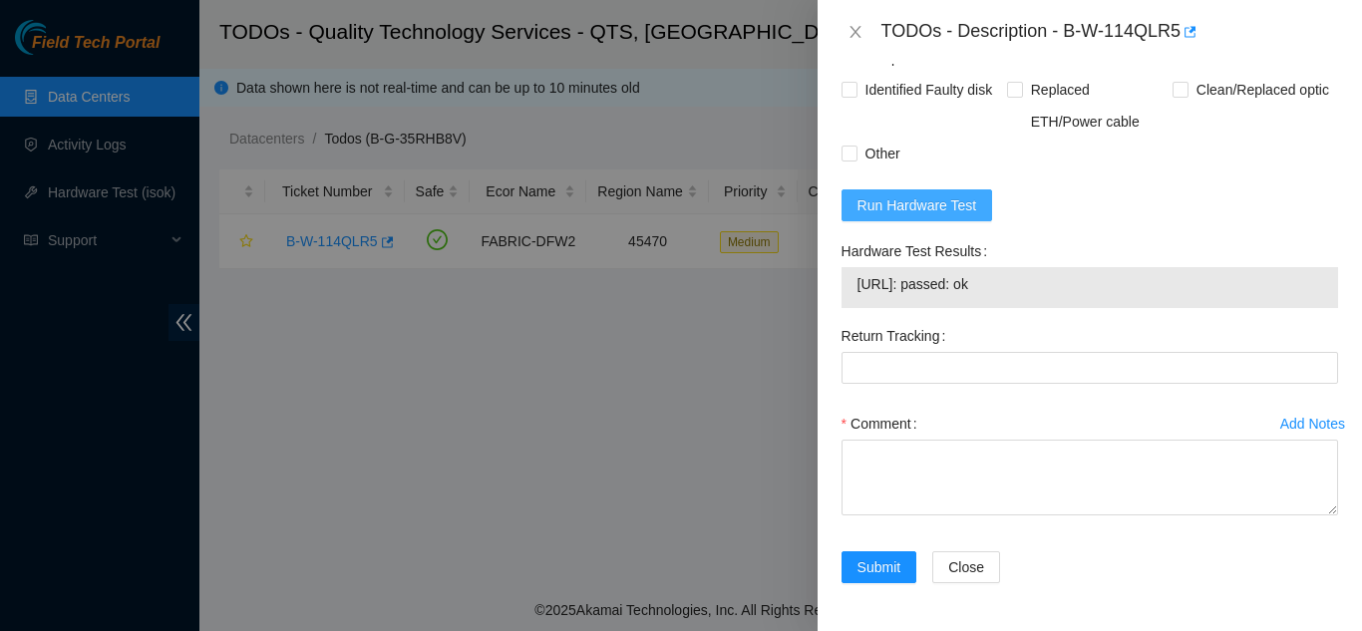
click at [923, 207] on span "Run Hardware Test" at bounding box center [917, 205] width 120 height 22
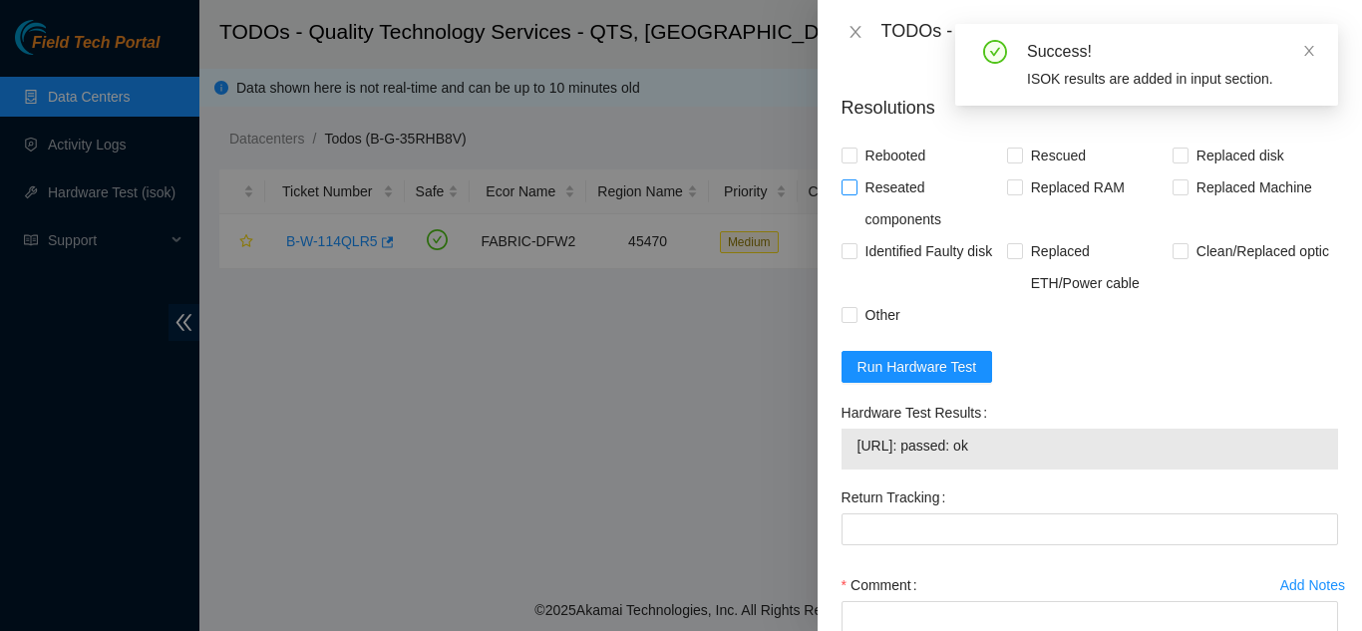
scroll to position [1856, 0]
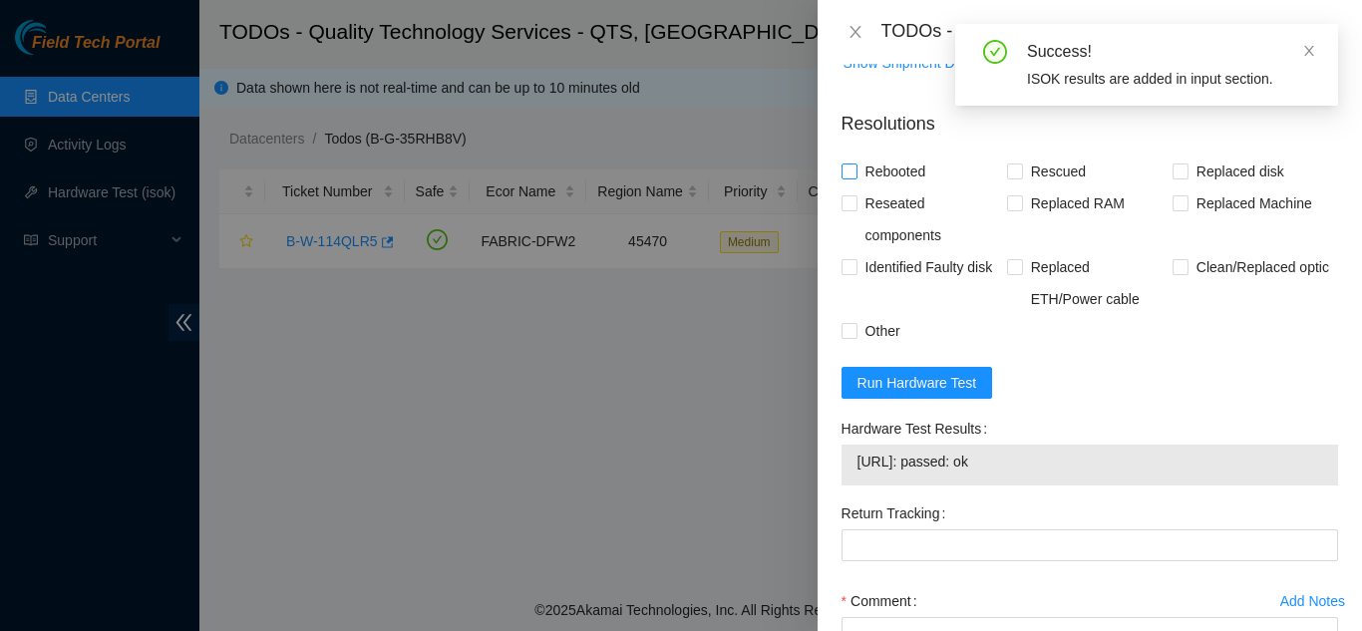
drag, startPoint x: 846, startPoint y: 192, endPoint x: 902, endPoint y: 202, distance: 56.7
click at [850, 177] on input "Rebooted" at bounding box center [848, 170] width 14 height 14
checkbox input "true"
click at [1014, 177] on input "Rescued" at bounding box center [1014, 170] width 14 height 14
checkbox input "true"
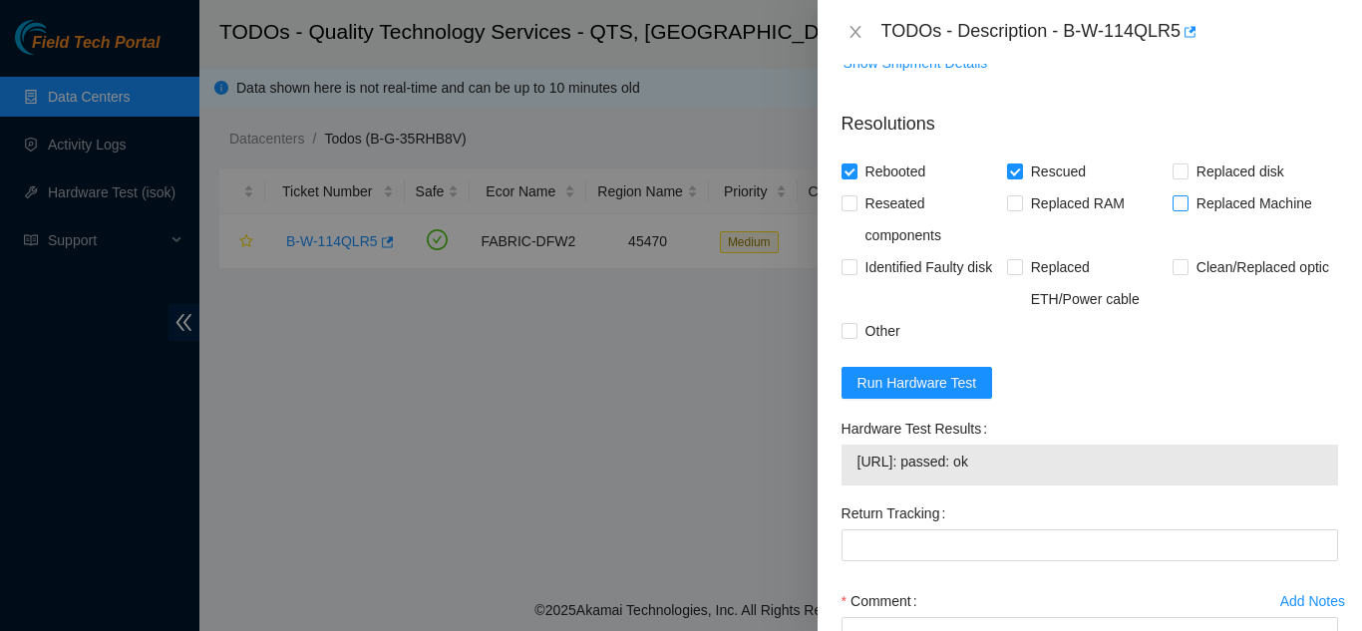
click at [1175, 209] on input "Replaced Machine" at bounding box center [1179, 202] width 14 height 14
checkbox input "true"
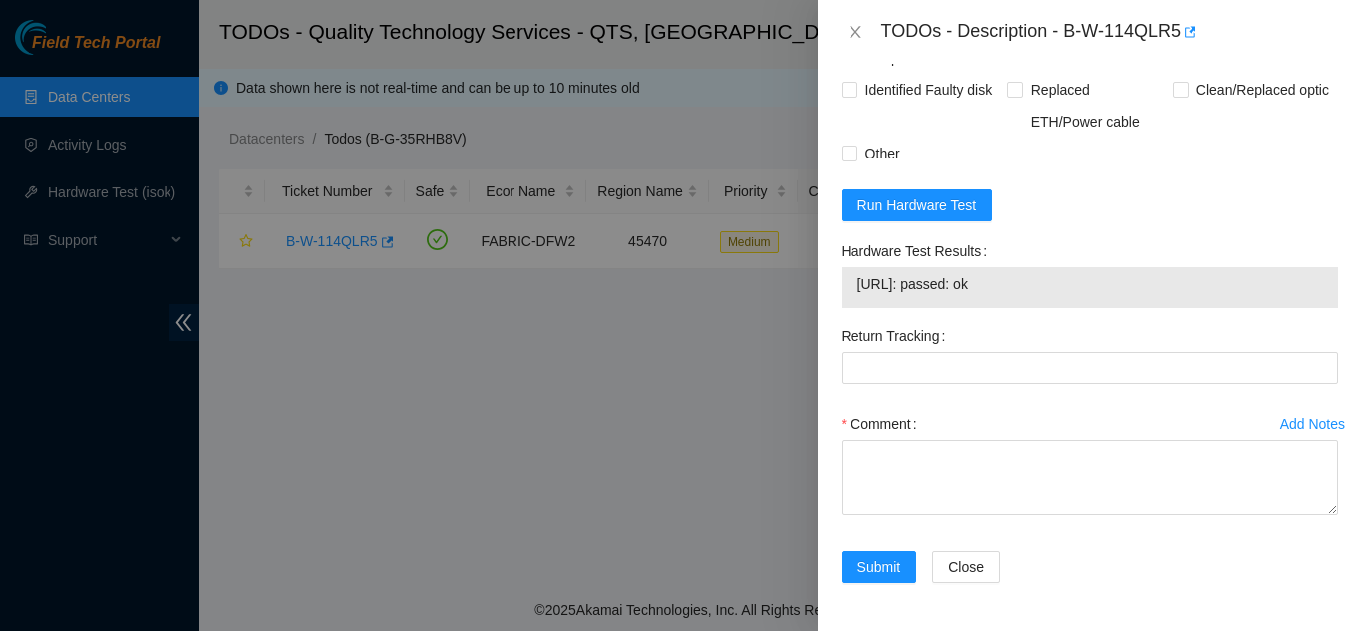
scroll to position [2056, 0]
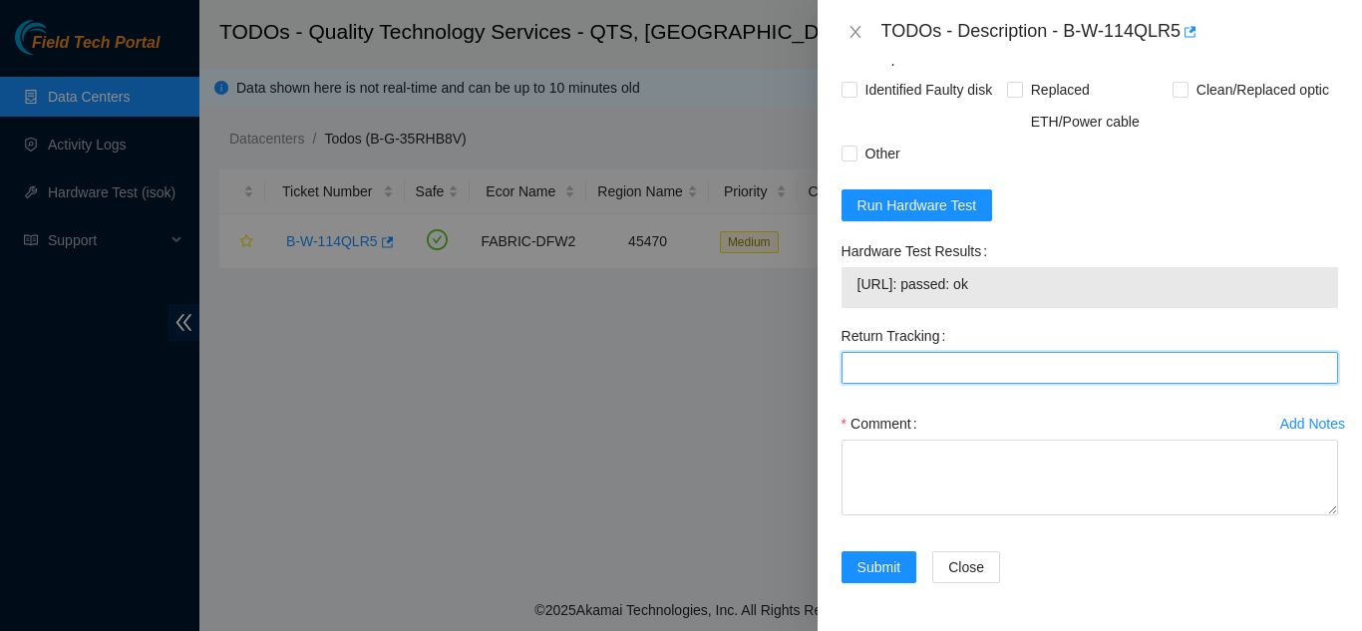
click at [941, 369] on Tracking "Return Tracking" at bounding box center [1089, 368] width 496 height 32
paste Tracking "(9612018)969028700238633"
type Tracking "(9612018)969028700238633"
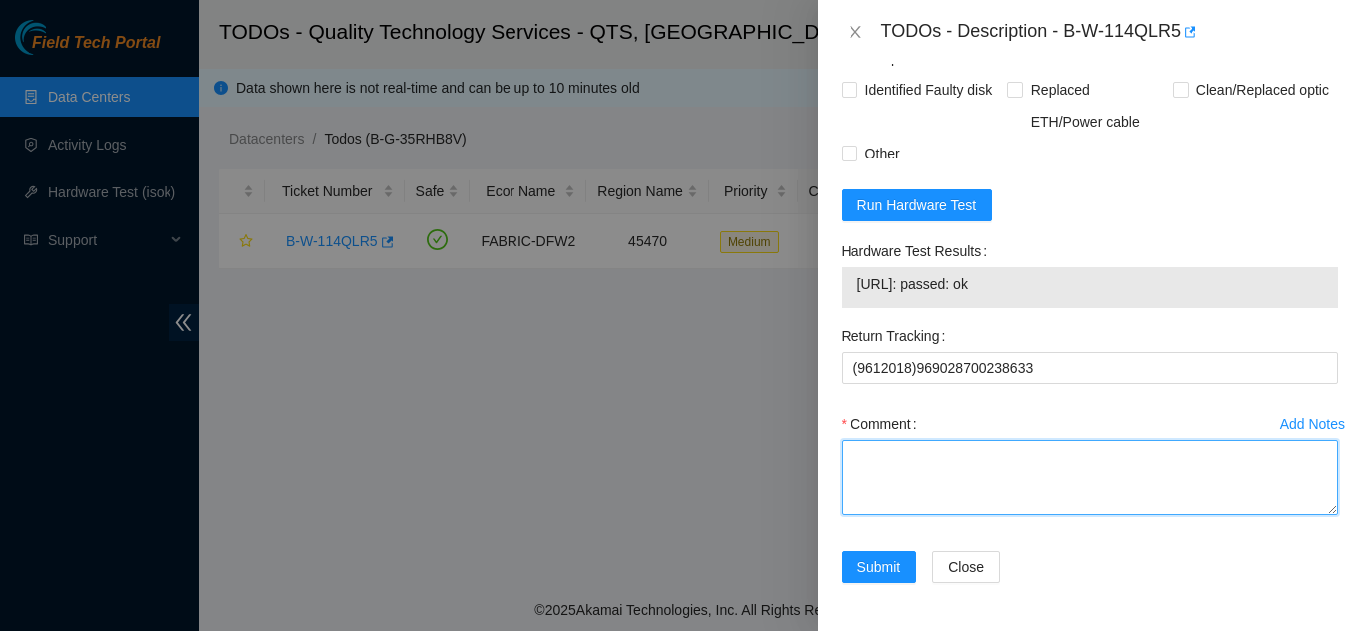
click at [882, 460] on textarea "Comment" at bounding box center [1089, 478] width 496 height 76
paste textarea "Shut down machine properly, located faulty disk and replaced with new disk (S/N…"
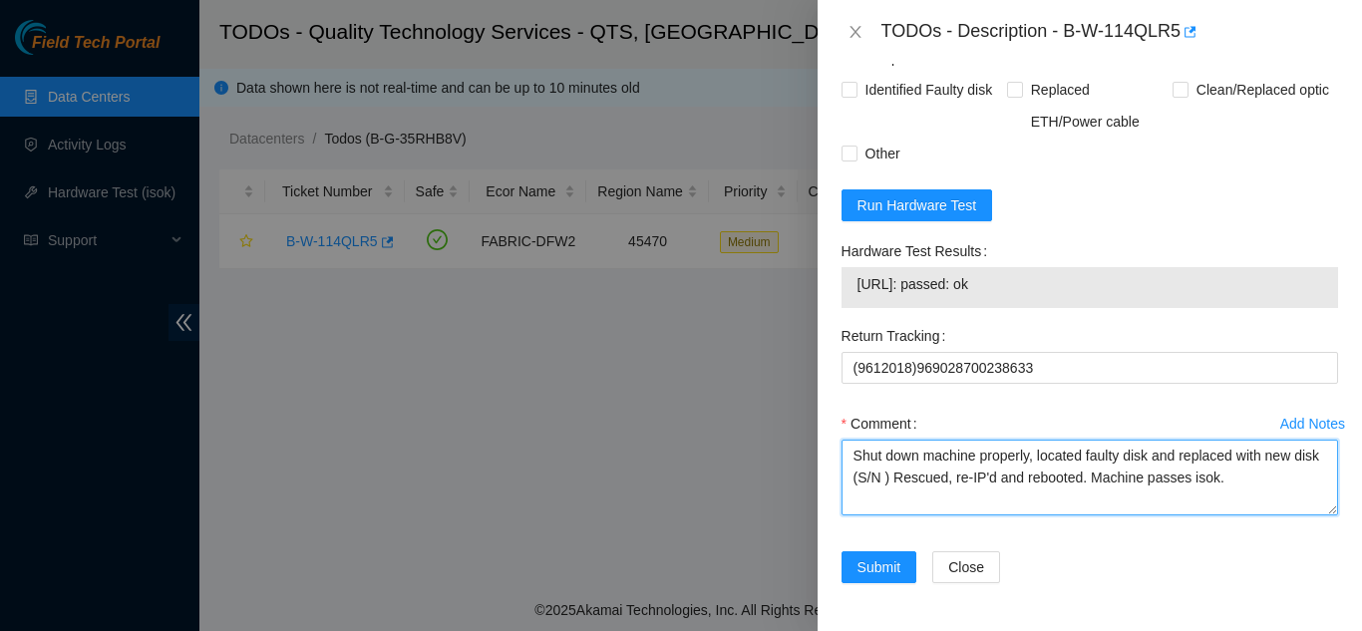
click at [912, 478] on textarea "Shut down machine properly, located faulty disk and replaced with new disk (S/N…" at bounding box center [1089, 478] width 496 height 76
paste textarea "CT-4180912-00143"
click at [1148, 455] on textarea "Shut down machine properly, located faulty disk and replaced with new disk (CT-…" at bounding box center [1089, 478] width 496 height 76
click at [905, 478] on textarea "Shut down machine properly, located faulty machine and replaced with new disk (…" at bounding box center [1089, 478] width 496 height 76
type textarea "Shut down machine properly, located faulty machine and replaced with new machin…"
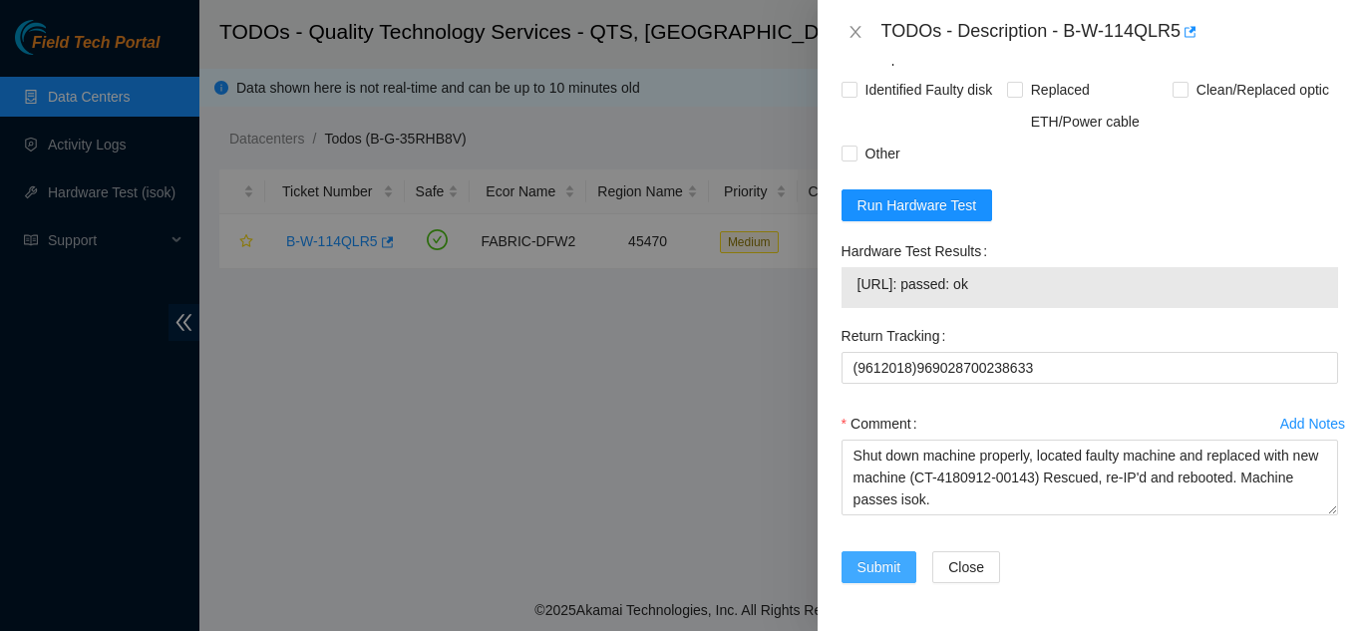
click at [875, 563] on span "Submit" at bounding box center [879, 567] width 44 height 22
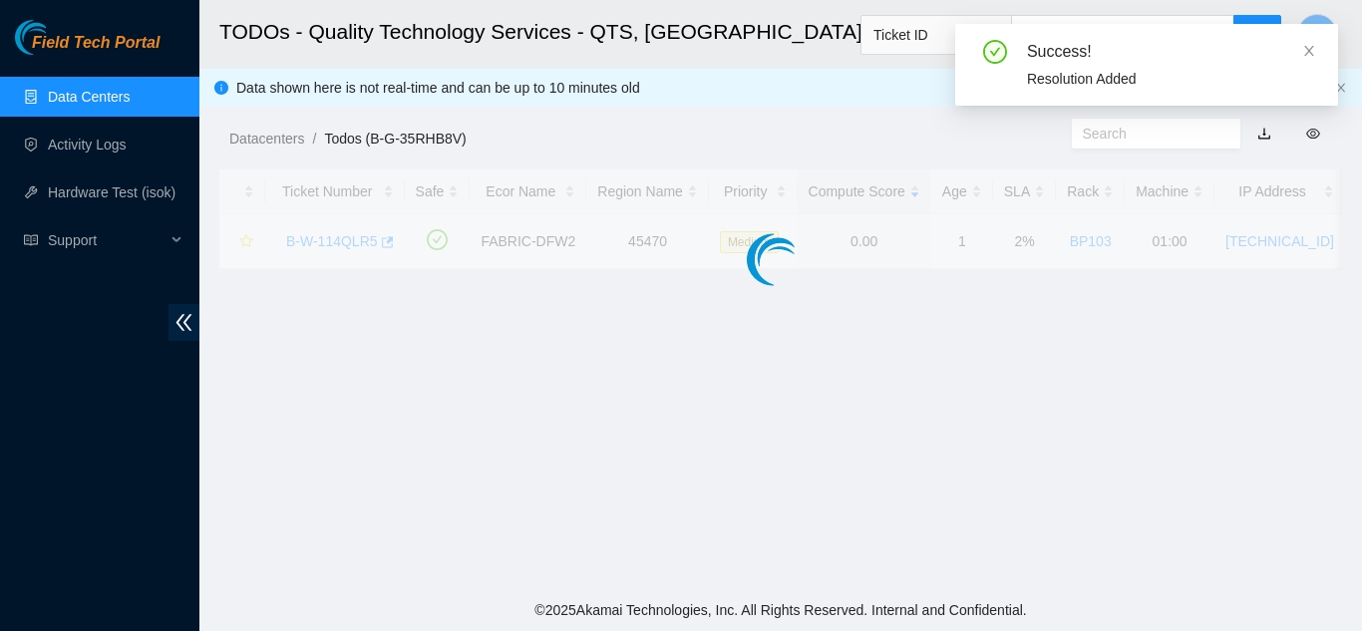
scroll to position [611, 0]
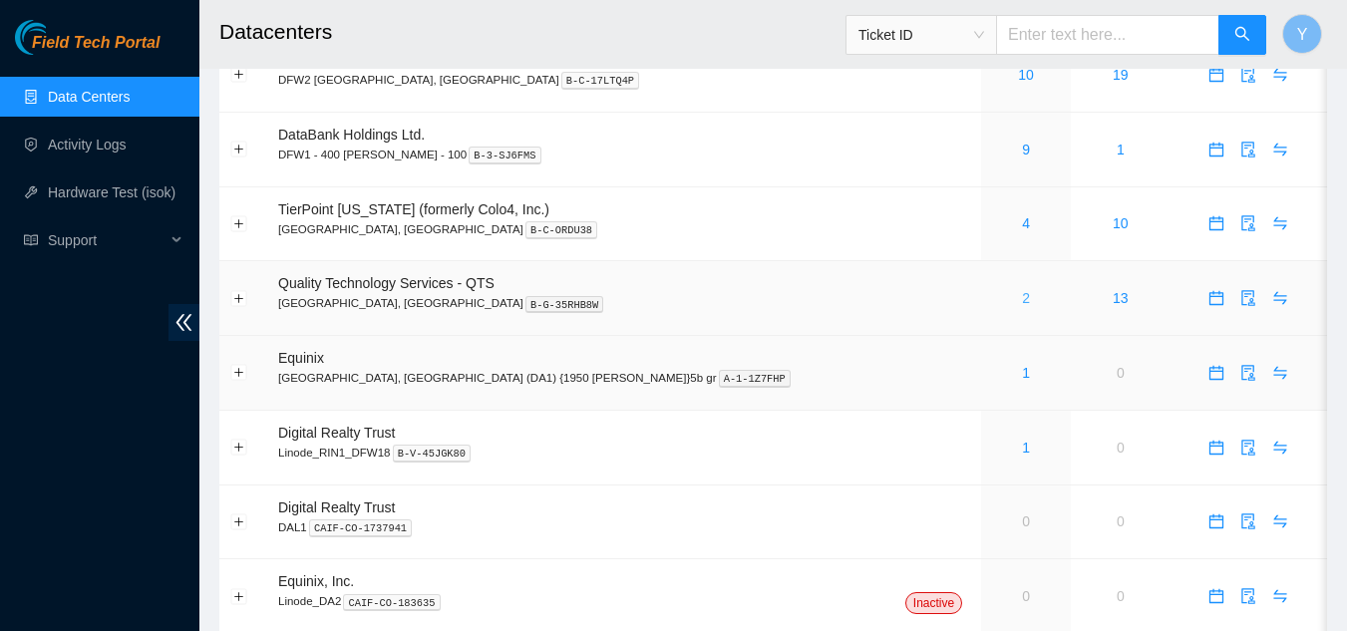
scroll to position [62, 0]
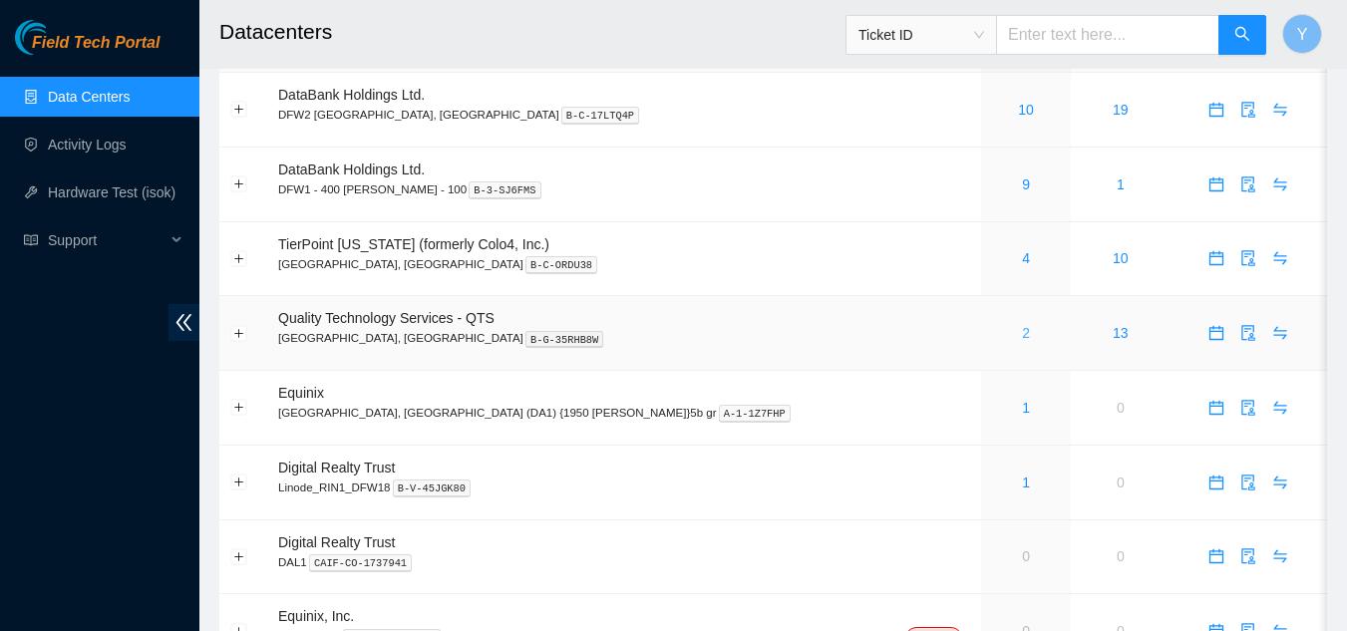
click at [1022, 333] on link "2" at bounding box center [1026, 333] width 8 height 16
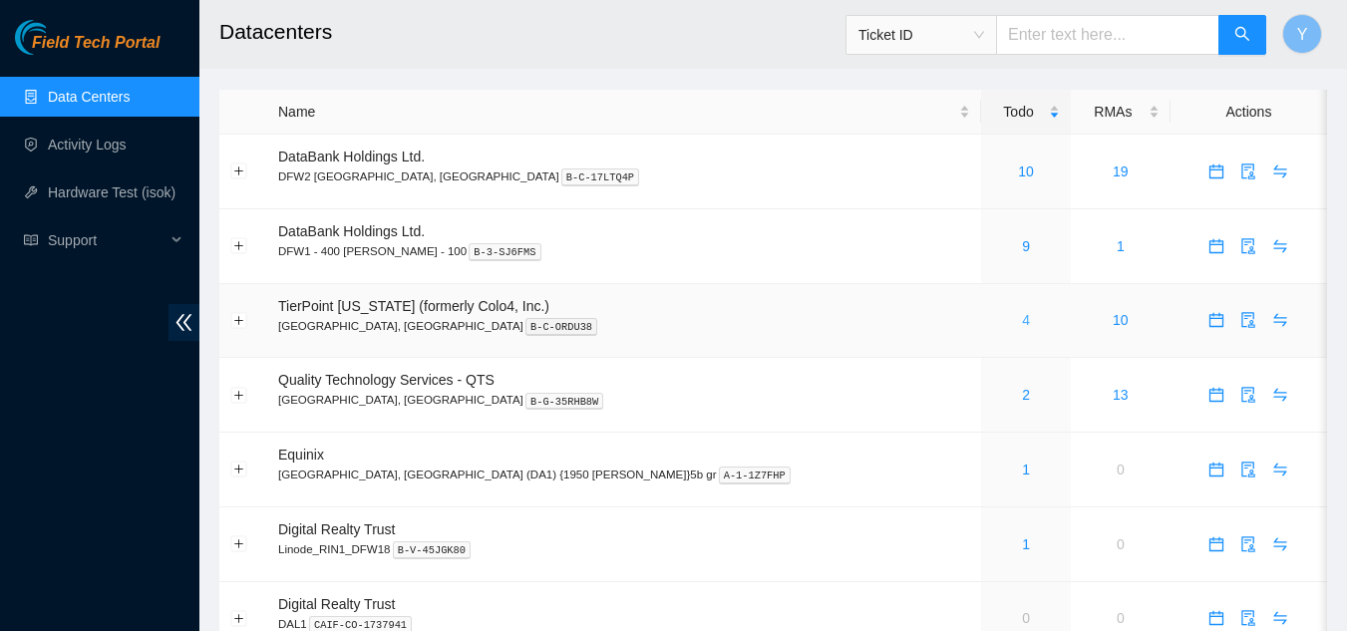
click at [1022, 317] on link "4" at bounding box center [1026, 320] width 8 height 16
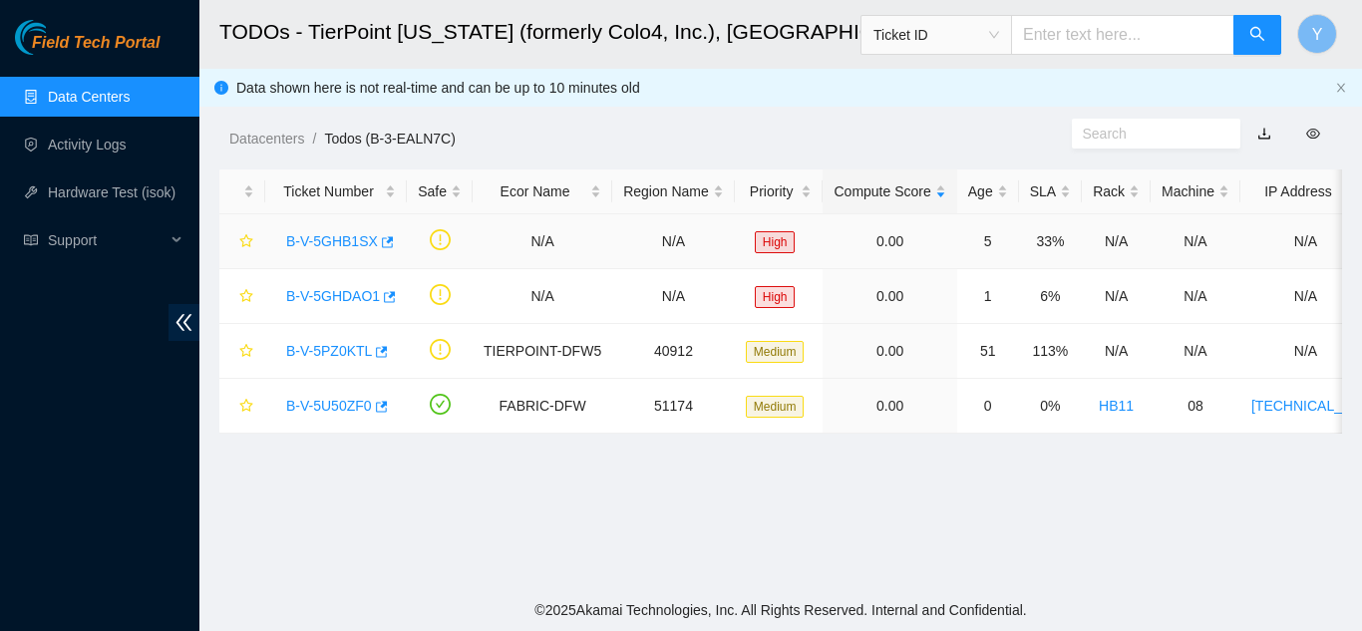
click at [333, 238] on link "B-V-5GHB1SX" at bounding box center [332, 241] width 92 height 16
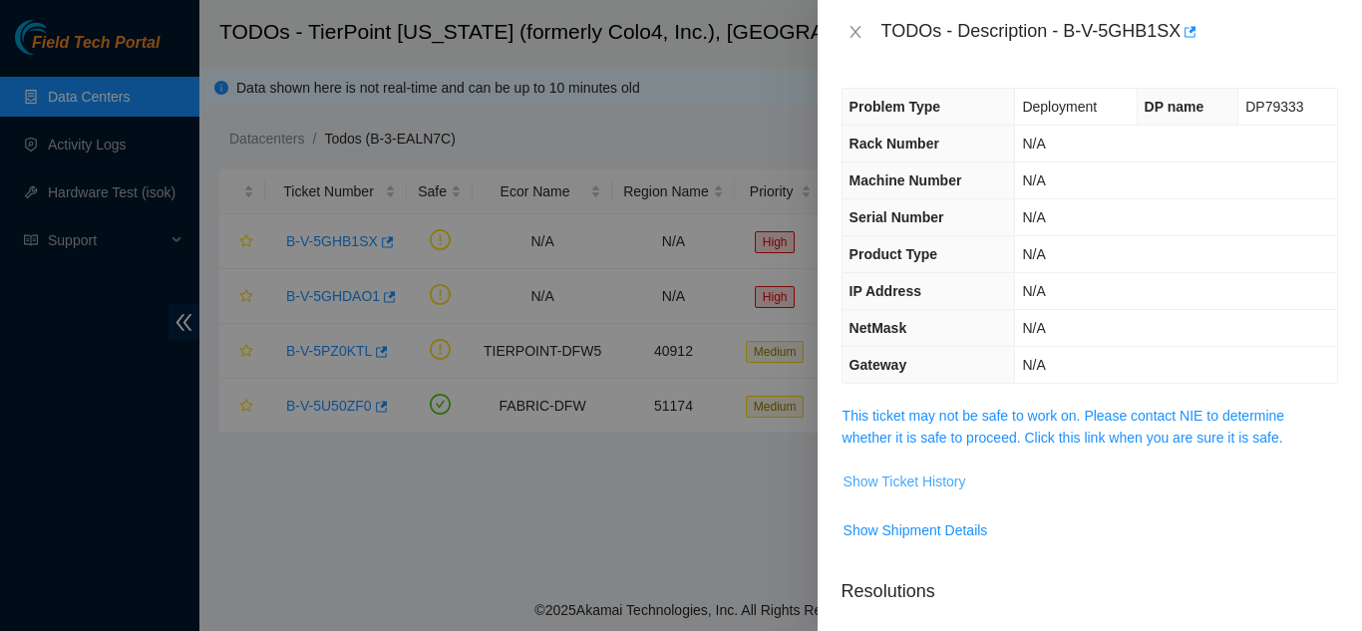
click at [896, 481] on span "Show Ticket History" at bounding box center [904, 482] width 123 height 22
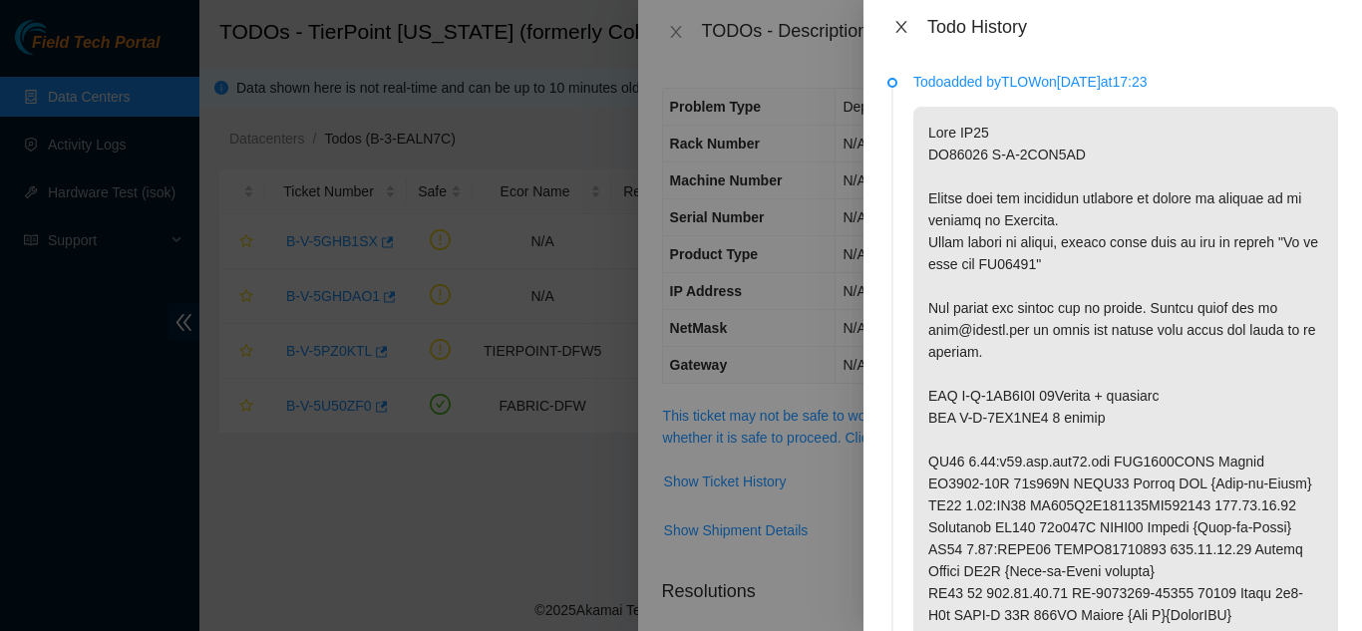
click at [901, 24] on icon "close" at bounding box center [901, 27] width 16 height 16
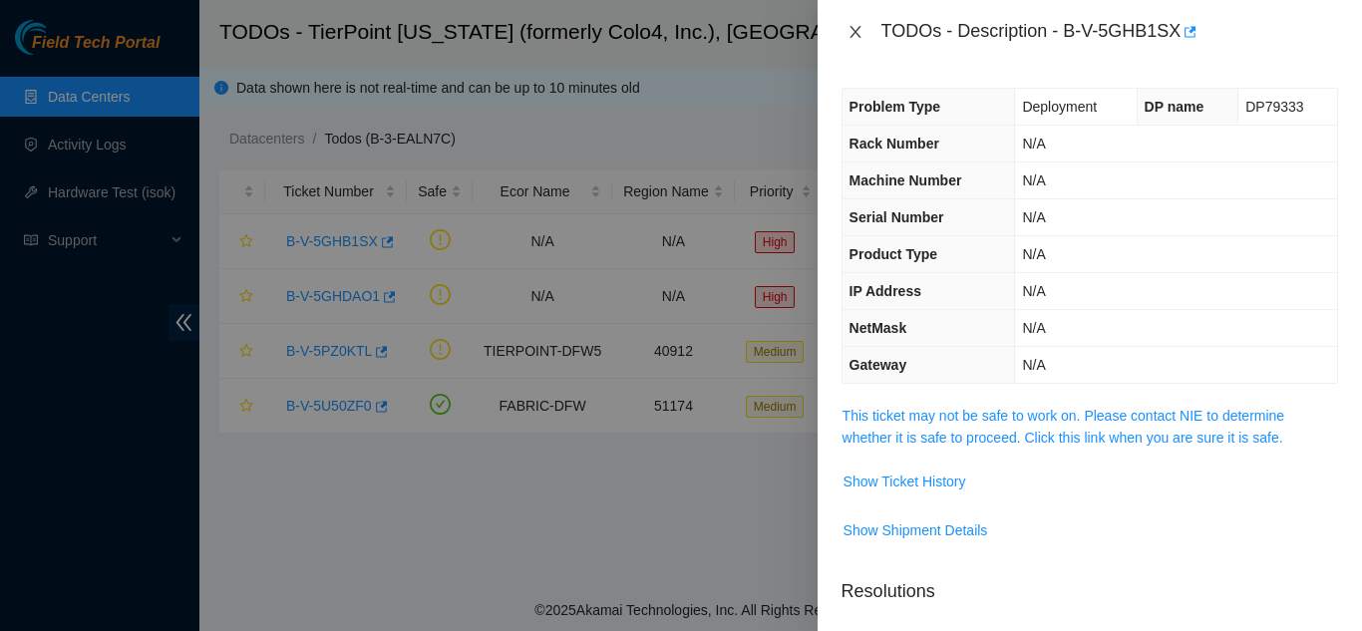
drag, startPoint x: 855, startPoint y: 33, endPoint x: 883, endPoint y: 79, distance: 53.7
click at [856, 37] on icon "close" at bounding box center [855, 32] width 16 height 16
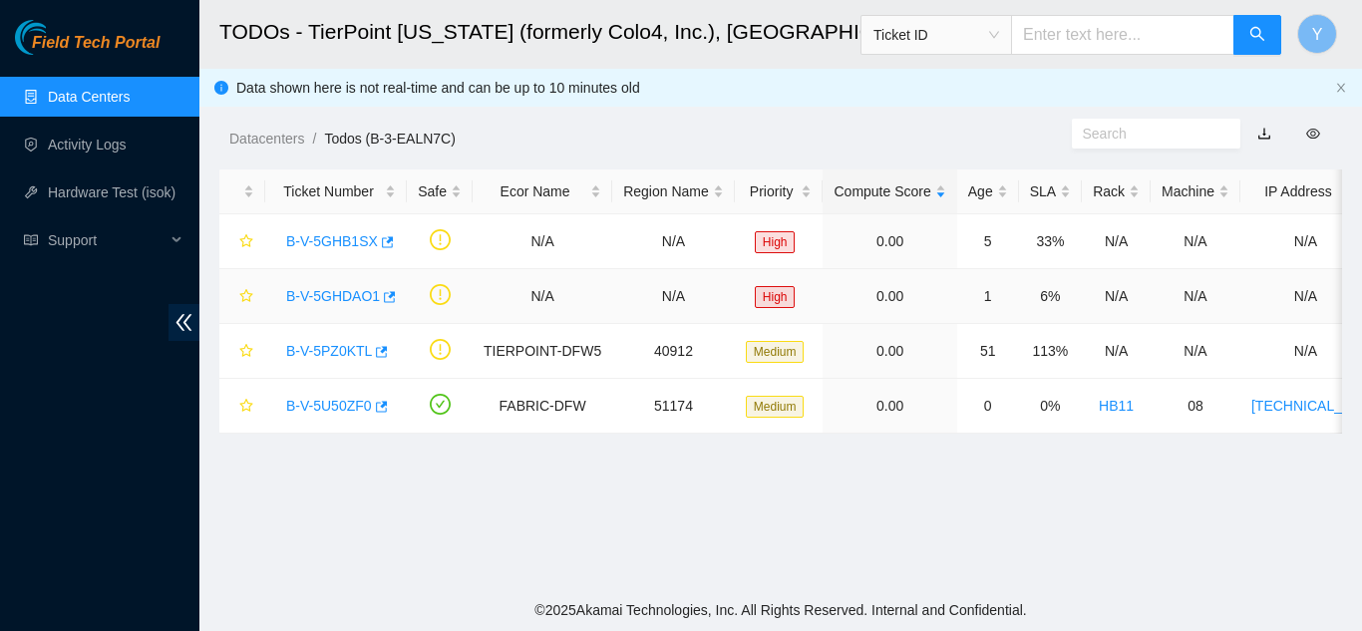
click at [344, 299] on link "B-V-5GHDAO1" at bounding box center [333, 296] width 94 height 16
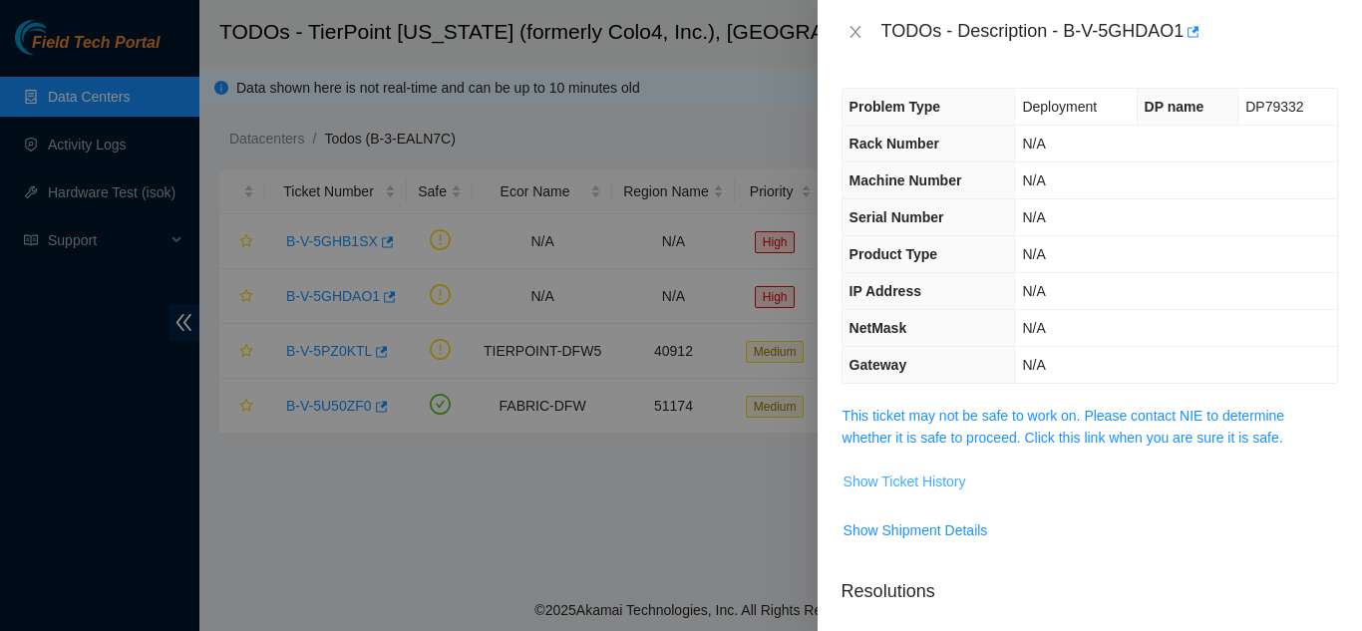
click at [922, 486] on span "Show Ticket History" at bounding box center [904, 482] width 123 height 22
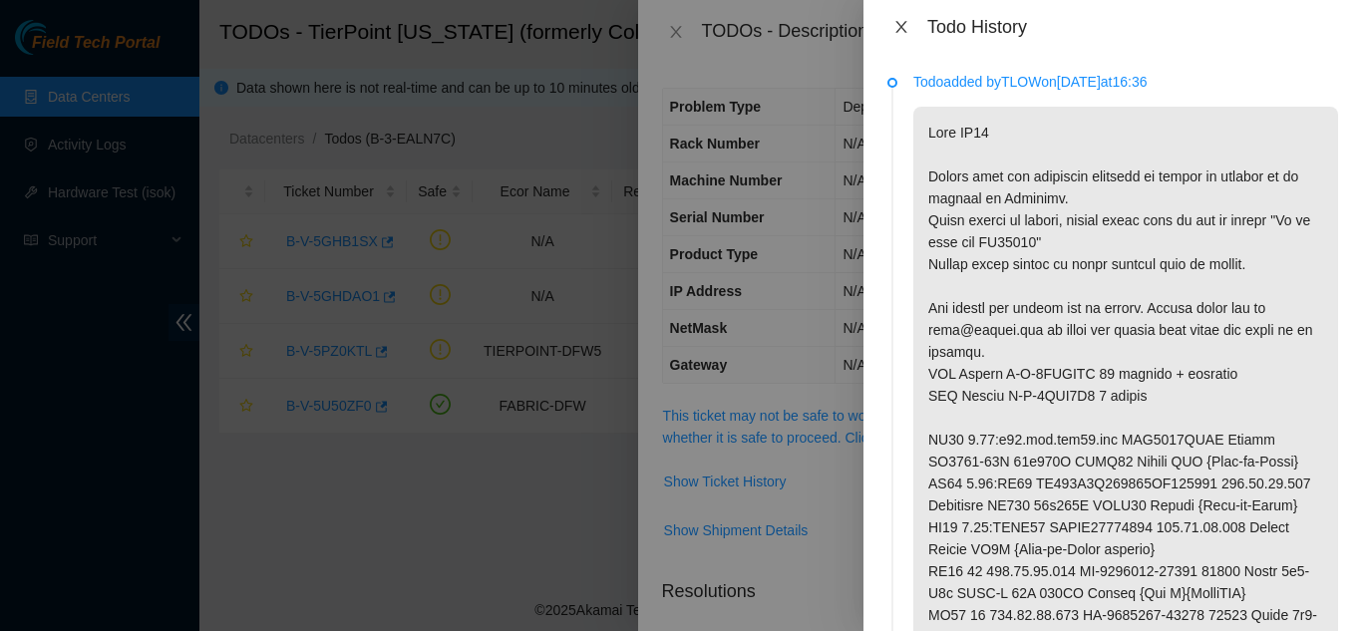
click at [899, 25] on icon "close" at bounding box center [900, 27] width 11 height 12
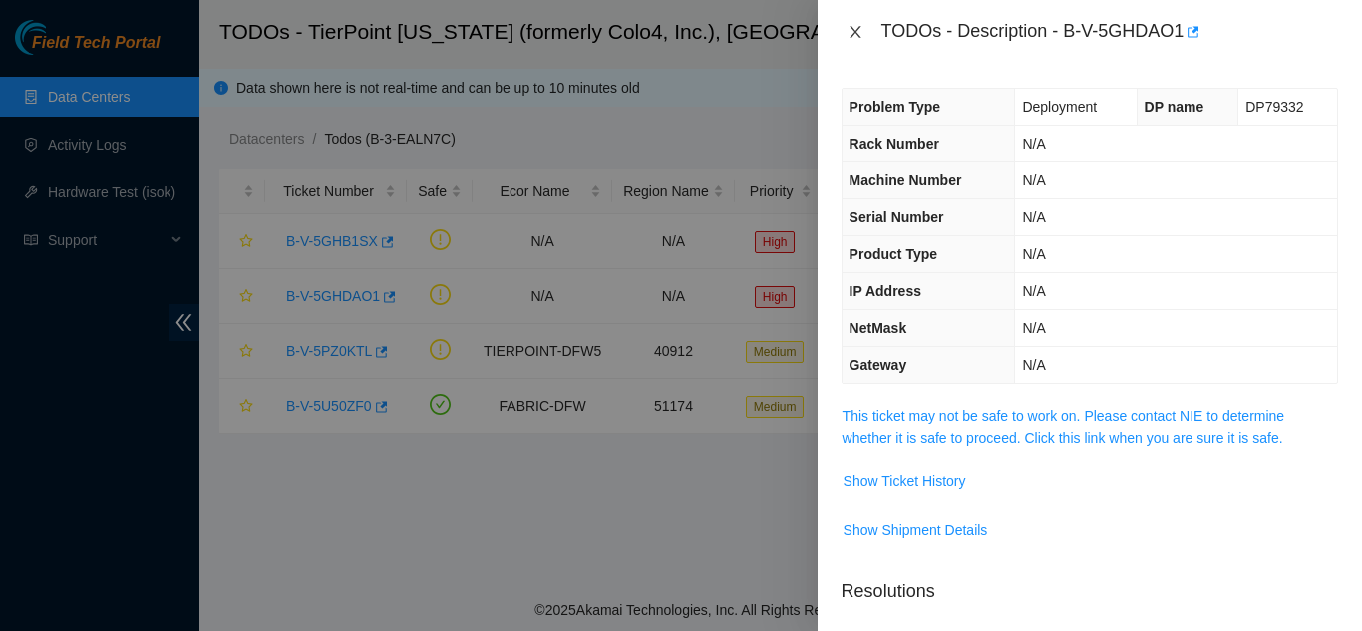
click at [855, 34] on icon "close" at bounding box center [855, 32] width 16 height 16
